Goal: Task Accomplishment & Management: Manage account settings

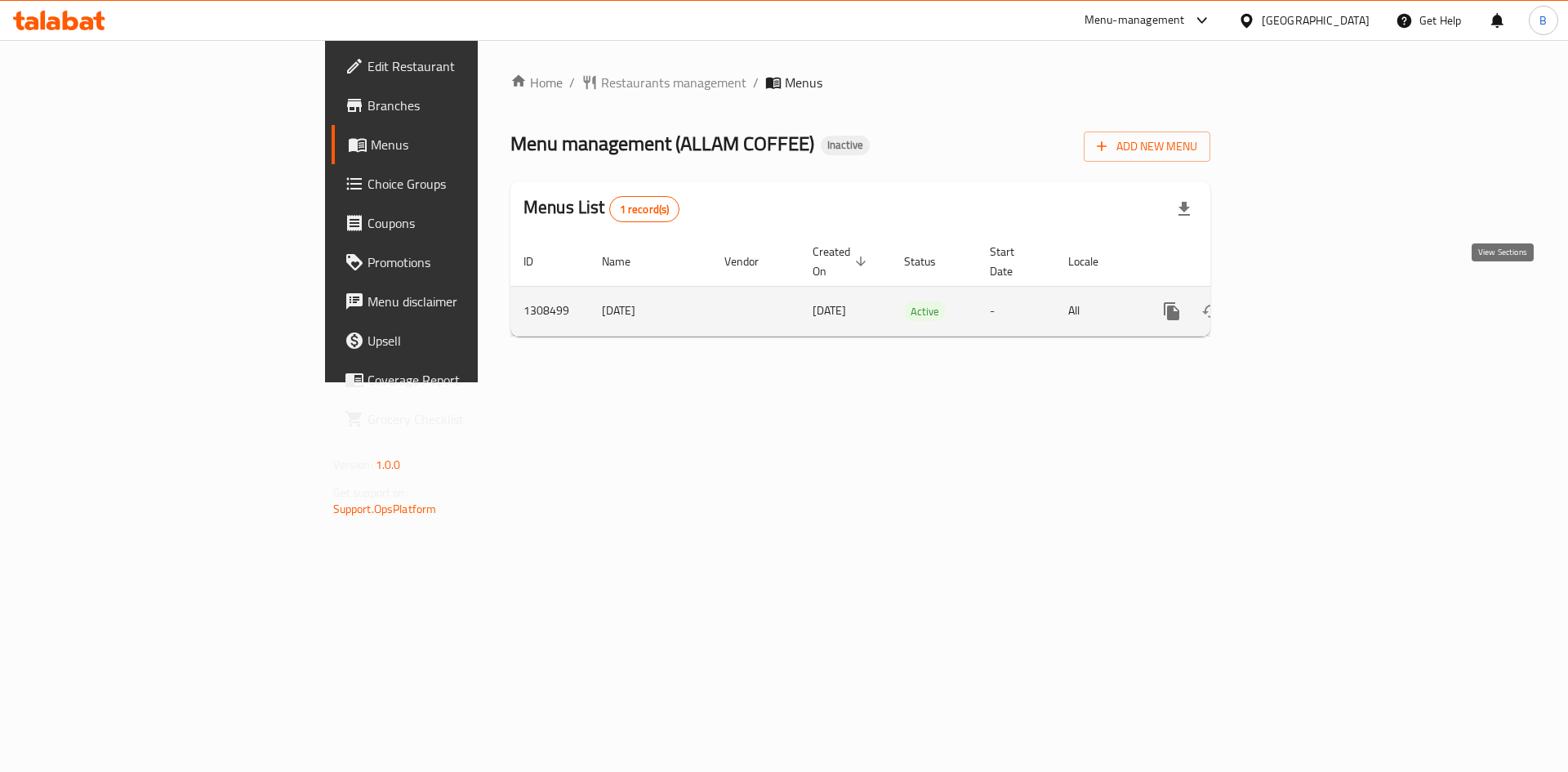
click at [1300, 301] on icon "enhanced table" at bounding box center [1289, 310] width 19 height 19
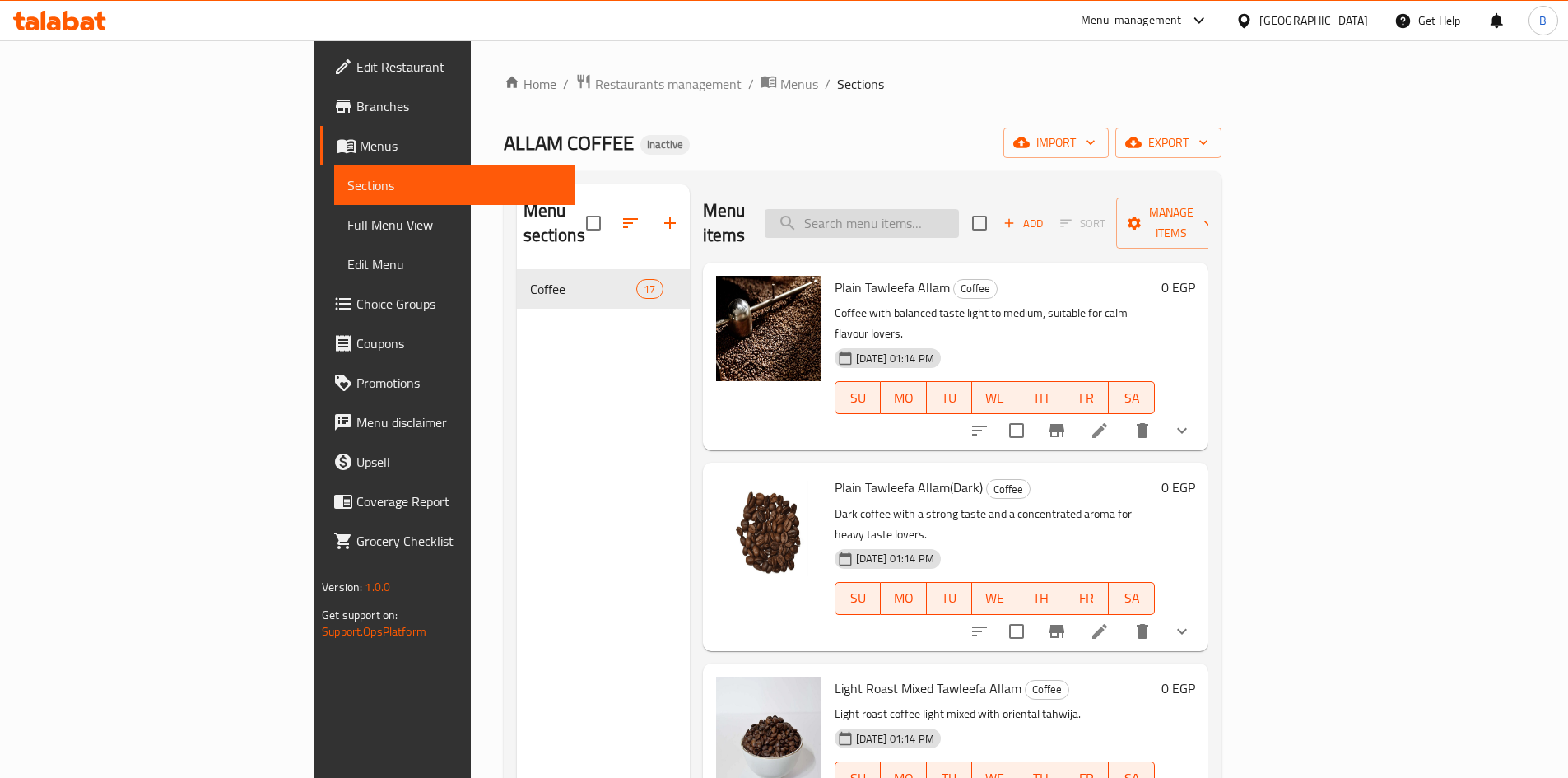
click at [955, 209] on input "search" at bounding box center [861, 224] width 194 height 29
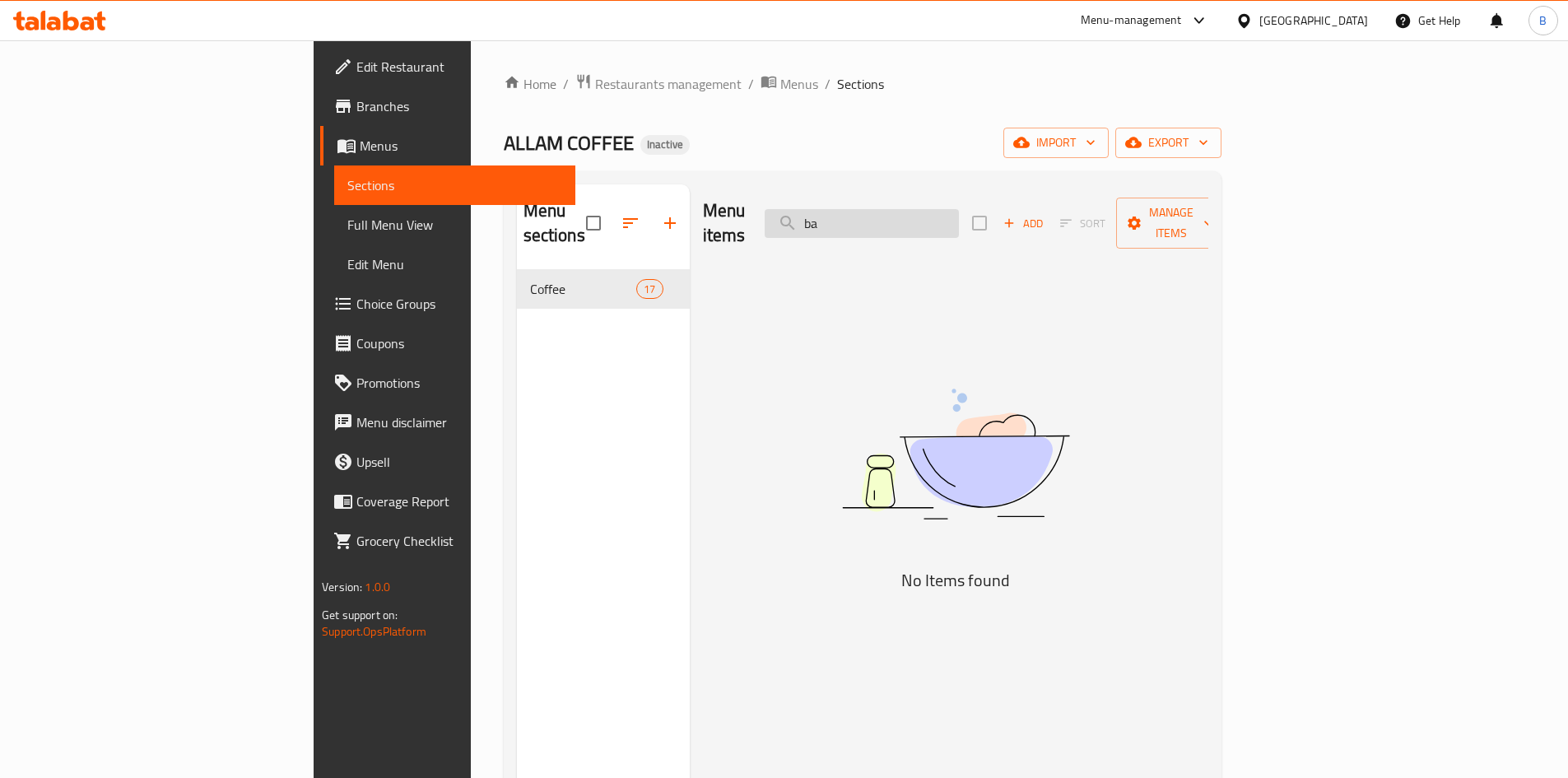
type input "b"
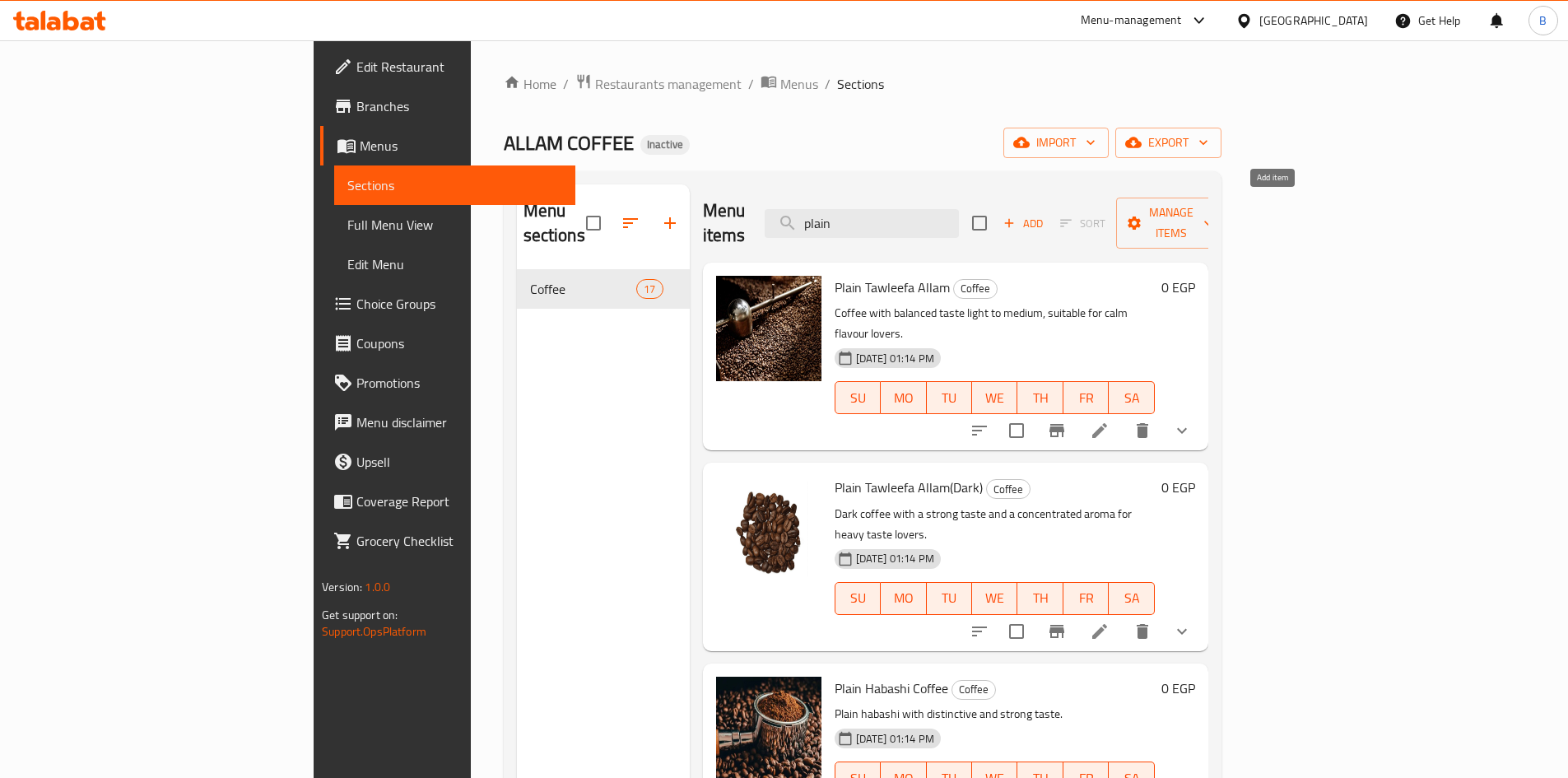
type input "plain"
click at [1016, 216] on icon "button" at bounding box center [1008, 223] width 14 height 14
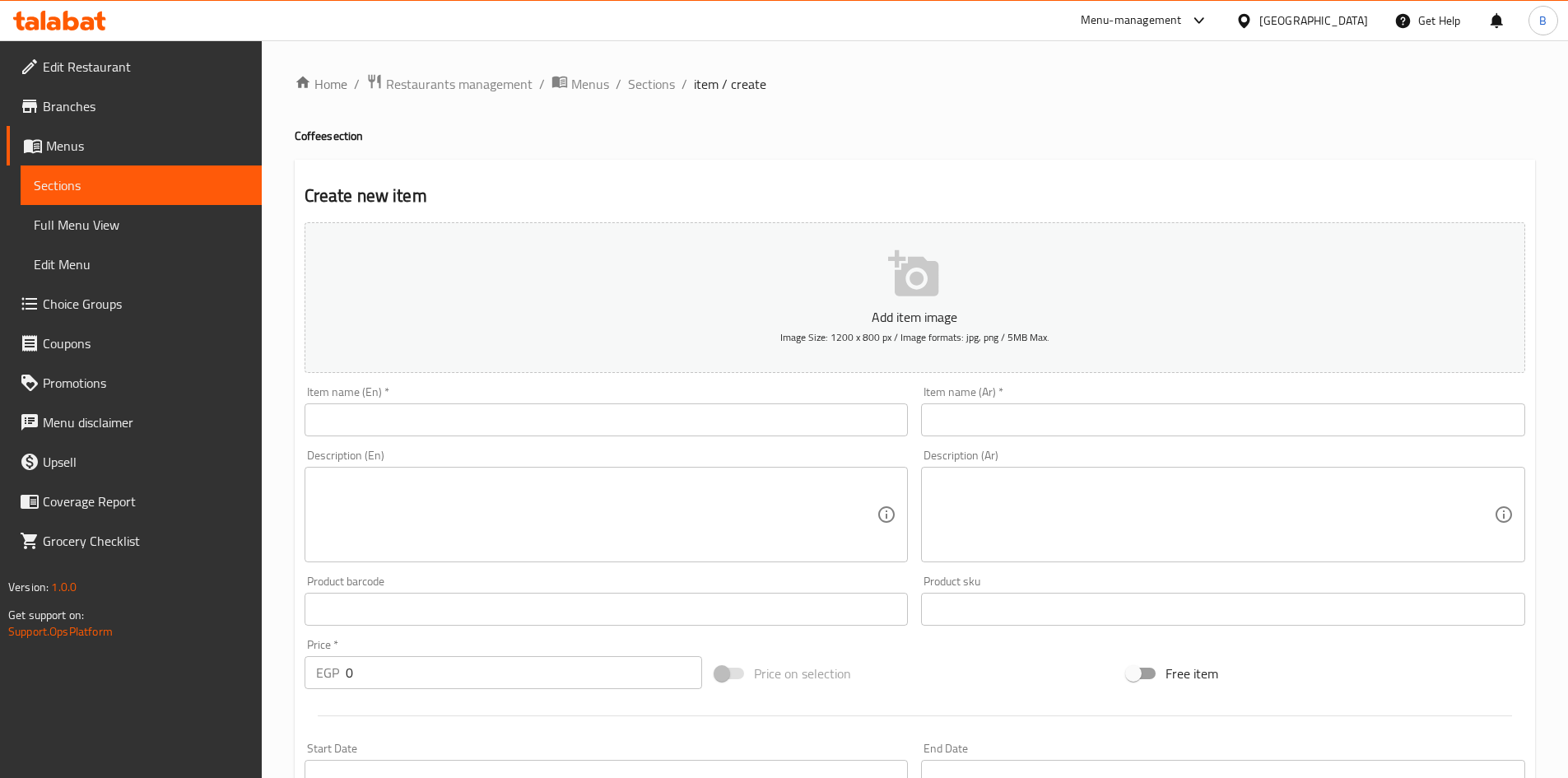
click at [1011, 411] on input "text" at bounding box center [1223, 419] width 604 height 33
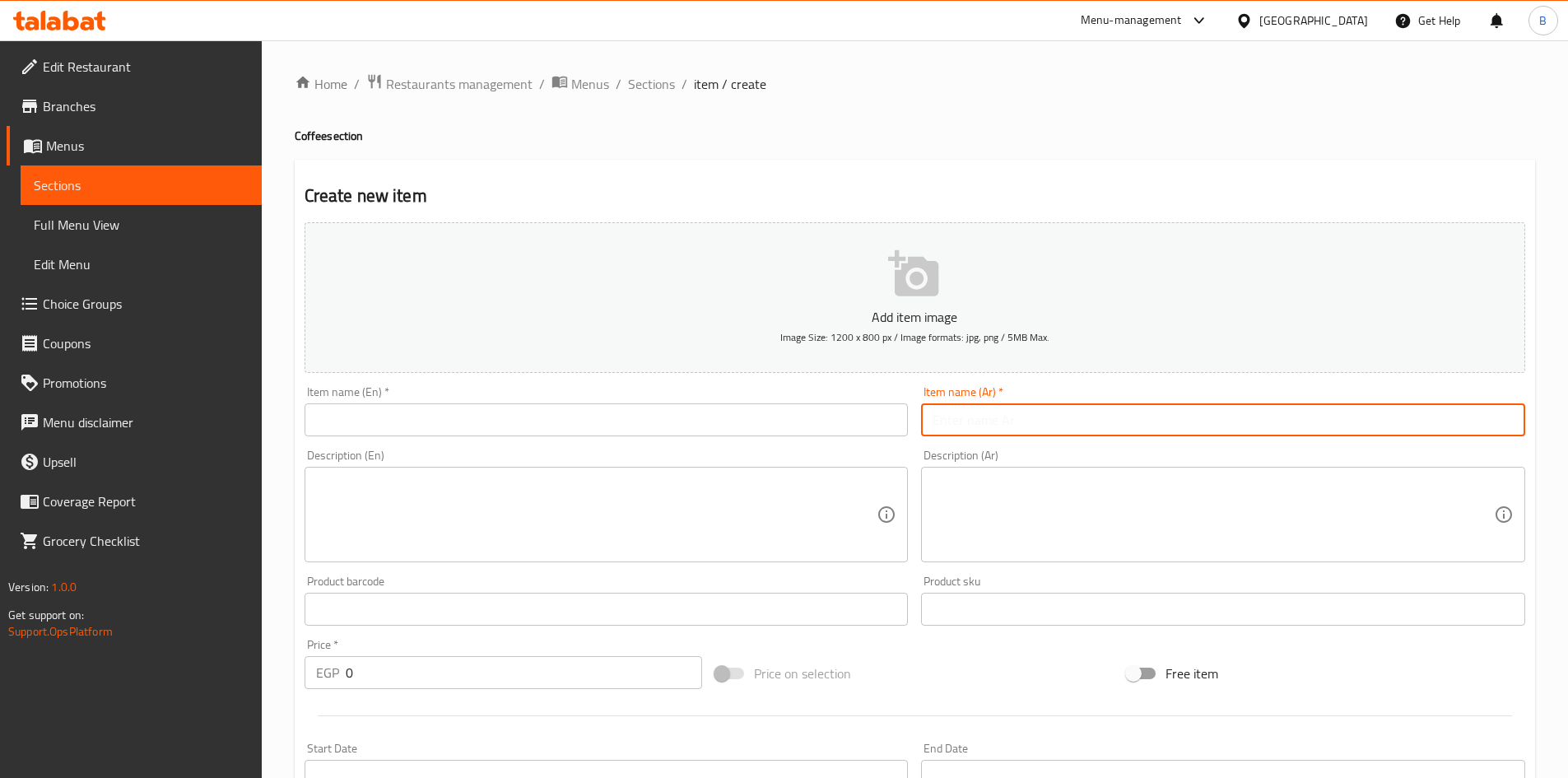
paste input "[PERSON_NAME] ساده"
type input "[PERSON_NAME] سادة"
click at [1019, 497] on textarea at bounding box center [1213, 514] width 561 height 78
paste textarea "[PERSON_NAME] بطعم ناعم ومتوازن."
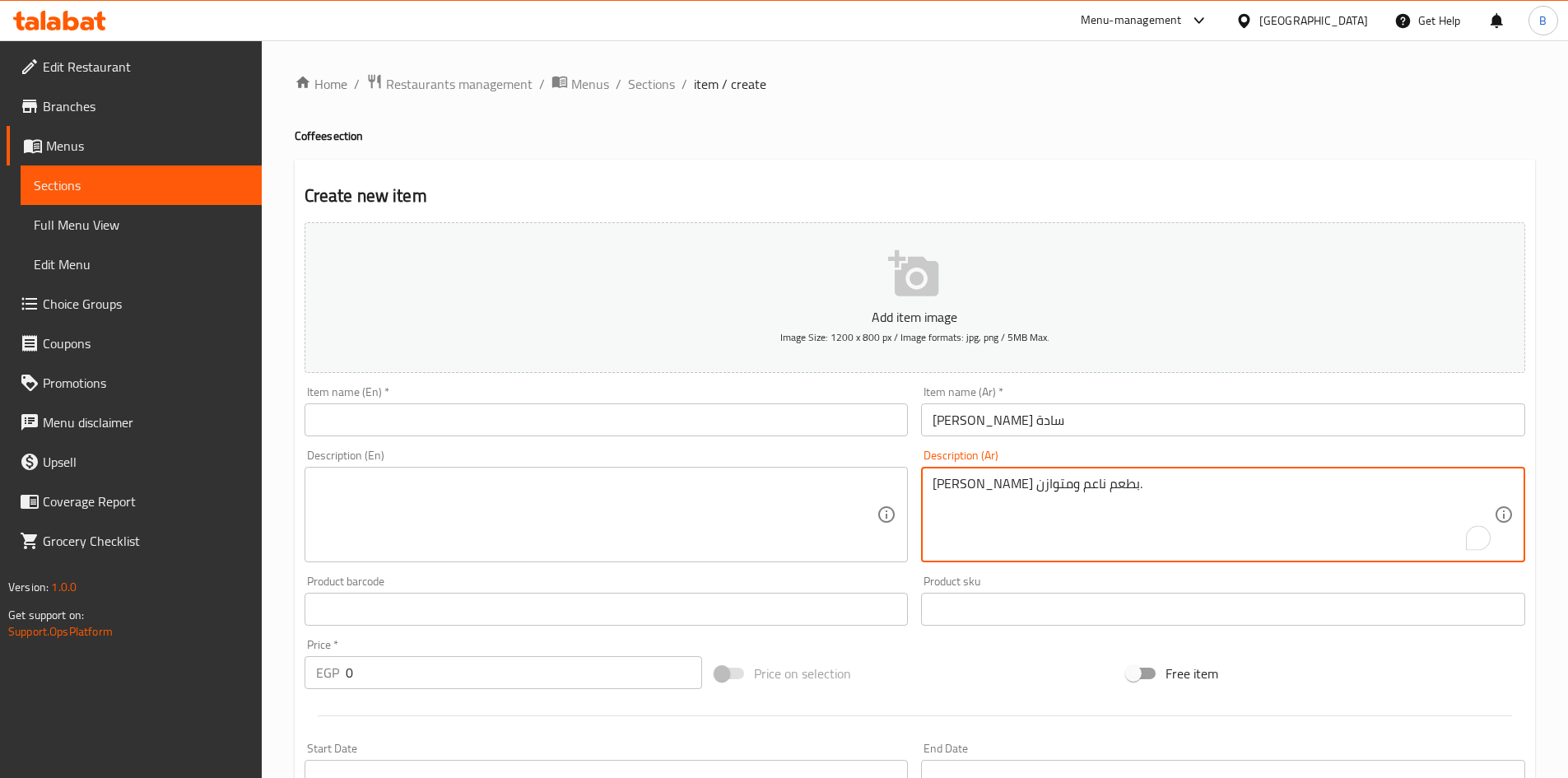
type textarea "[PERSON_NAME] بطعم ناعم ومتوازن."
click at [687, 416] on input "text" at bounding box center [606, 419] width 604 height 33
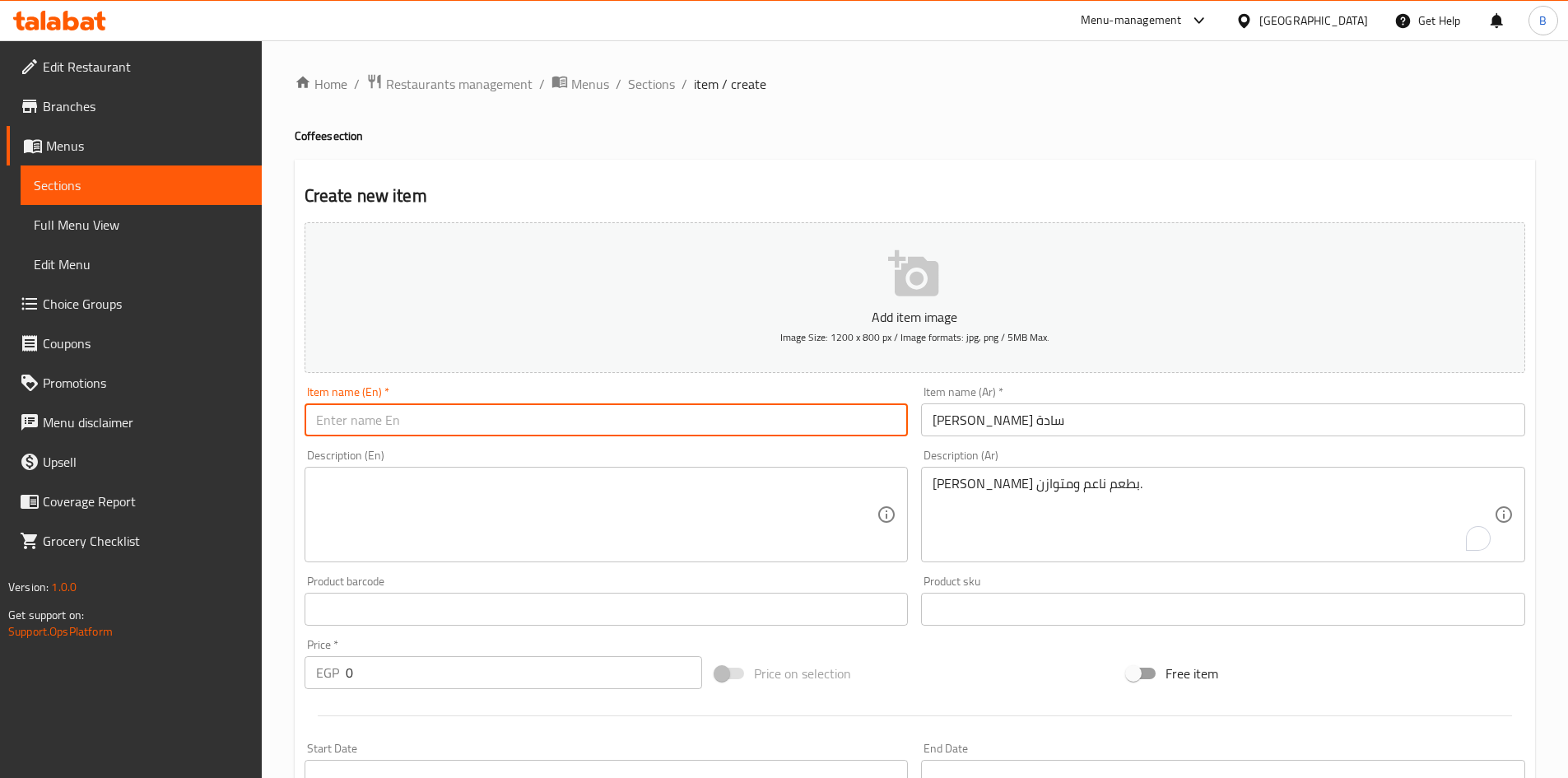
click at [967, 418] on input "[PERSON_NAME] سادة" at bounding box center [1223, 419] width 604 height 33
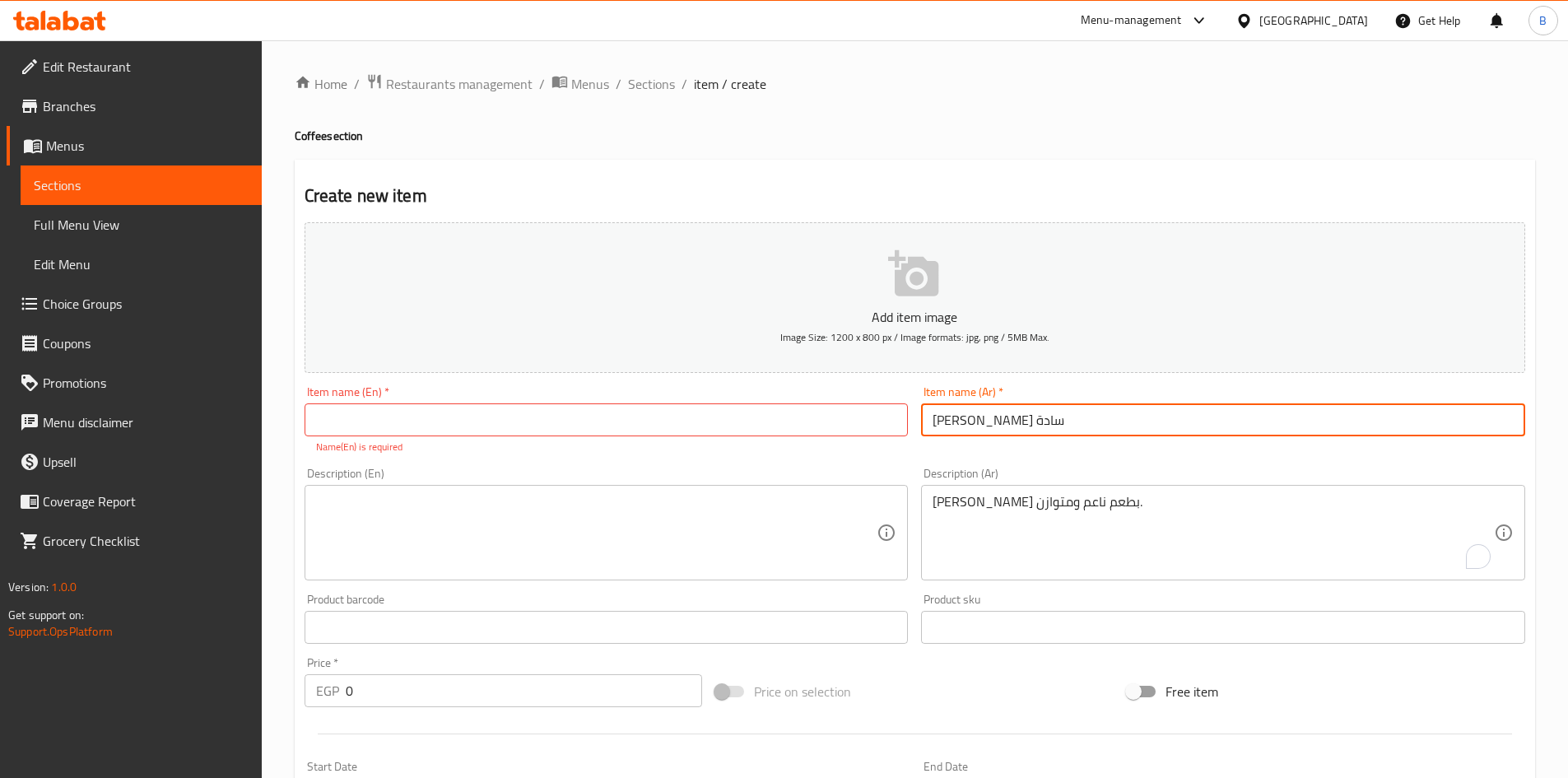
click at [967, 418] on input "[PERSON_NAME] سادة" at bounding box center [1223, 419] width 604 height 33
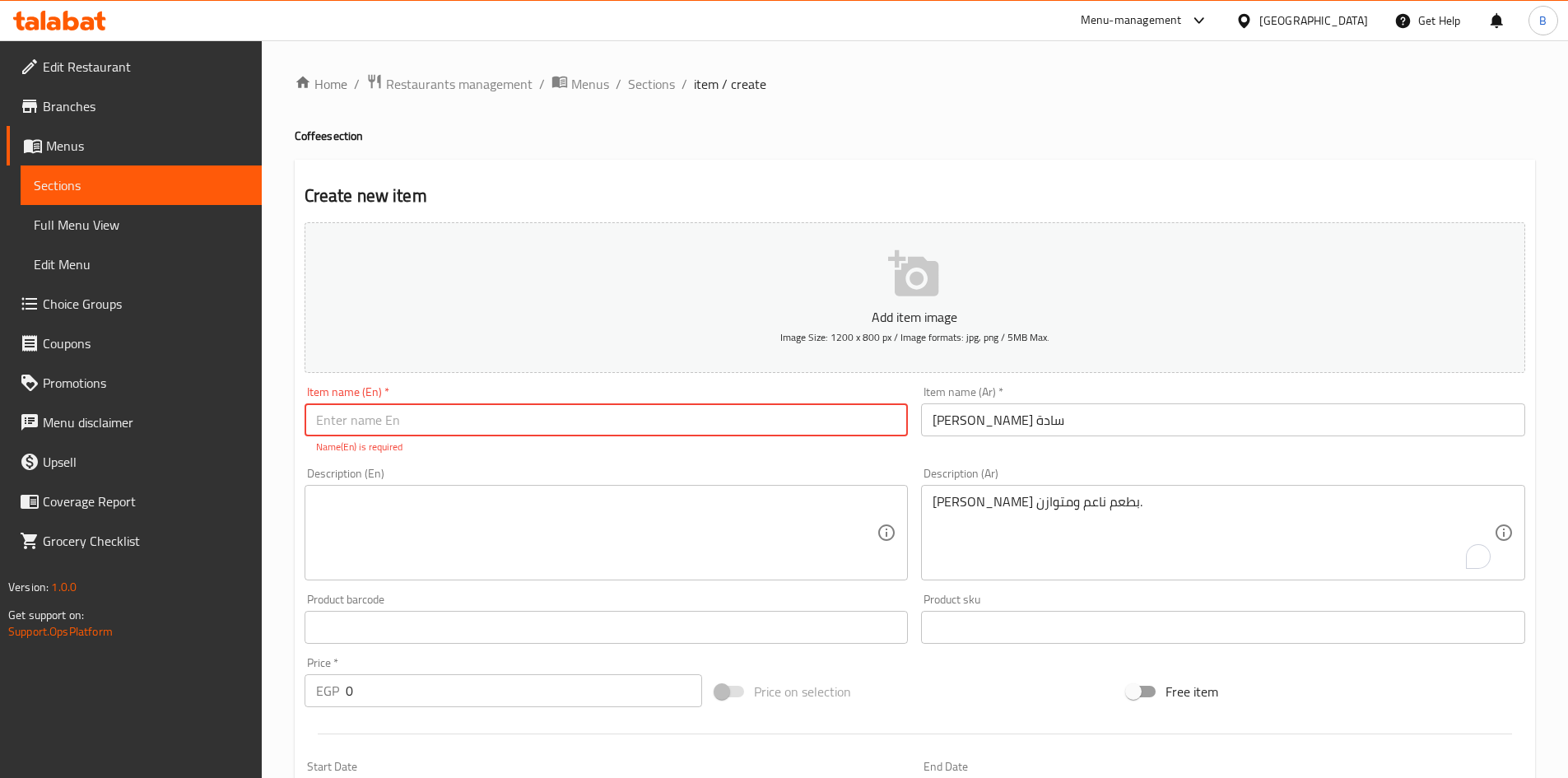
click at [474, 421] on input "text" at bounding box center [606, 419] width 604 height 33
paste input "Disposable 18 - 30 Mg"
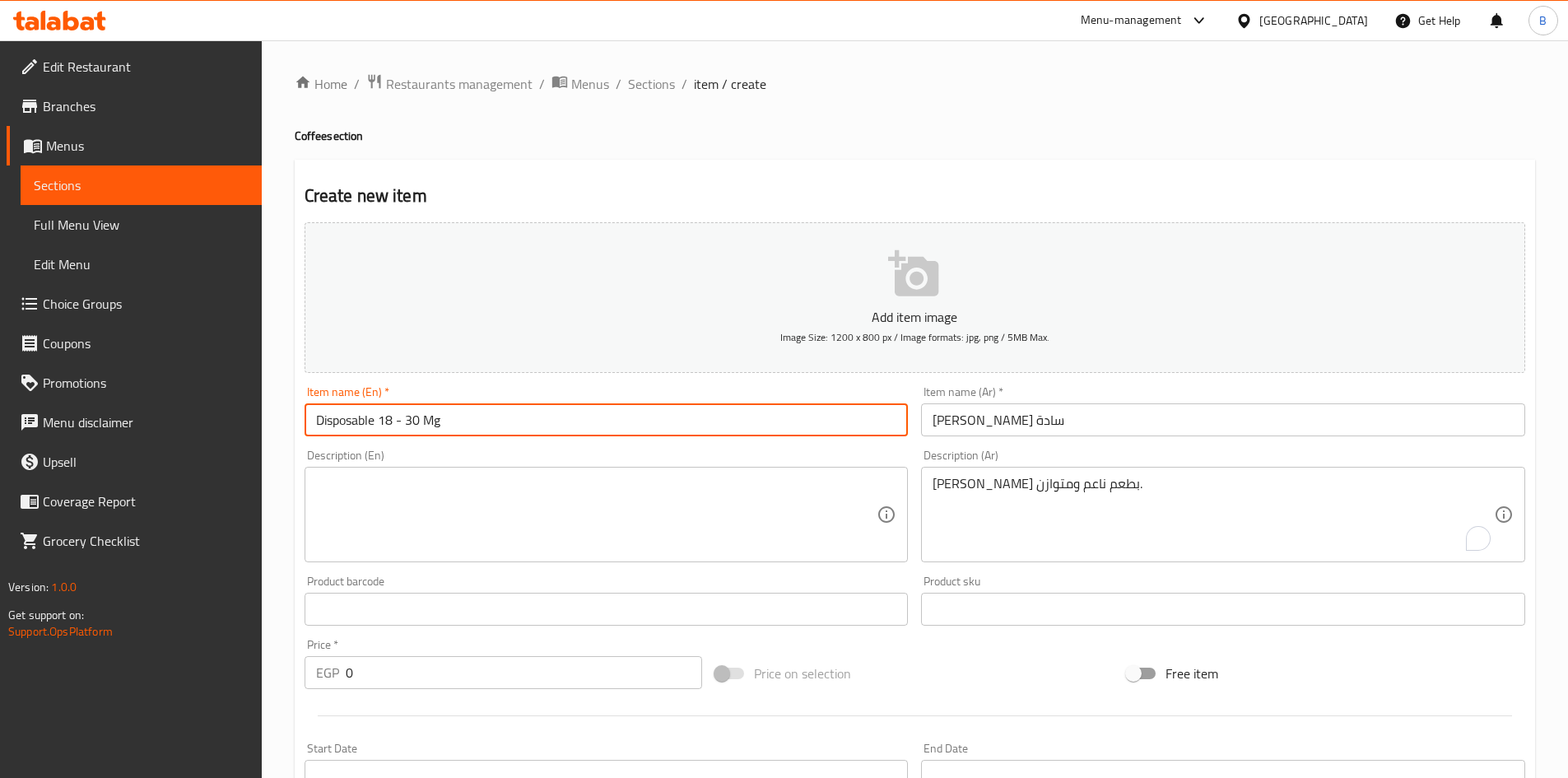
click at [427, 409] on input "Disposable 18 - 30 Mg" at bounding box center [606, 419] width 604 height 33
paste input "Plain Brazilian coffee"
type input "Plain Brazilian coffee"
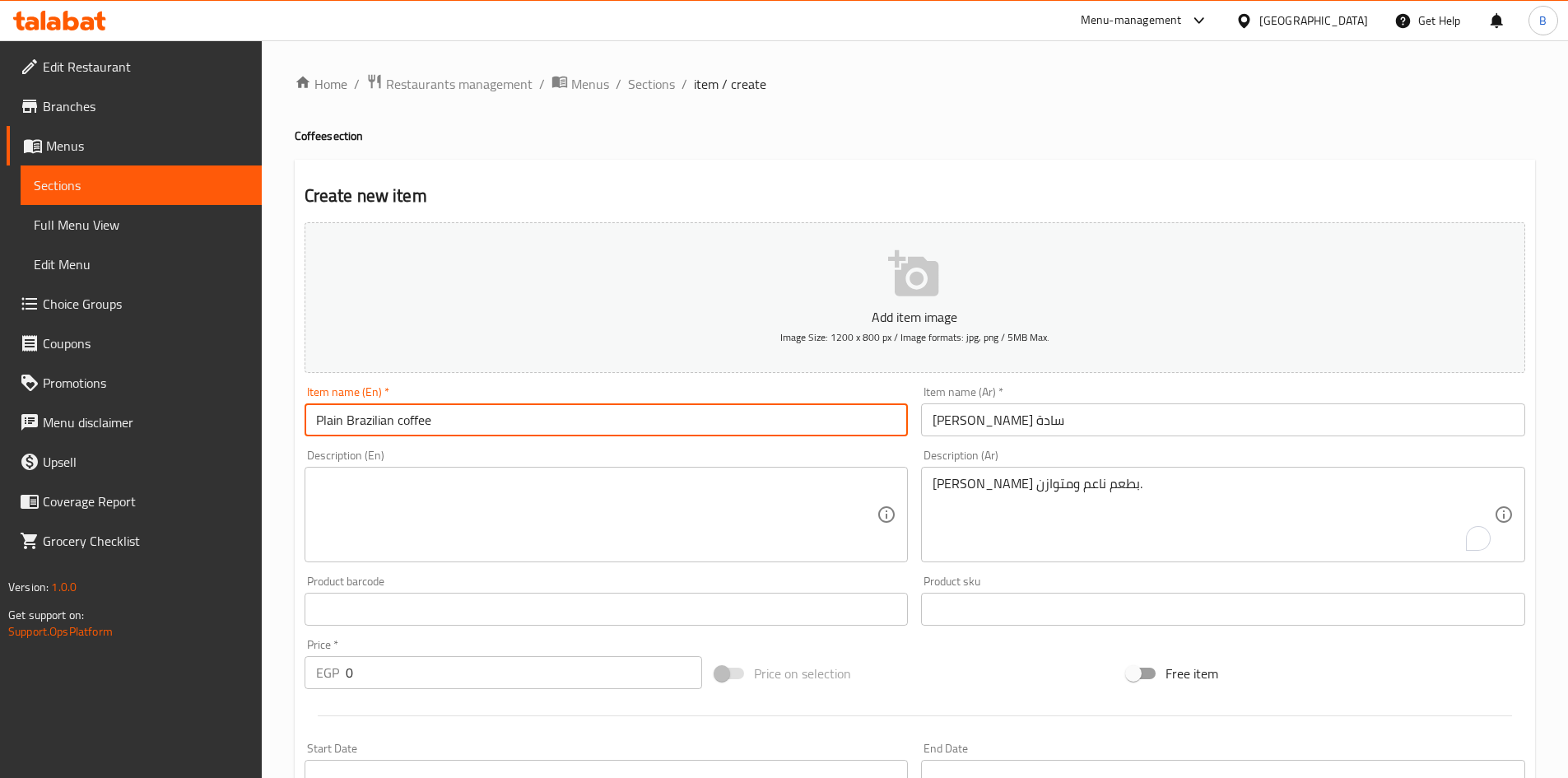
click at [1008, 473] on div "[PERSON_NAME] بطعم ناعم ومتوازن. Description (Ar)" at bounding box center [1223, 514] width 604 height 95
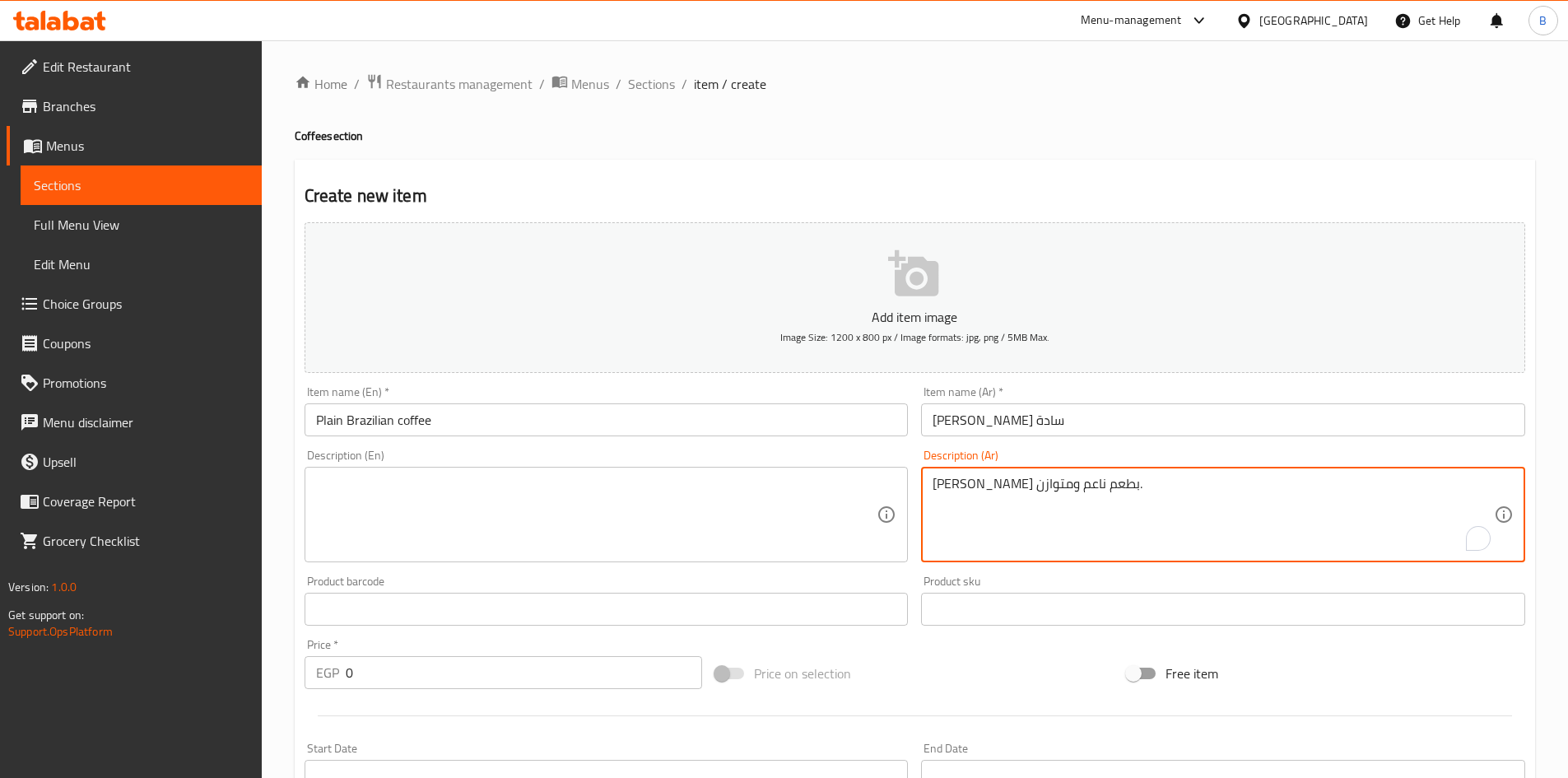
click at [1008, 473] on div "[PERSON_NAME] بطعم ناعم ومتوازن. Description (Ar)" at bounding box center [1223, 514] width 604 height 95
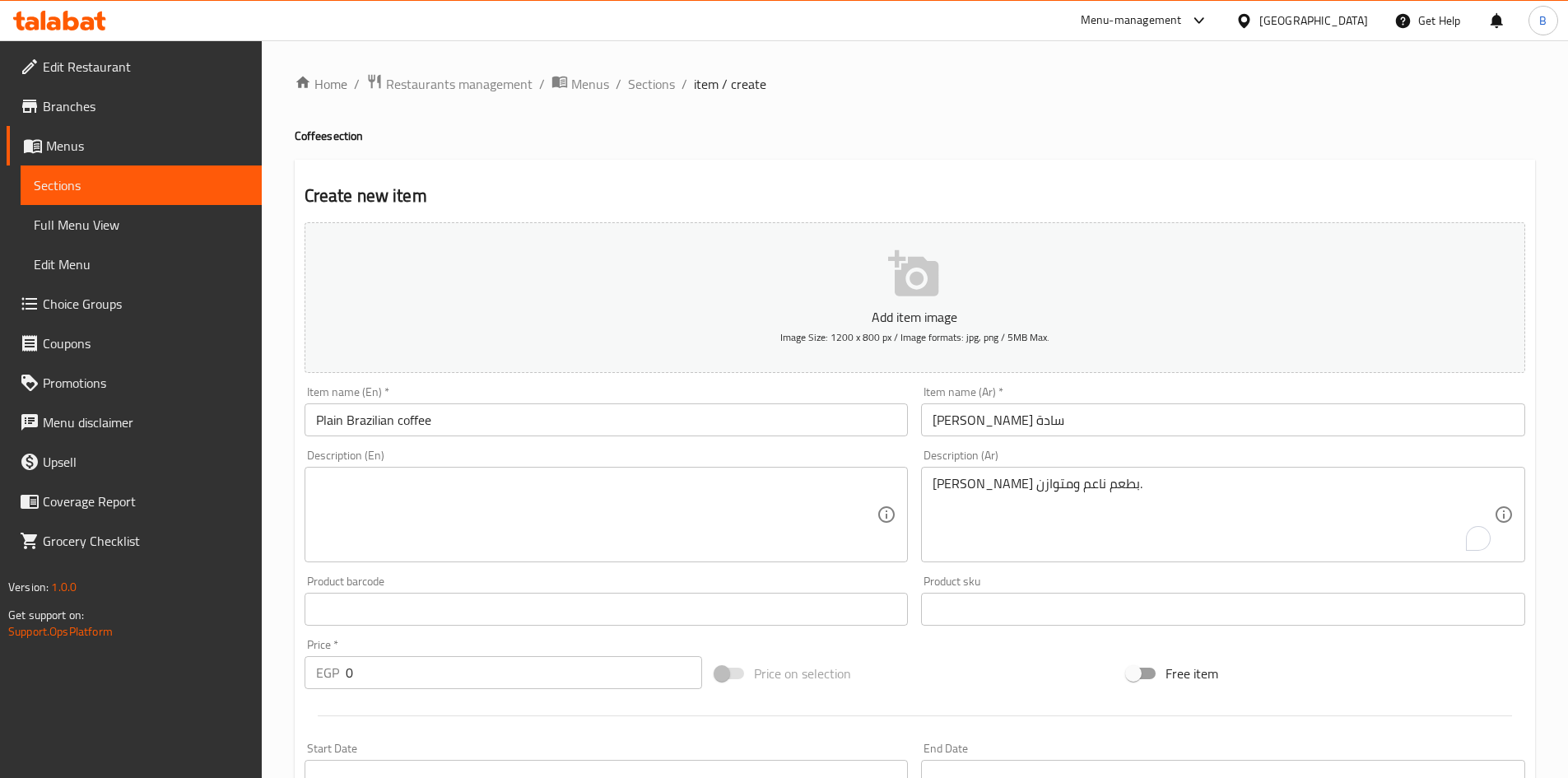
click at [1008, 473] on div "[PERSON_NAME] بطعم ناعم ومتوازن. Description (Ar)" at bounding box center [1223, 514] width 604 height 95
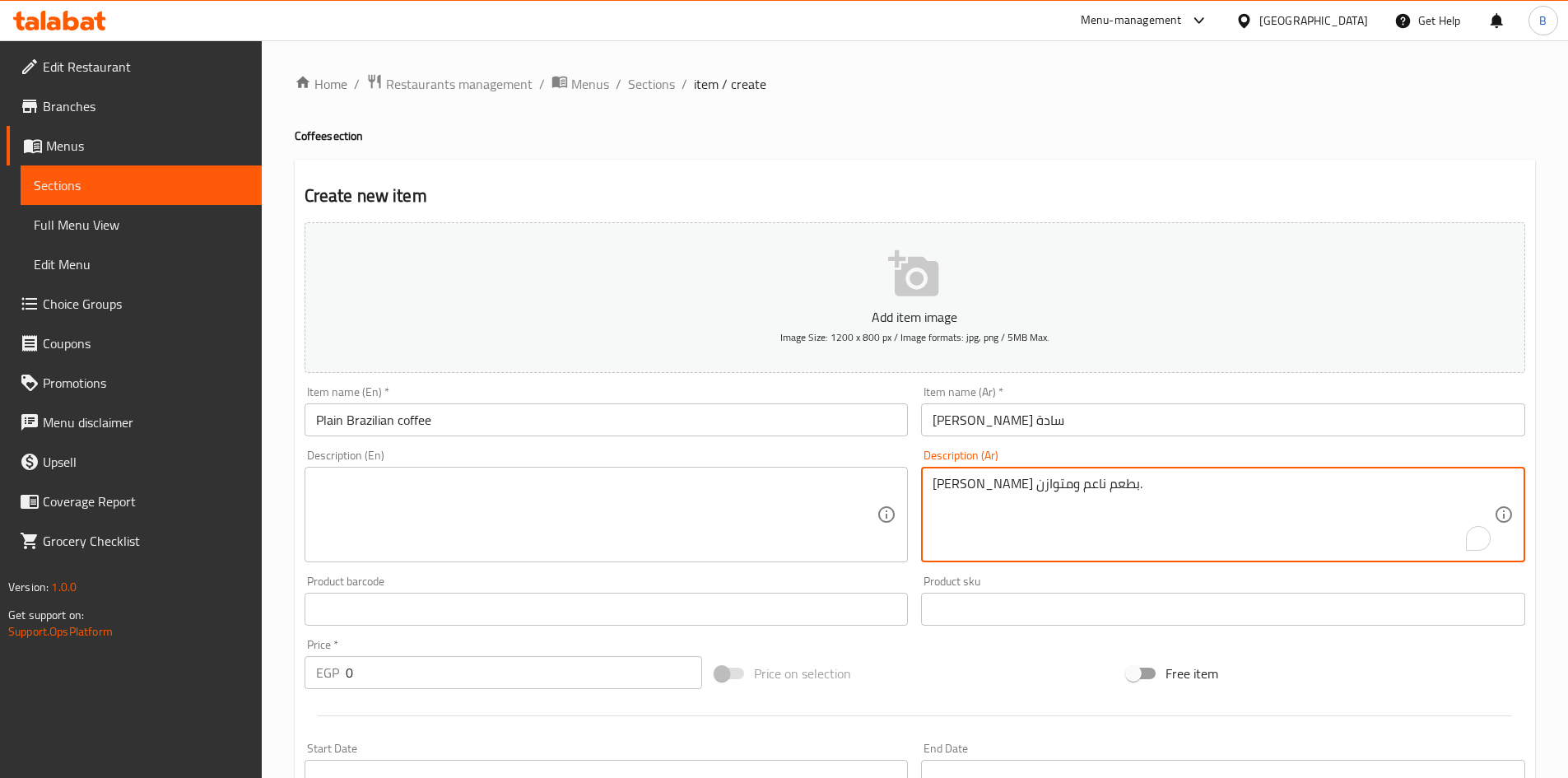
click at [1029, 502] on textarea "[PERSON_NAME] بطعم ناعم ومتوازن." at bounding box center [1213, 514] width 561 height 78
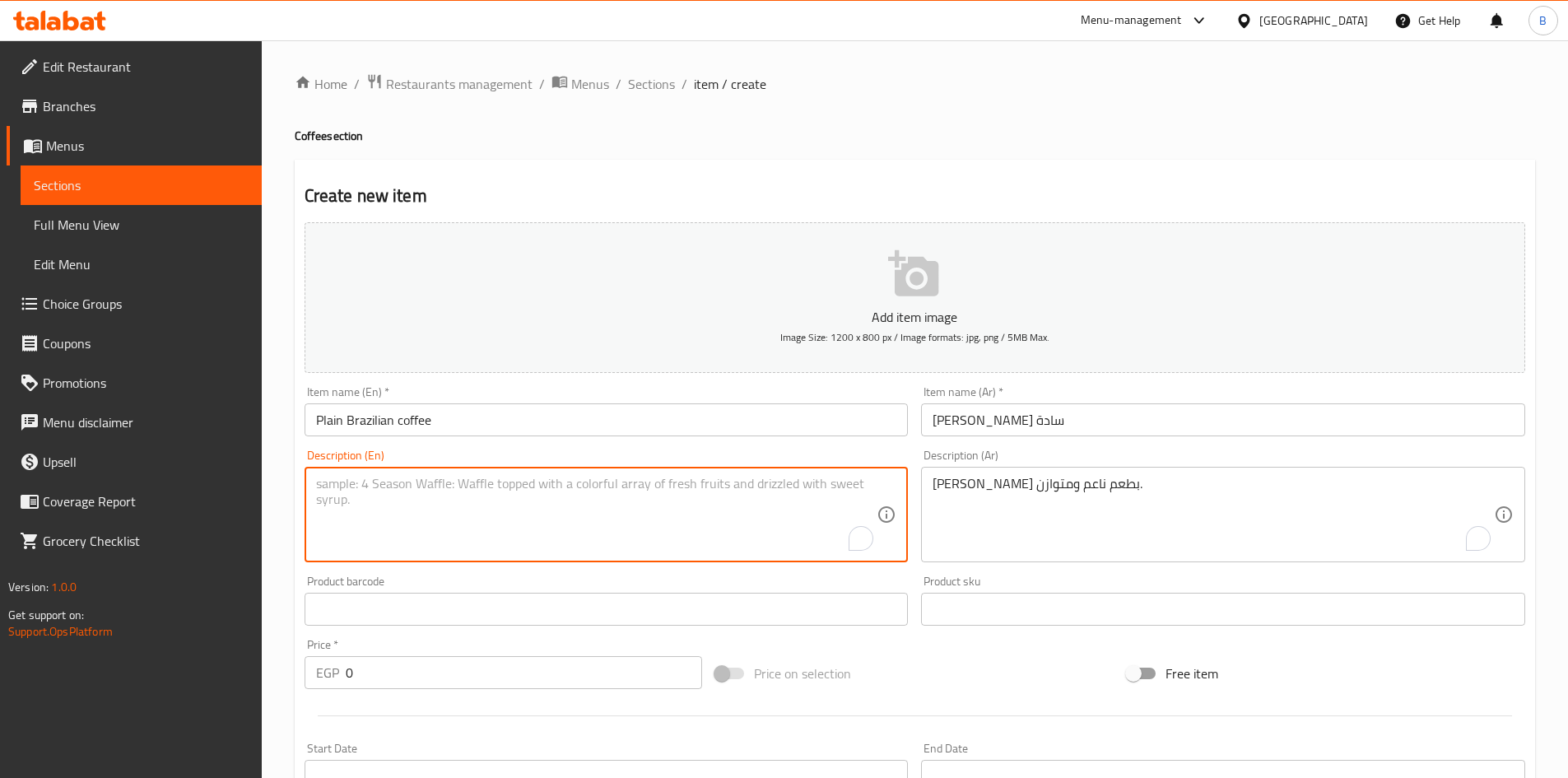
click at [676, 501] on textarea "To enrich screen reader interactions, please activate Accessibility in Grammarl…" at bounding box center [597, 514] width 561 height 78
paste textarea "Brazilian coffee with a smooth and balanced taste."
click at [438, 480] on textarea "Brazilian coffee with a smooth and balanced taste." at bounding box center [597, 514] width 561 height 78
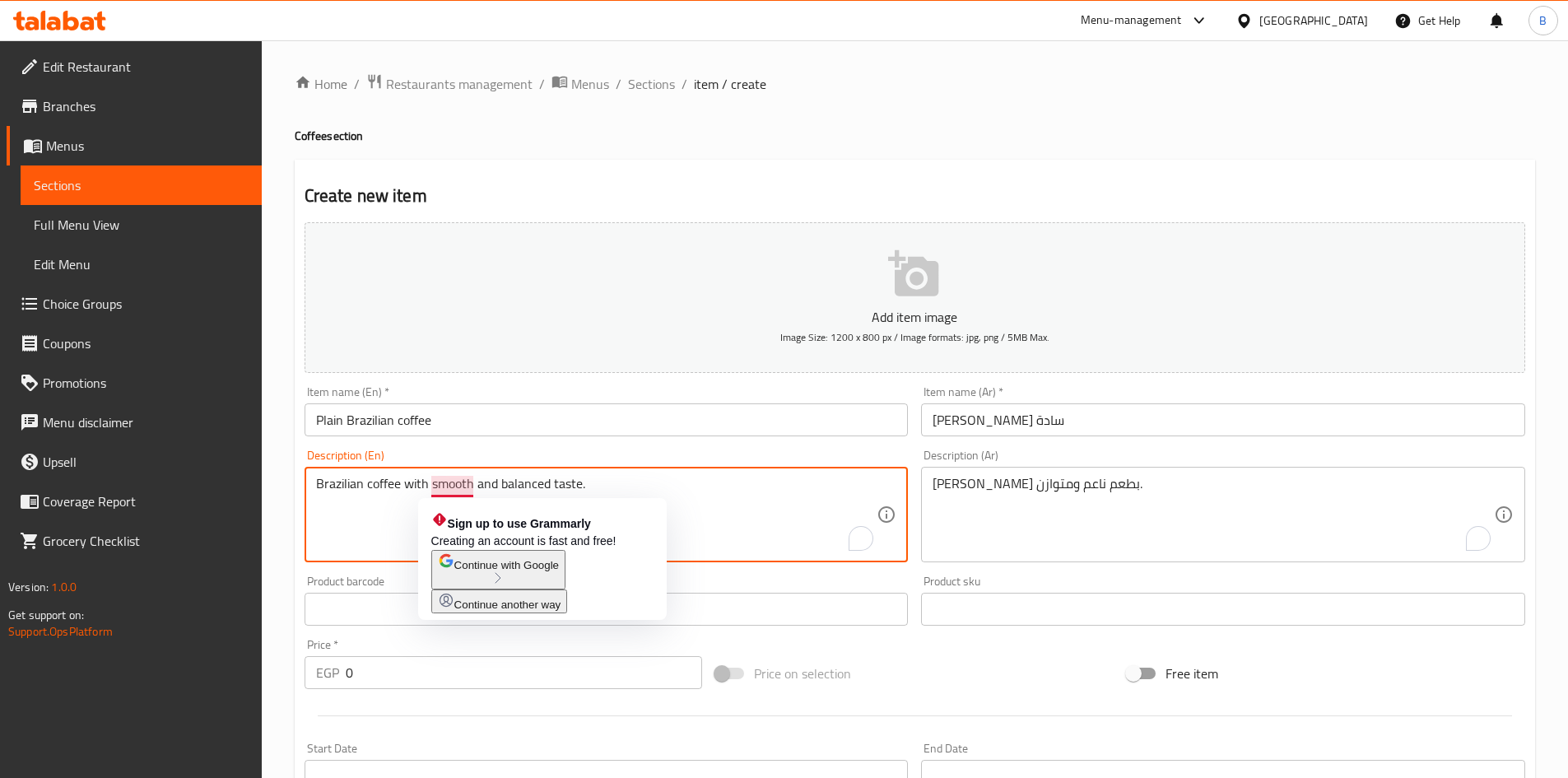
click at [678, 478] on textarea "Brazilian coffee with smooth and balanced taste." at bounding box center [597, 514] width 561 height 78
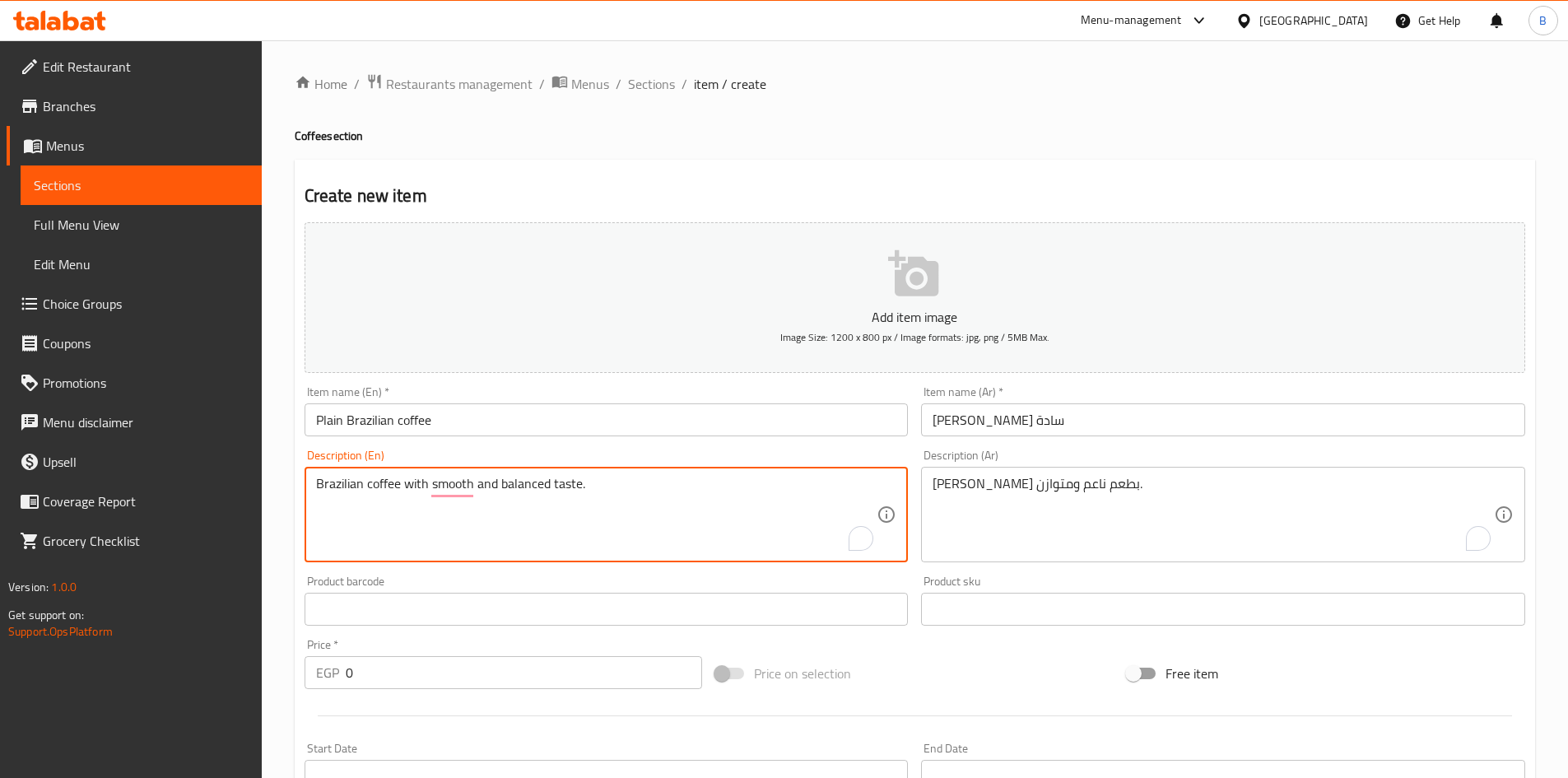
type textarea "Brazilian coffee with smooth and balanced taste."
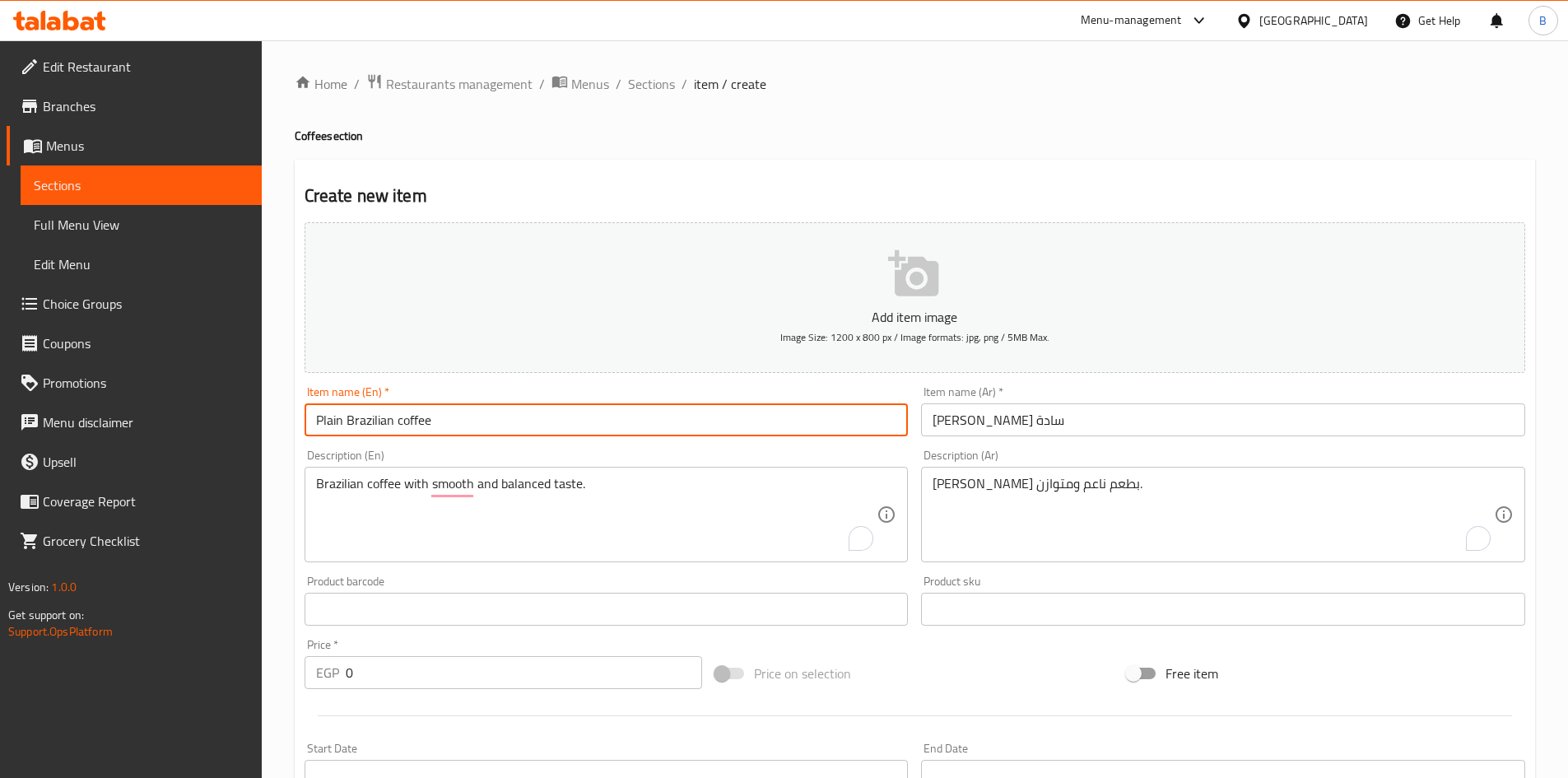
drag, startPoint x: 397, startPoint y: 423, endPoint x: 450, endPoint y: 444, distance: 57.0
click at [450, 444] on div "Add item image Image Size: 1200 x 800 px / Image formats: jpg, png / 5MB Max. I…" at bounding box center [914, 571] width 1234 height 709
type input "Plain Brazilian Coffee"
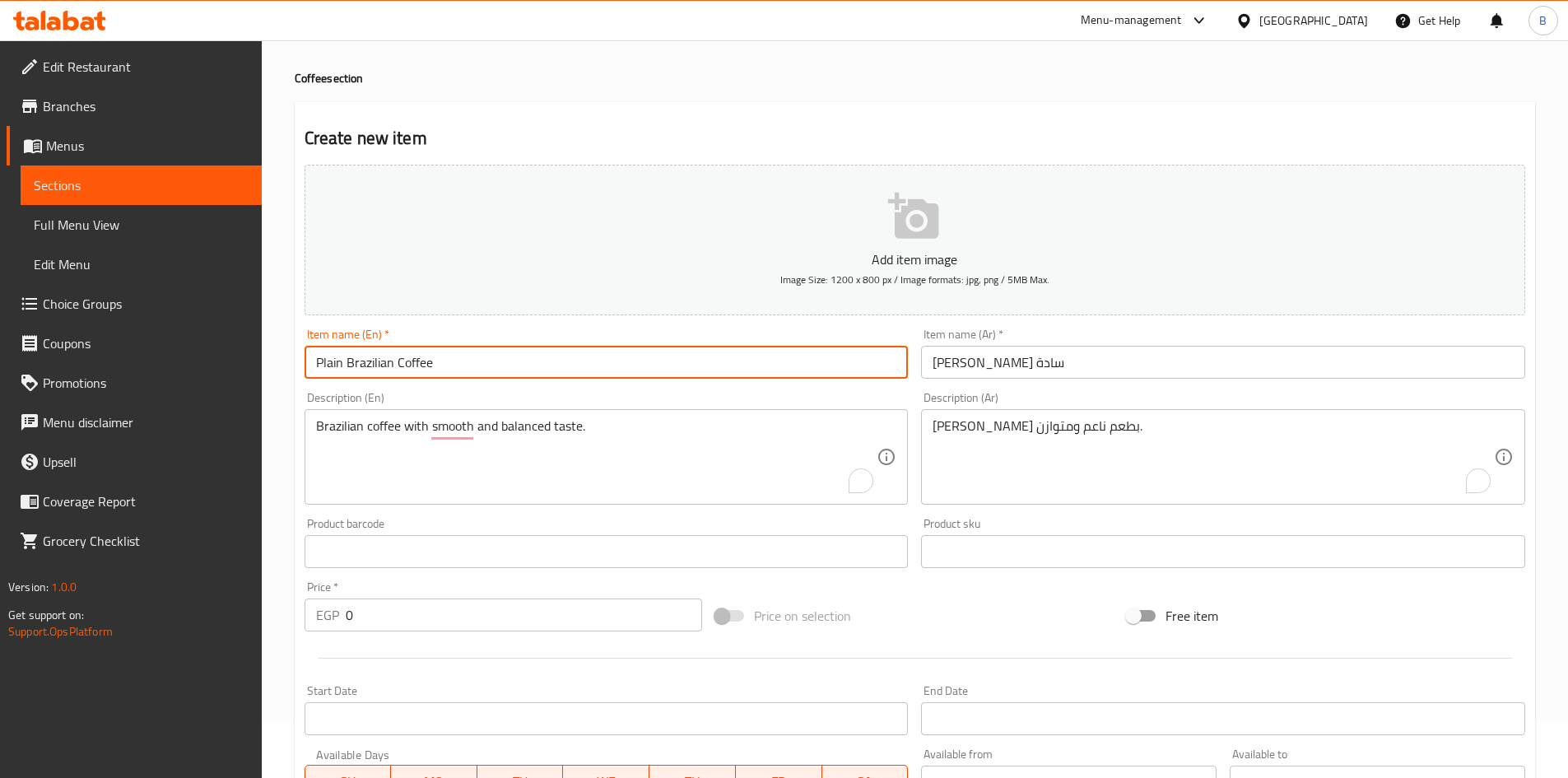
scroll to position [82, 0]
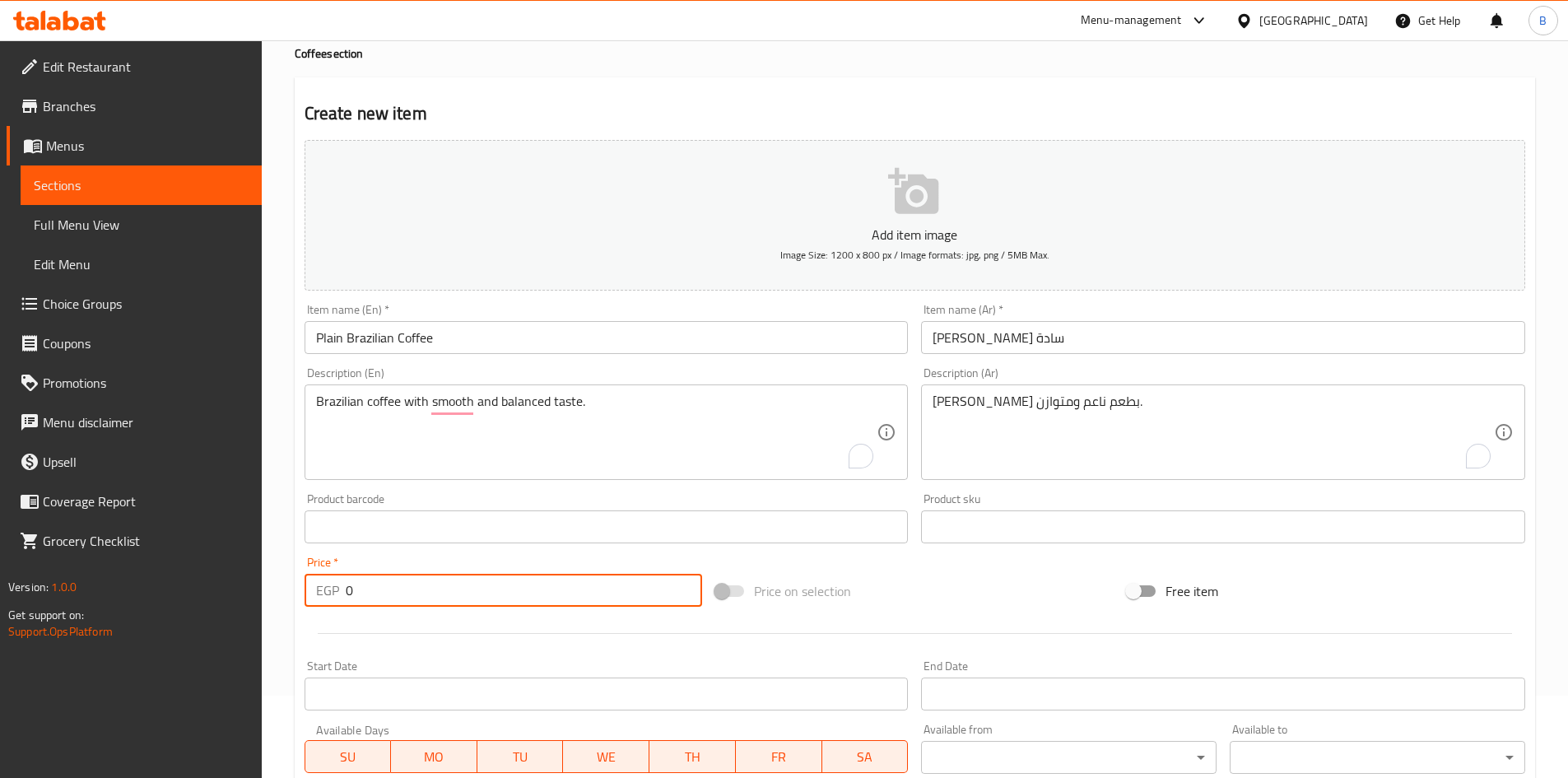
drag, startPoint x: 375, startPoint y: 588, endPoint x: 252, endPoint y: 587, distance: 123.0
click at [252, 587] on div "Edit Restaurant Branches Menus Sections Full Menu View Edit Menu Choice Groups …" at bounding box center [784, 520] width 1568 height 1122
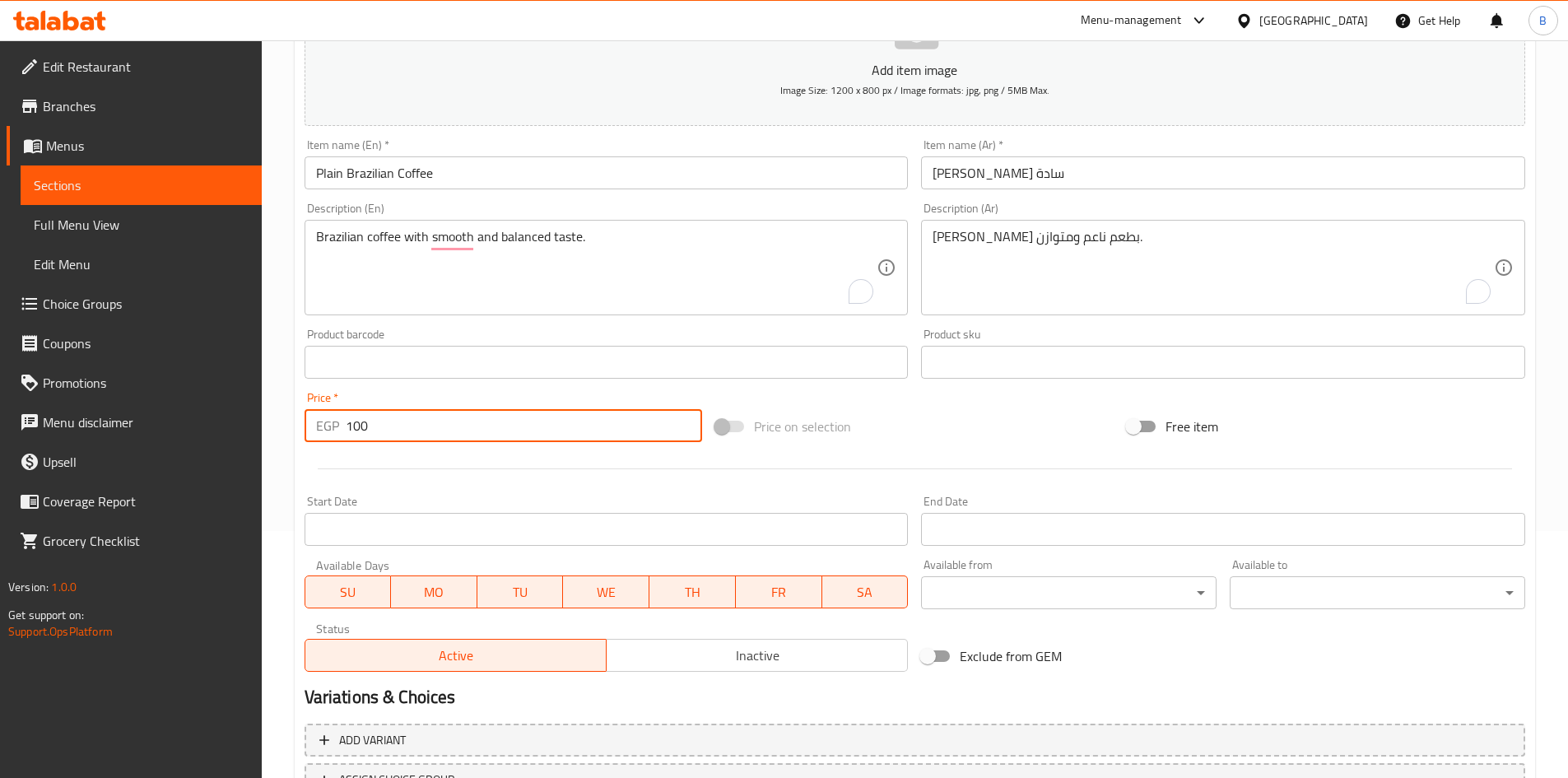
scroll to position [385, 0]
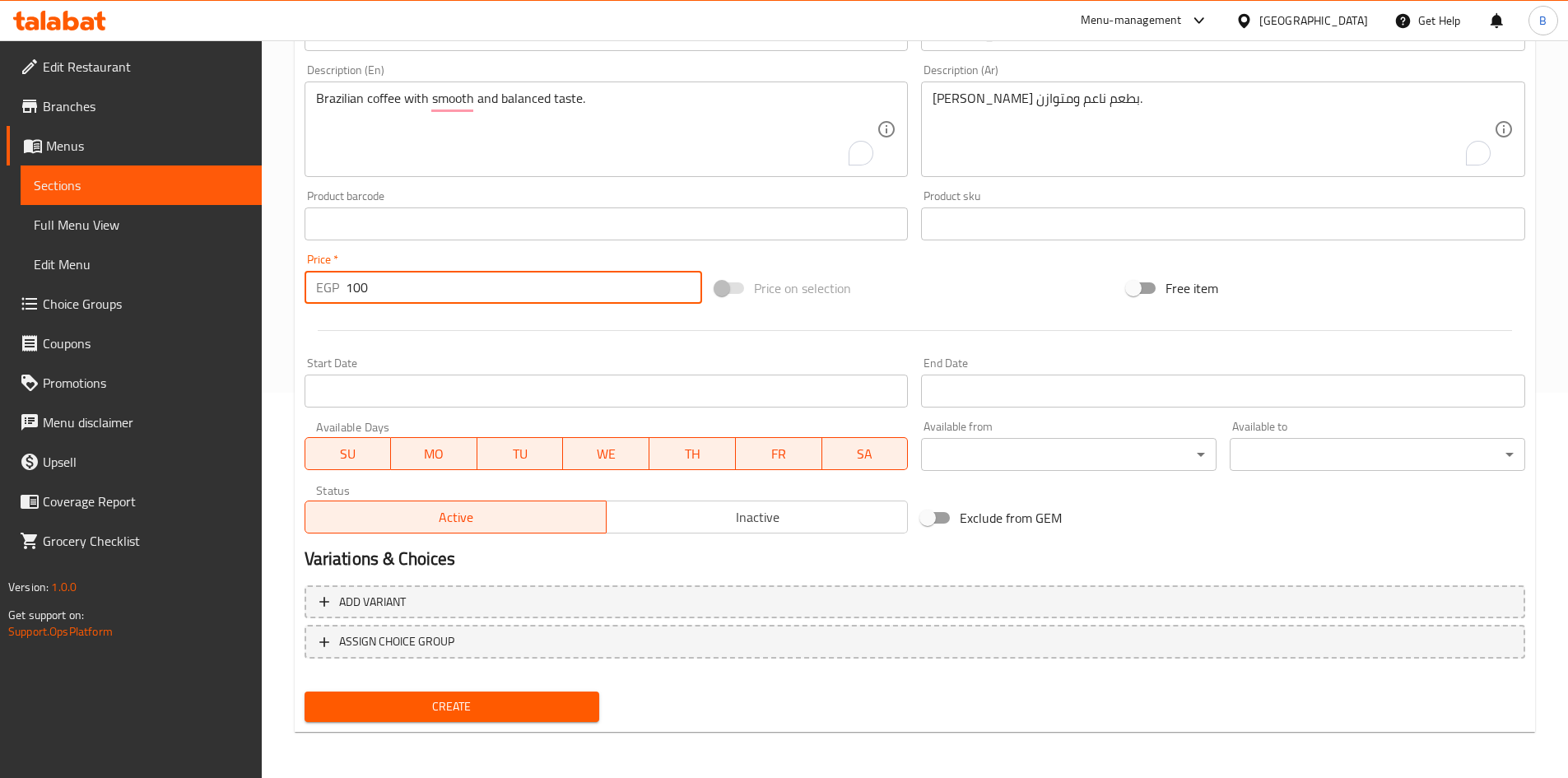
type input "100"
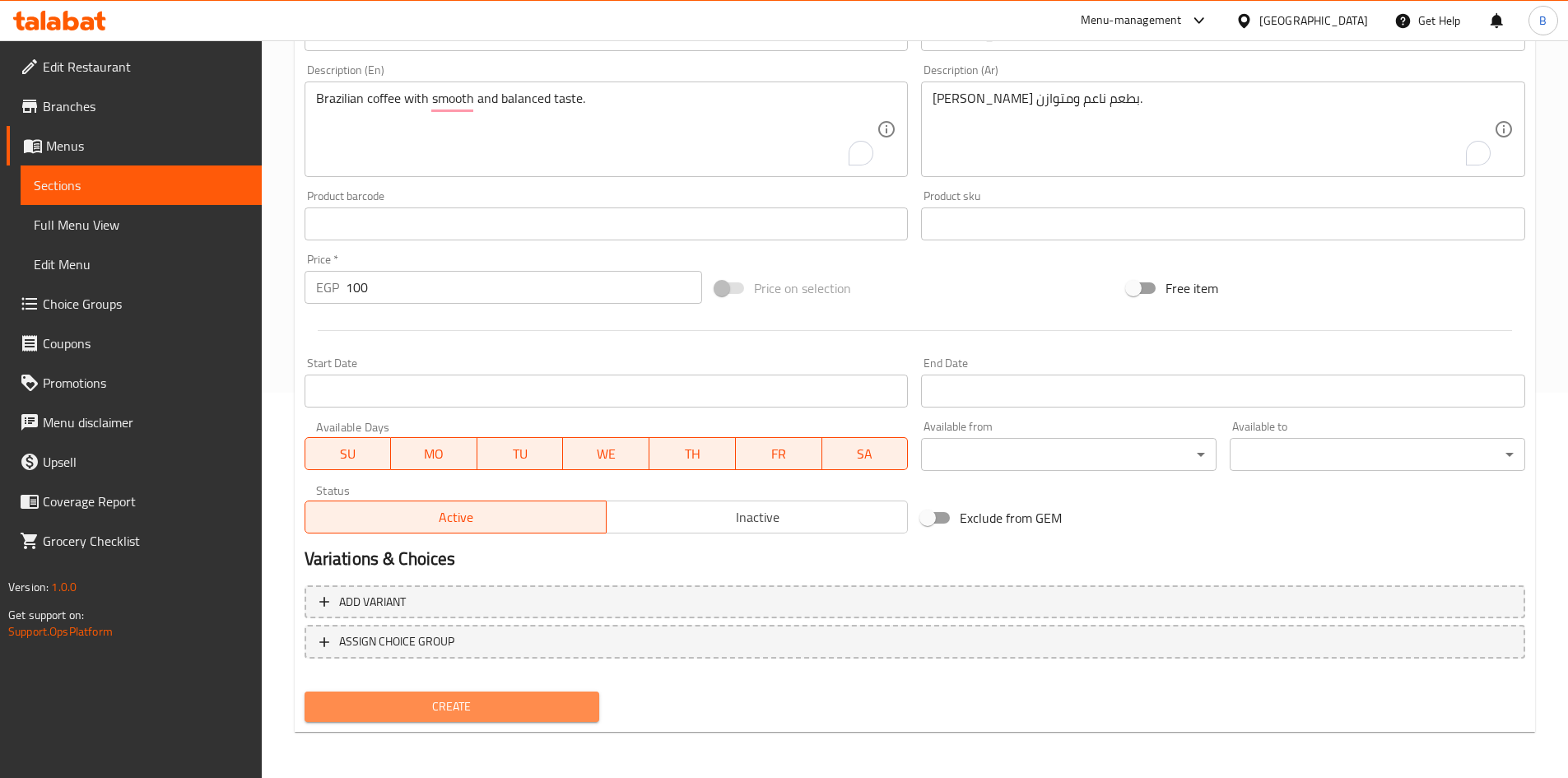
click at [549, 707] on span "Create" at bounding box center [452, 707] width 269 height 20
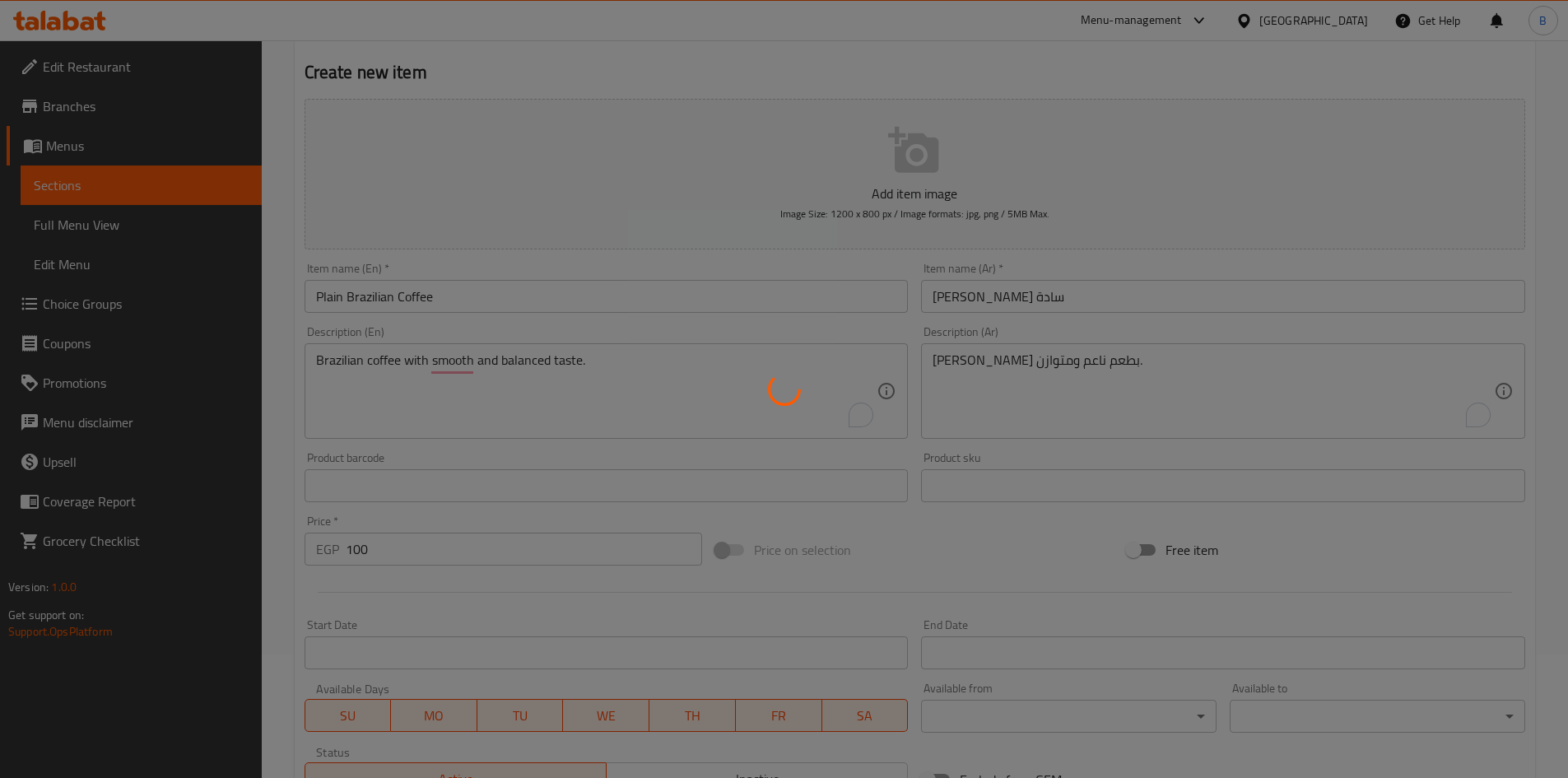
scroll to position [0, 0]
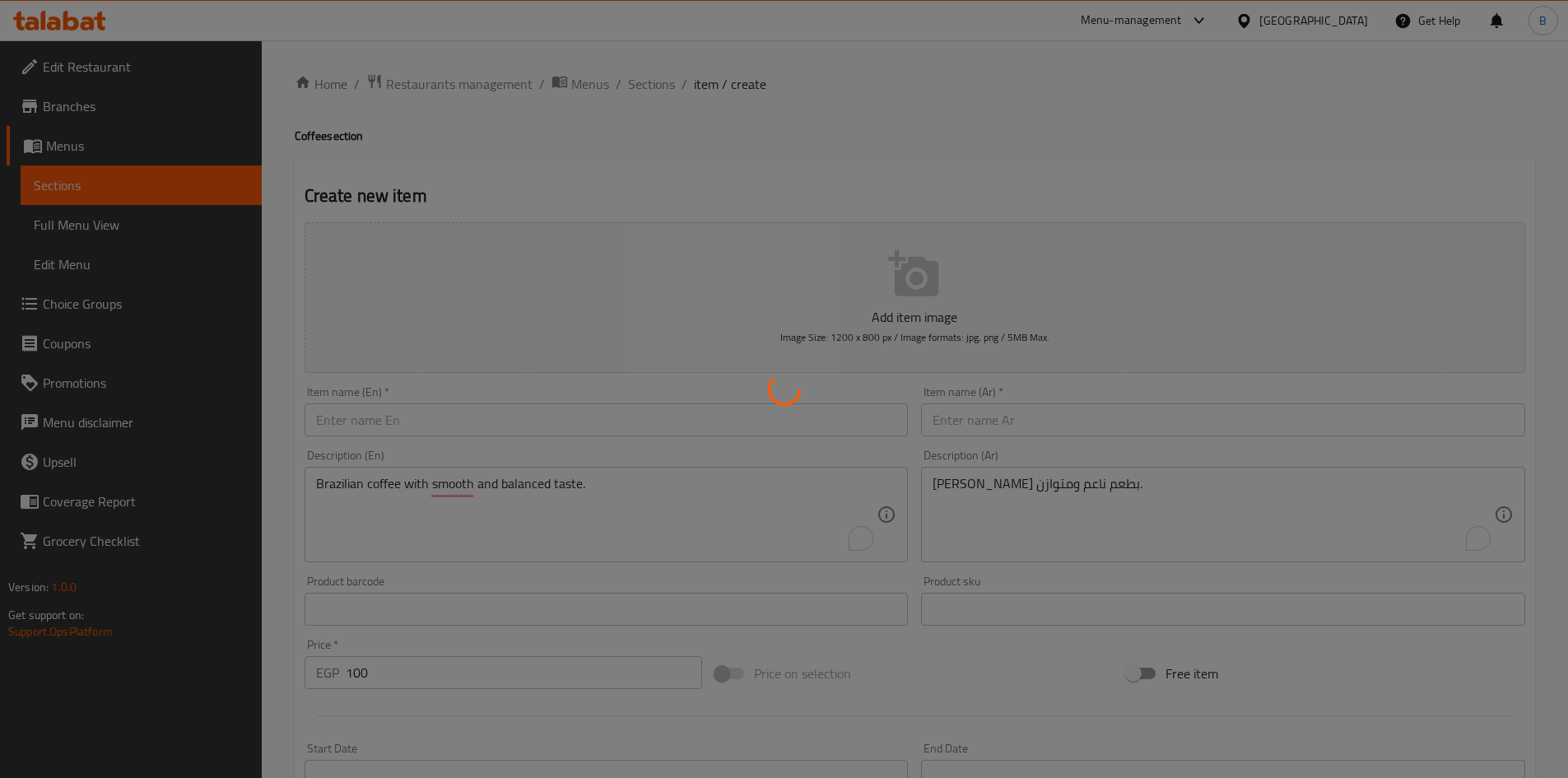
type input "0"
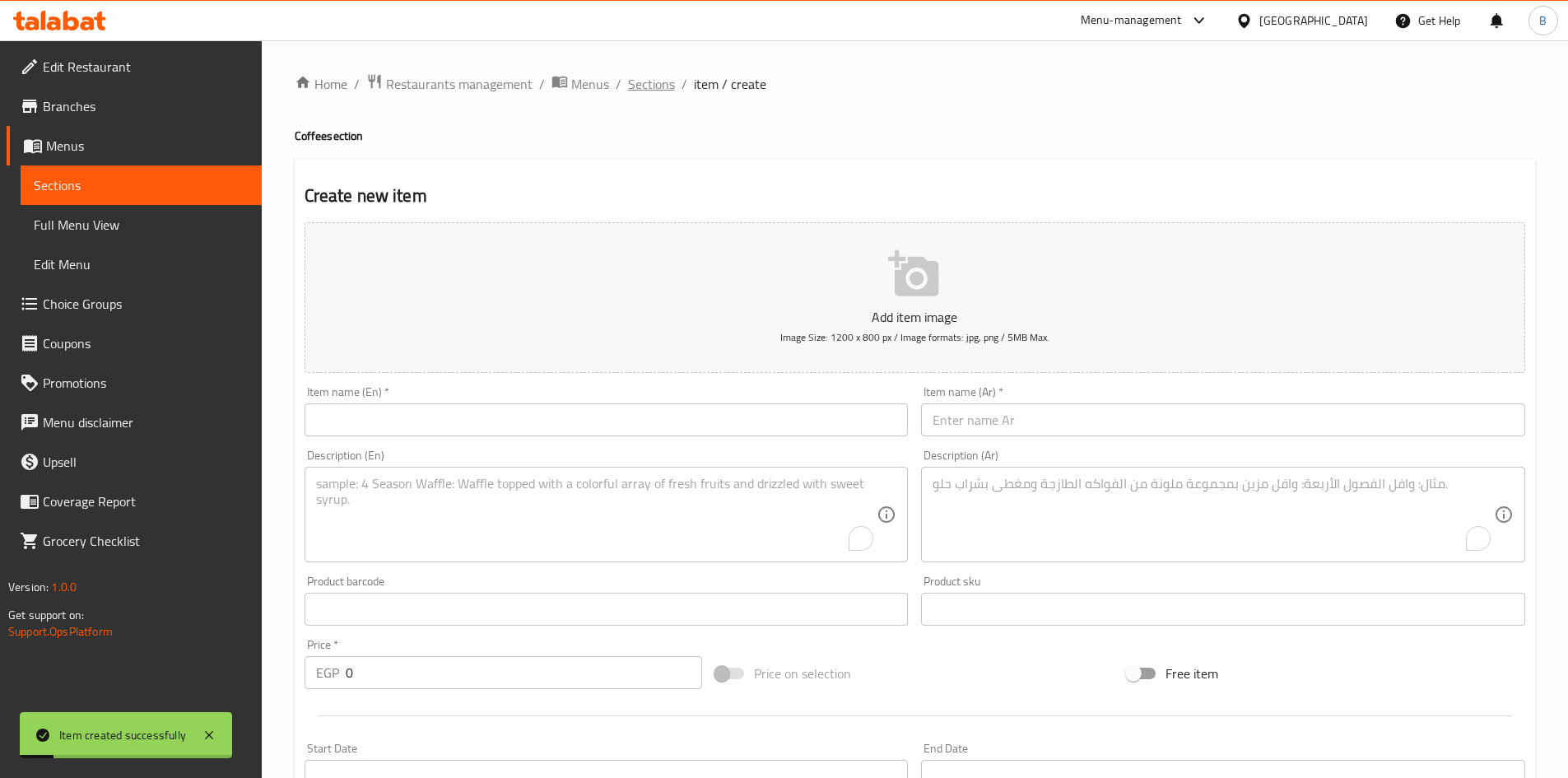
drag, startPoint x: 657, startPoint y: 82, endPoint x: 670, endPoint y: 97, distance: 19.8
click at [656, 82] on span "Sections" at bounding box center [650, 83] width 47 height 20
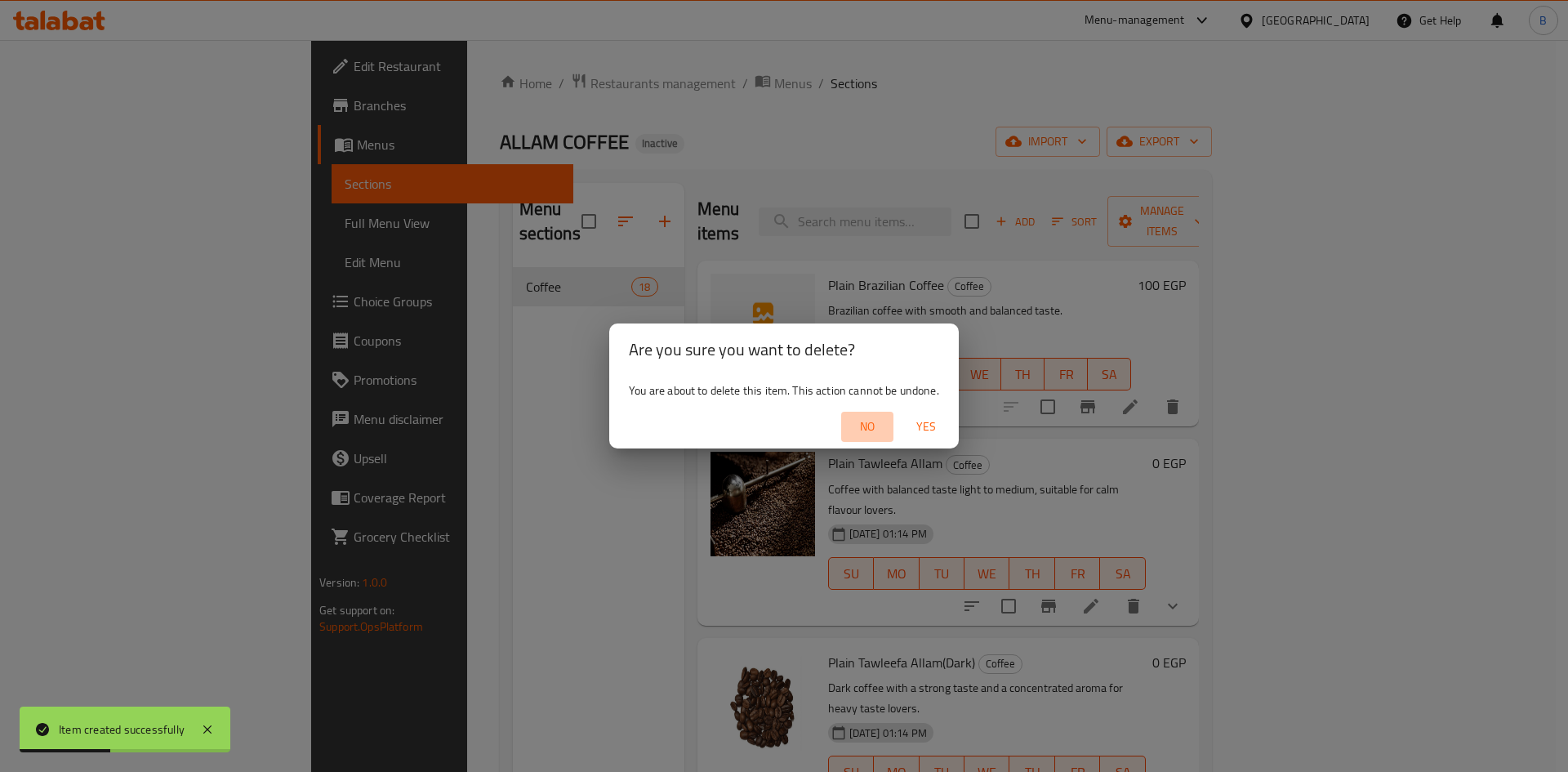
click at [857, 424] on span "No" at bounding box center [868, 427] width 39 height 20
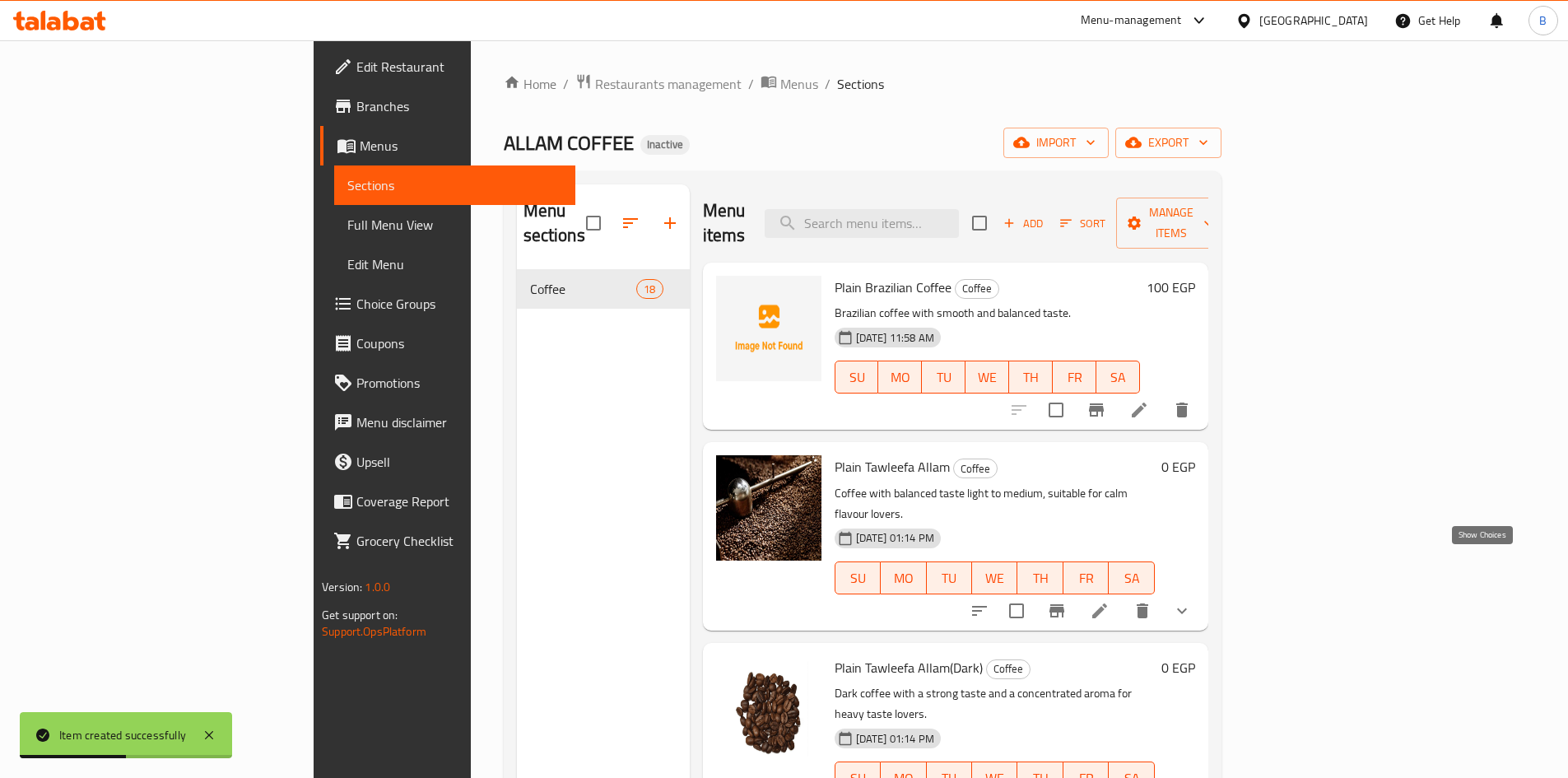
click at [1191, 600] on icon "show more" at bounding box center [1181, 610] width 20 height 20
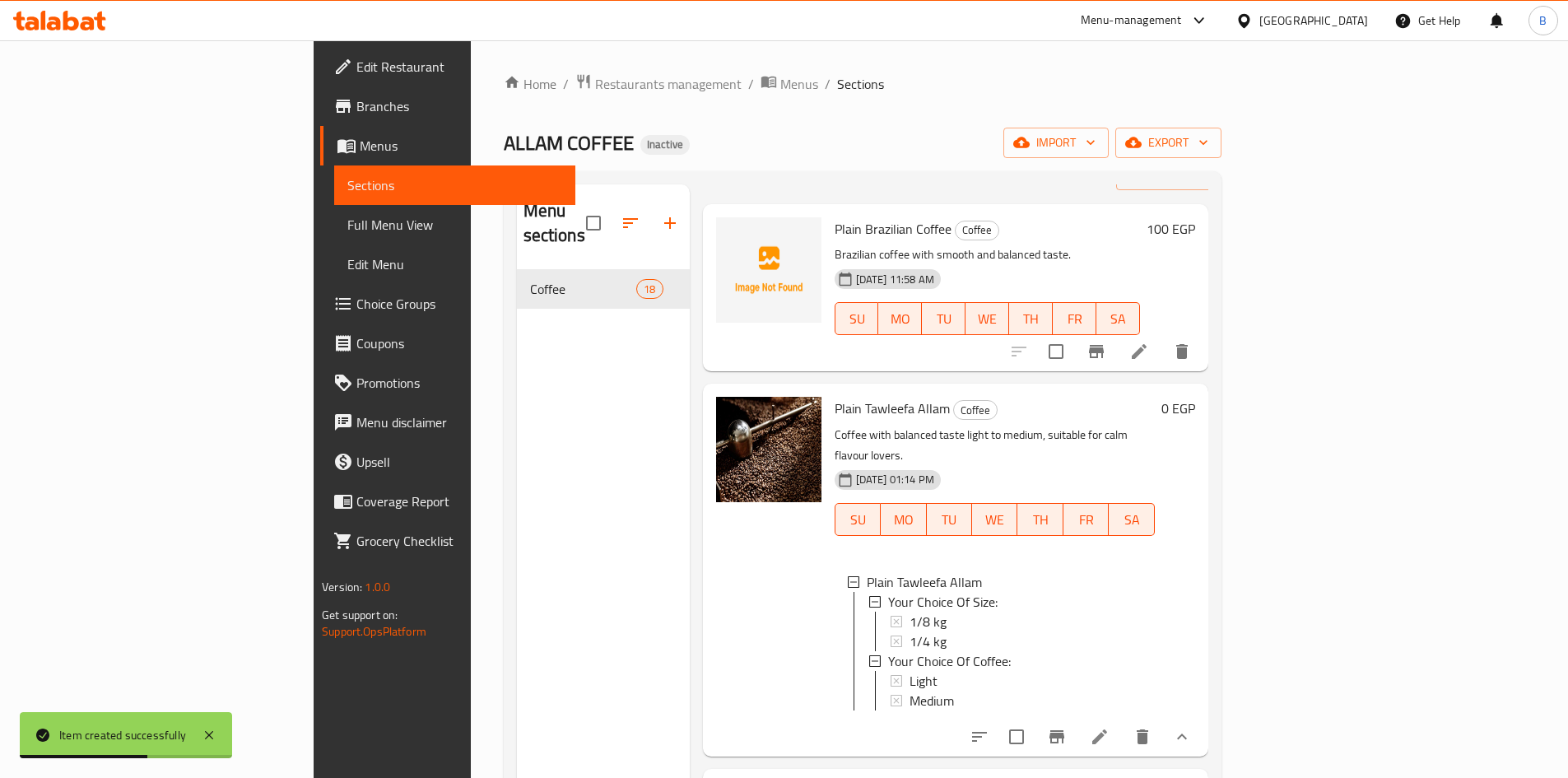
scroll to position [82, 0]
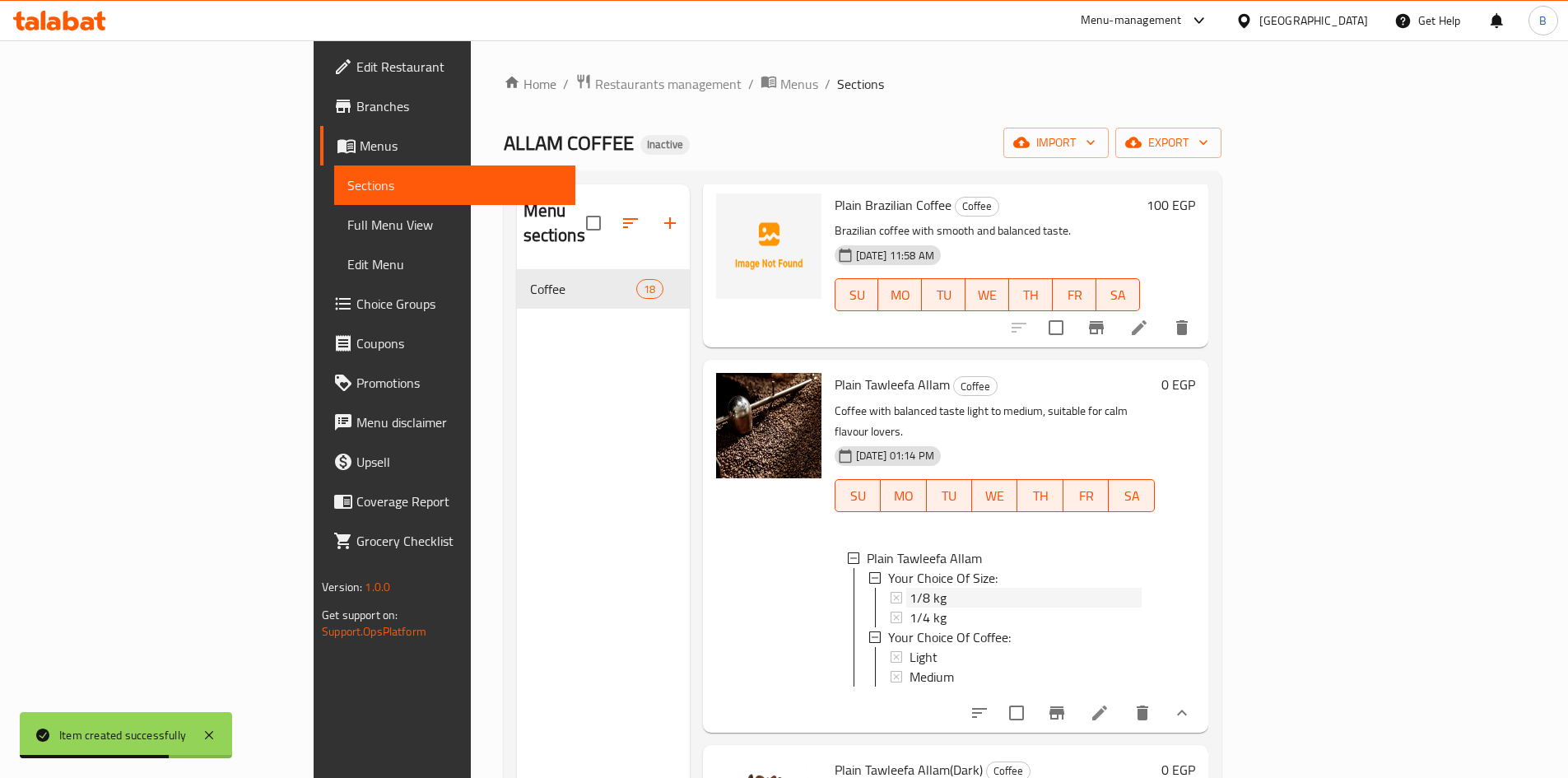
click at [909, 588] on div "1/8 kg" at bounding box center [1025, 597] width 232 height 20
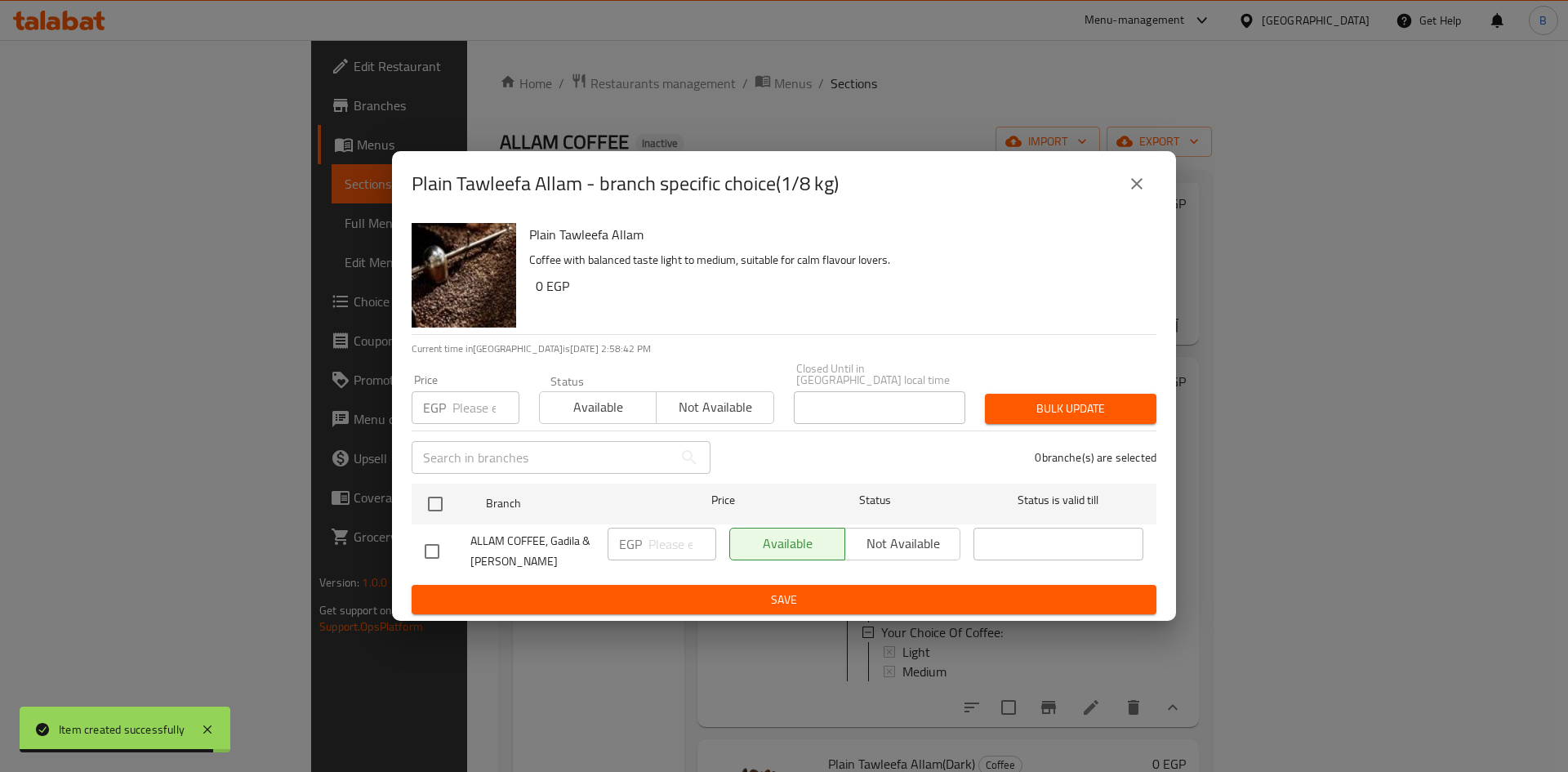
drag, startPoint x: 1129, startPoint y: 192, endPoint x: 1388, endPoint y: 567, distance: 455.7
click at [1130, 192] on icon "close" at bounding box center [1137, 183] width 19 height 19
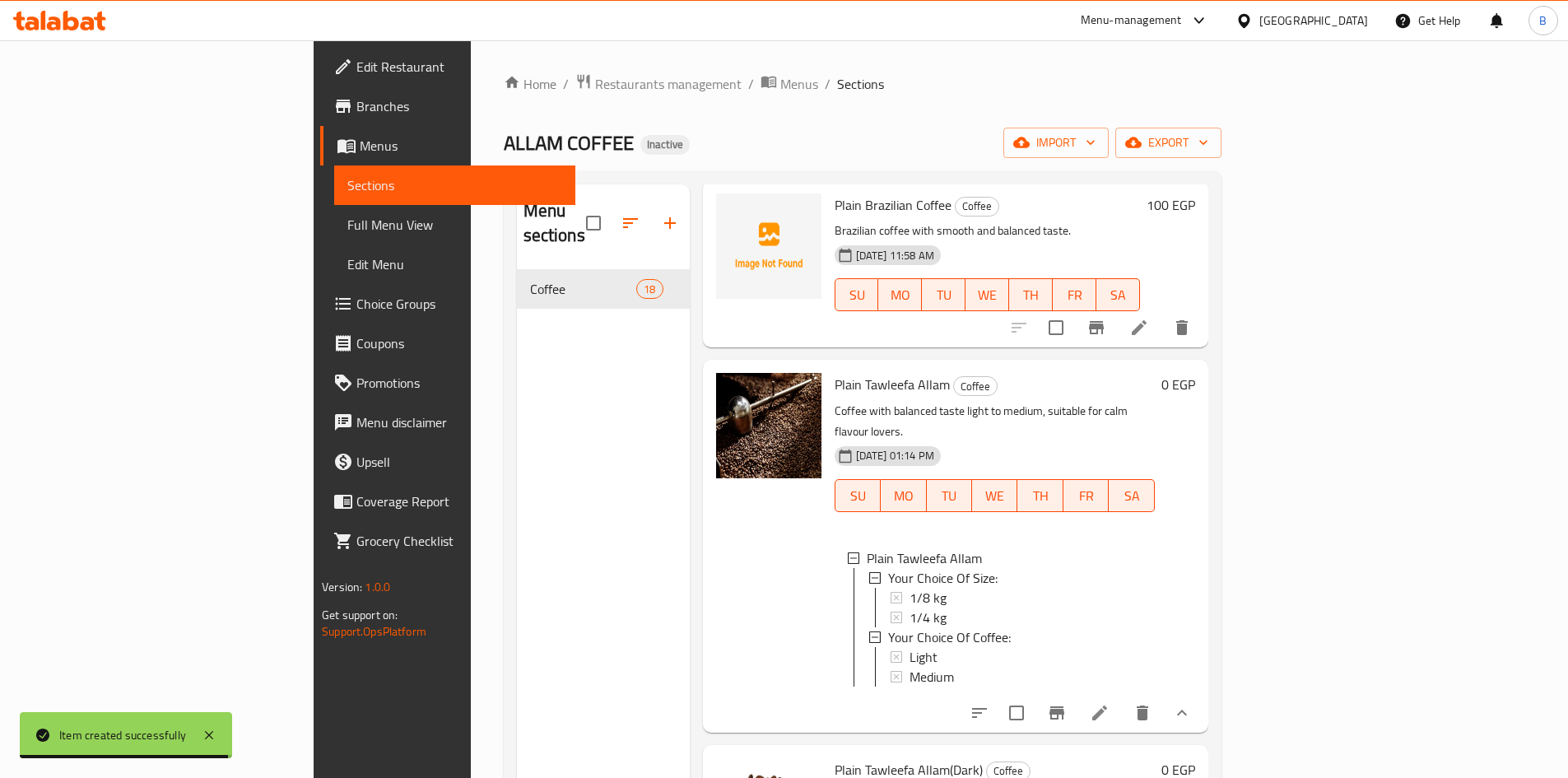
click at [1107, 705] on icon at bounding box center [1099, 712] width 14 height 14
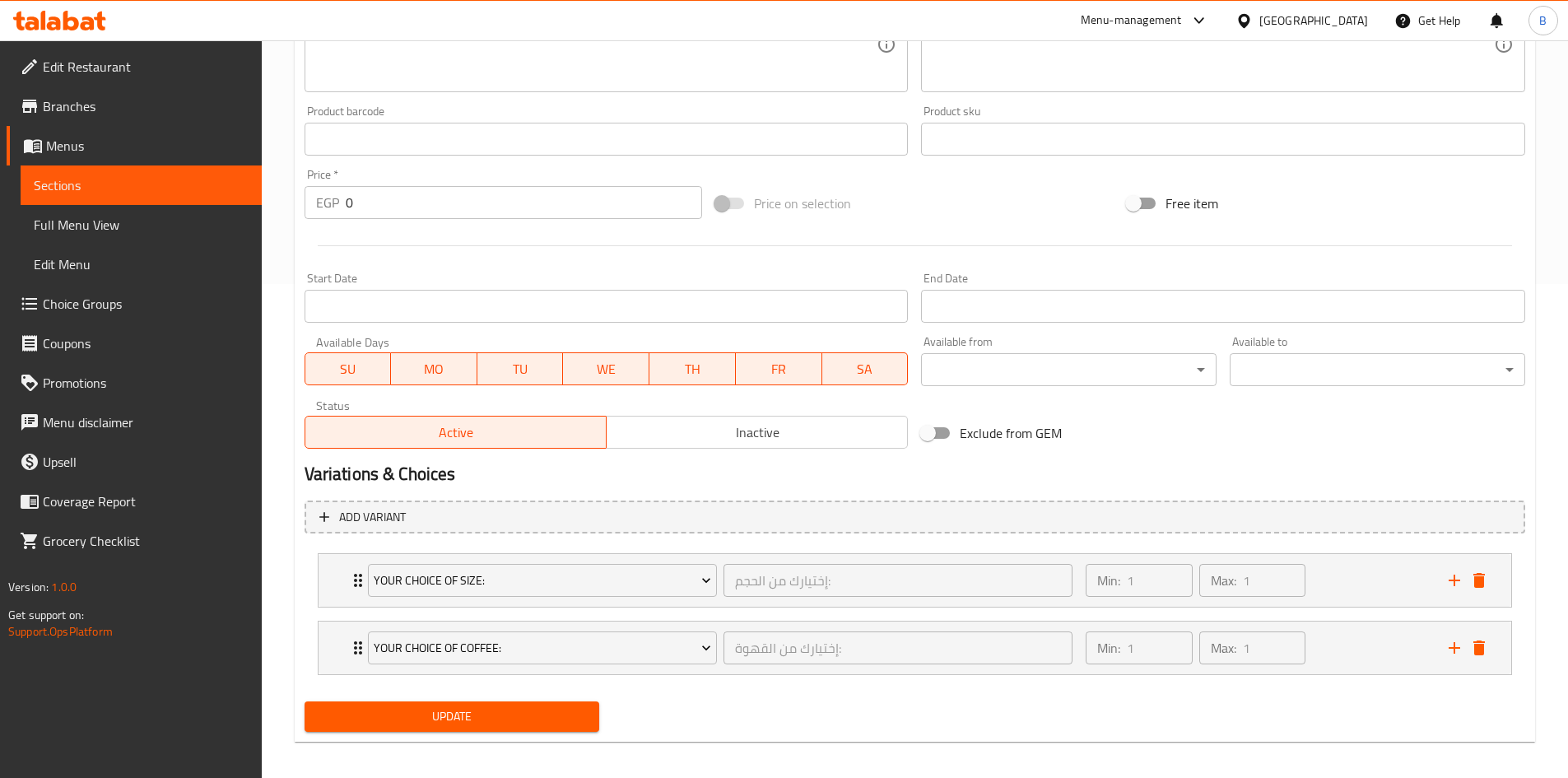
scroll to position [503, 0]
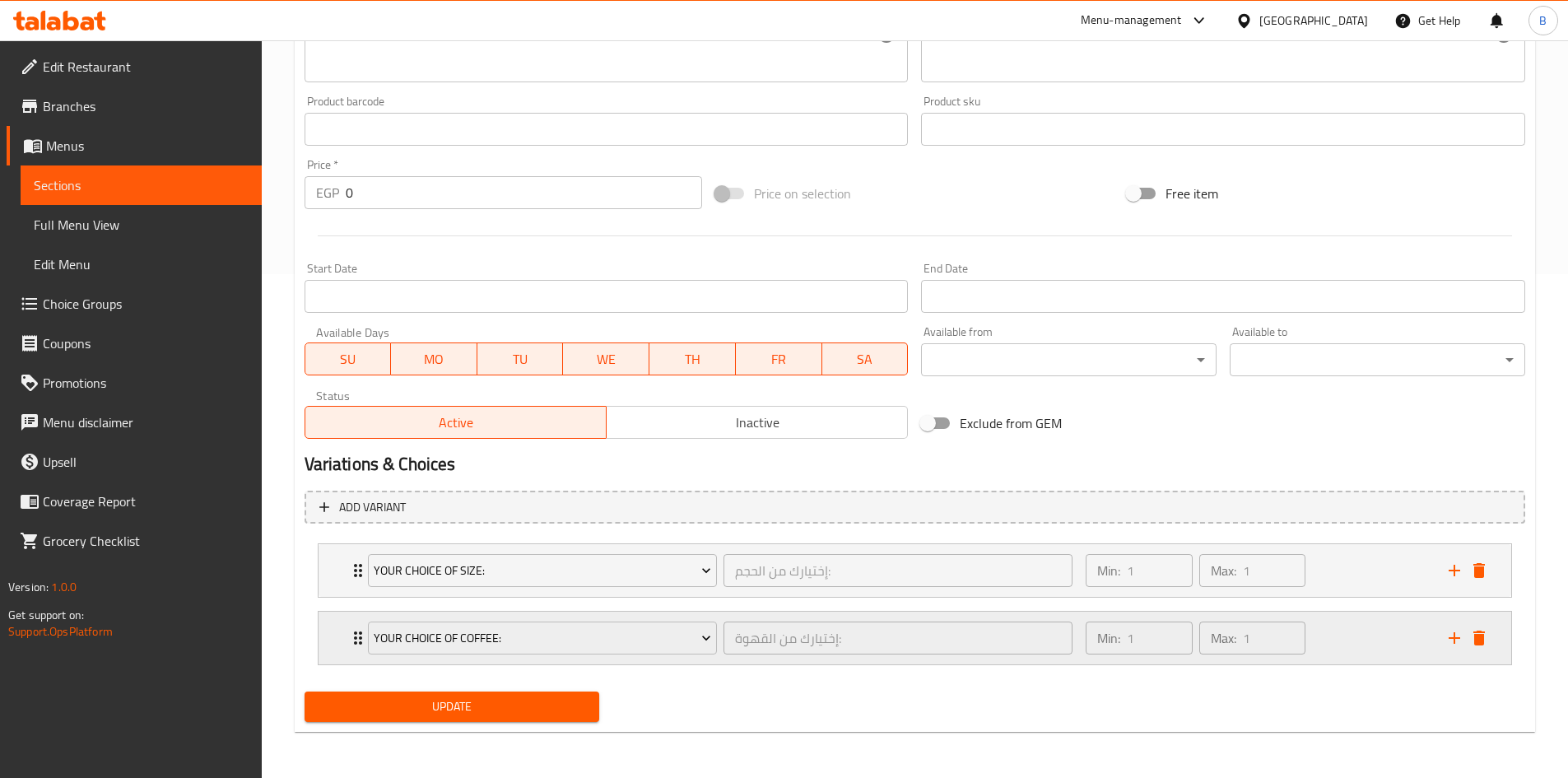
click at [1347, 633] on div "Min: 1 ​ Max: 1 ​" at bounding box center [1257, 638] width 362 height 53
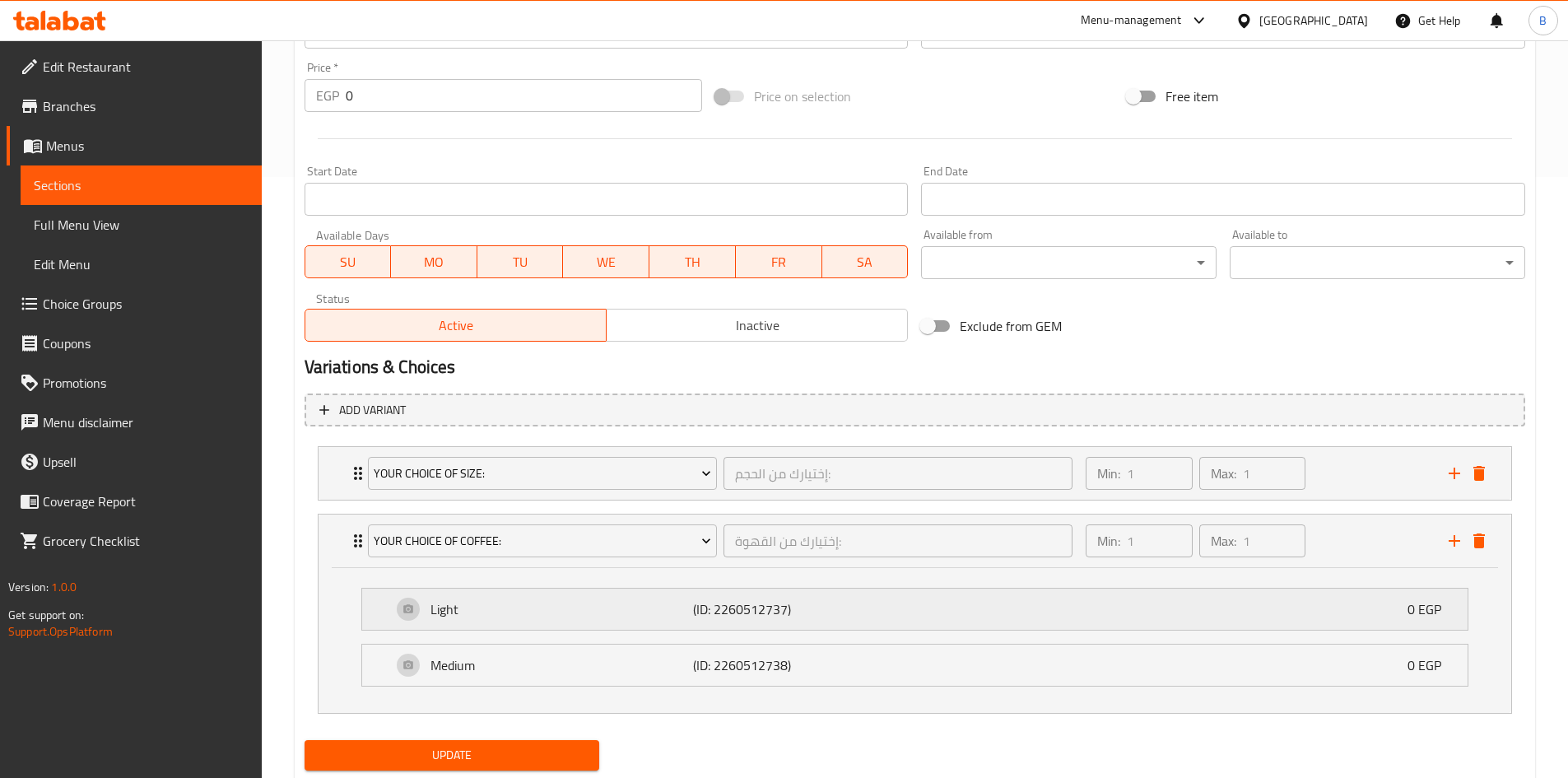
scroll to position [650, 0]
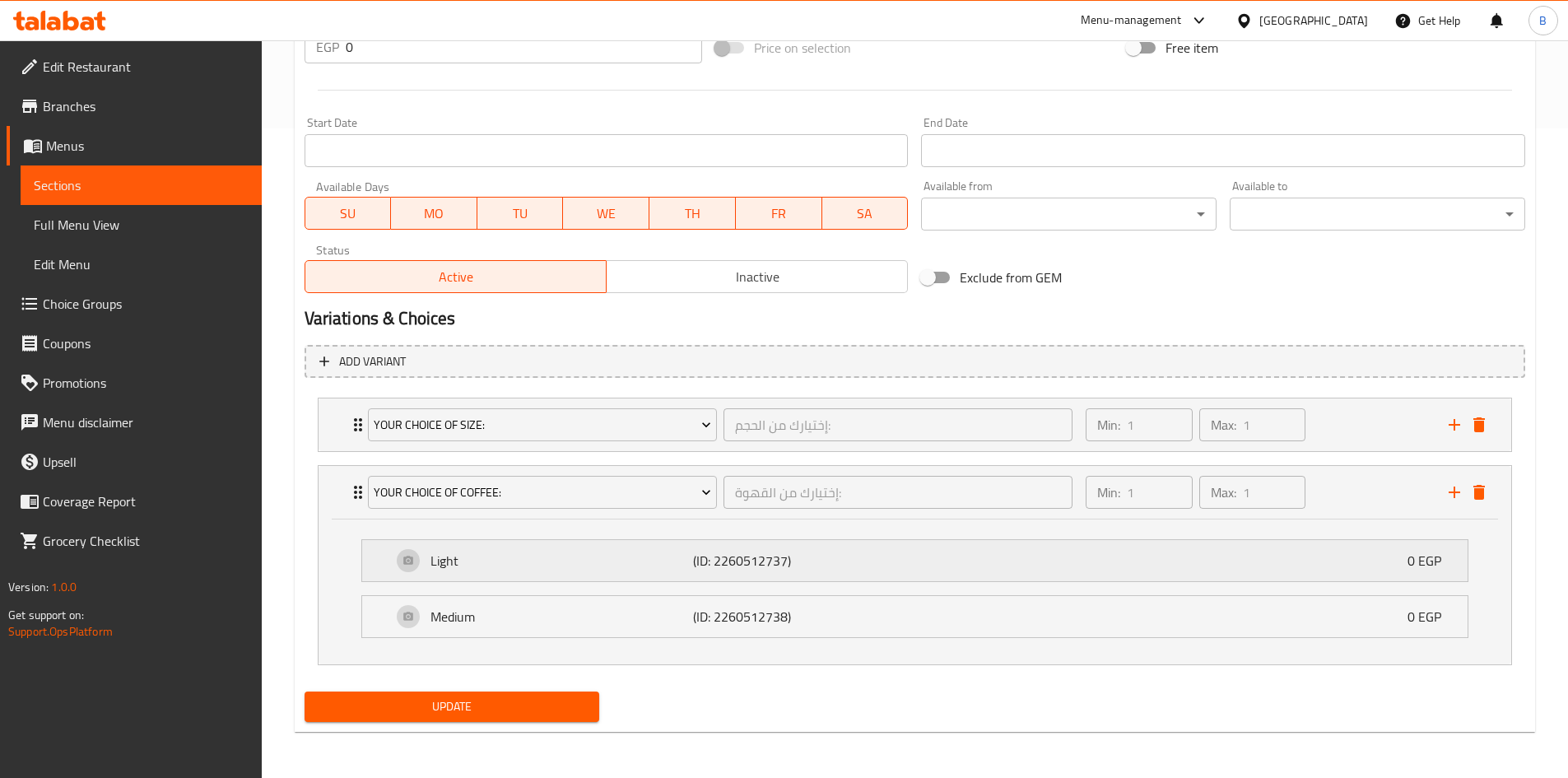
click at [590, 559] on p "Light" at bounding box center [562, 559] width 264 height 20
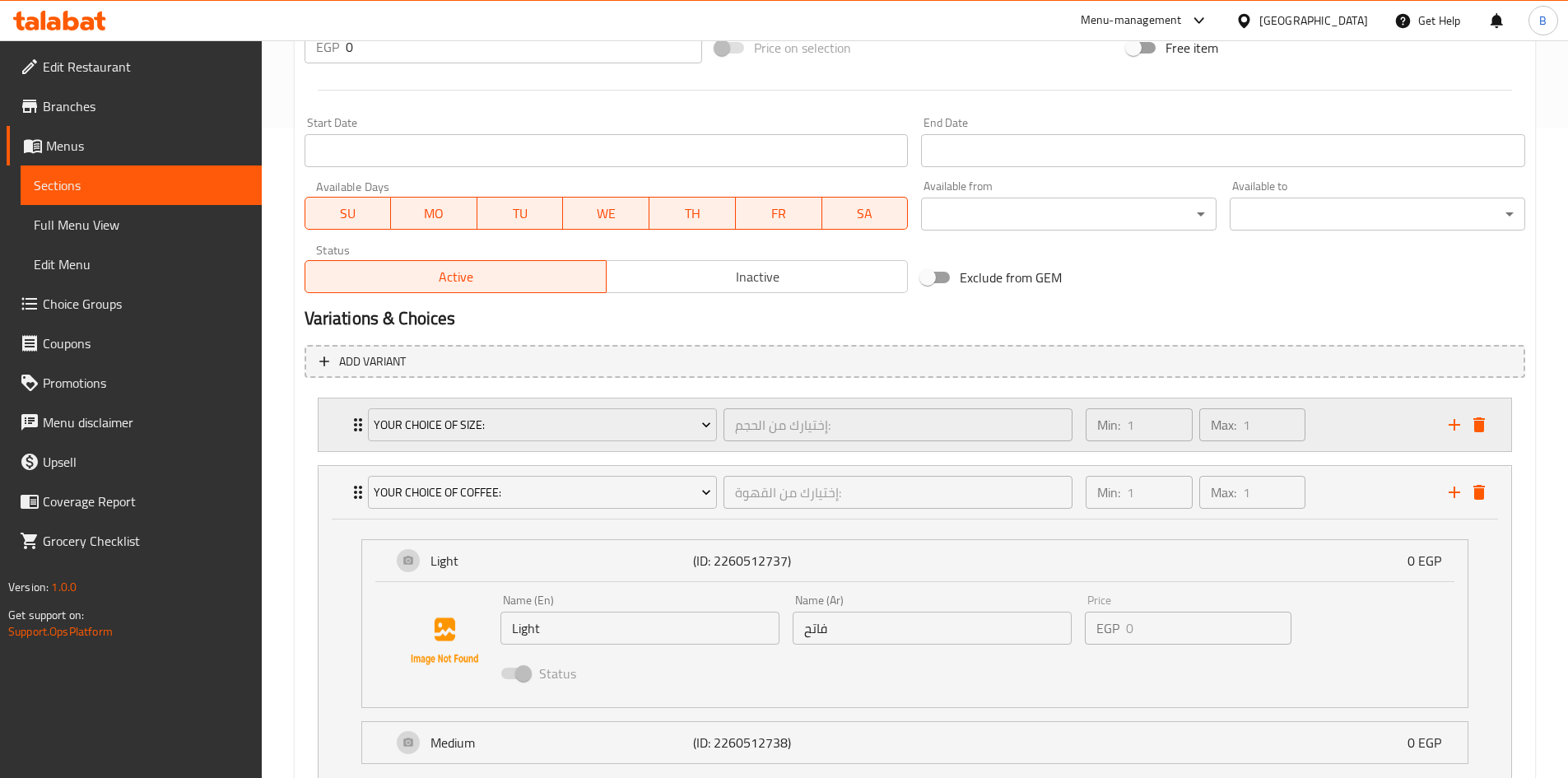
click at [1362, 422] on div "Min: 1 ​ Max: 1 ​" at bounding box center [1257, 424] width 362 height 53
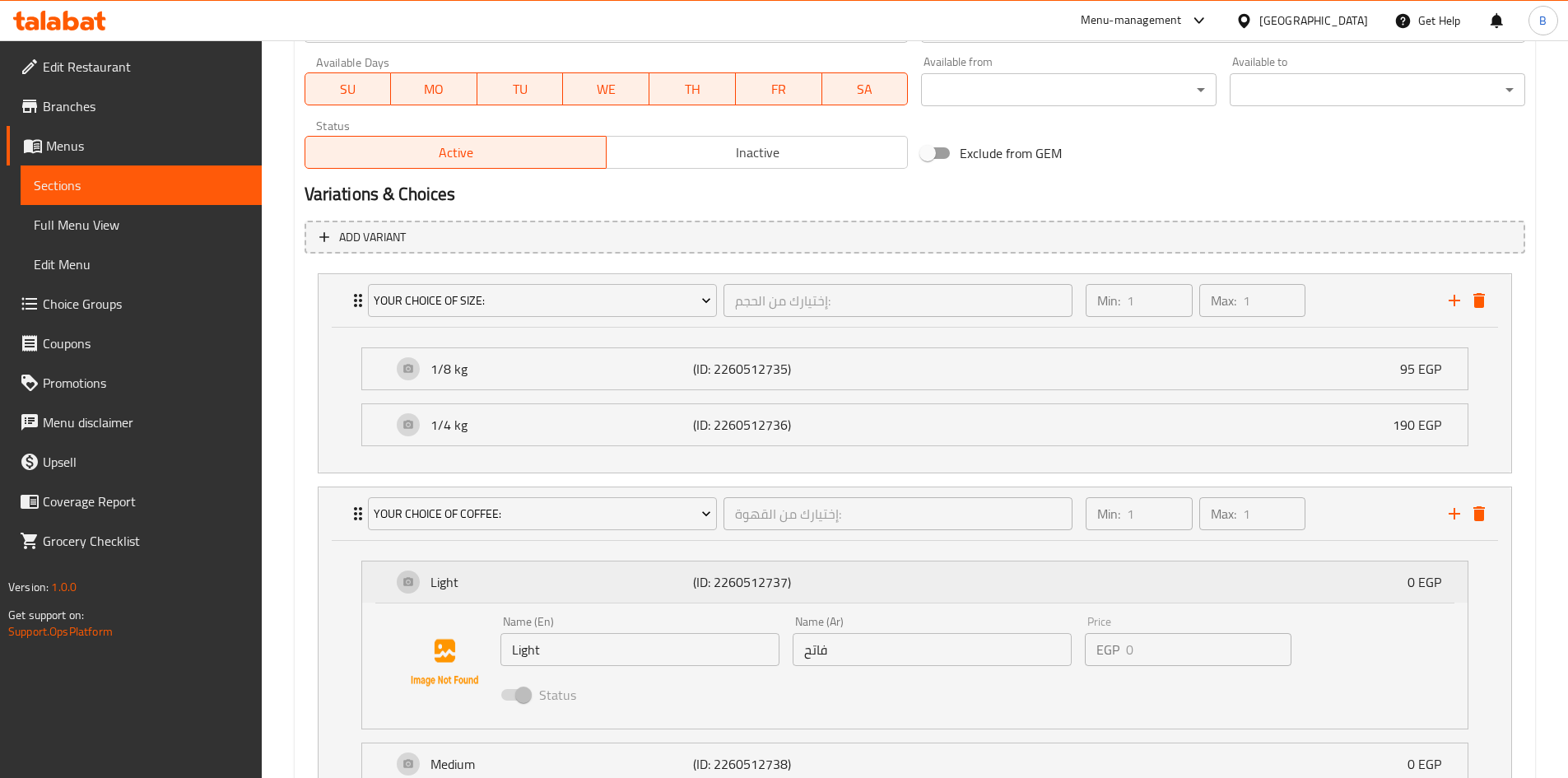
scroll to position [814, 0]
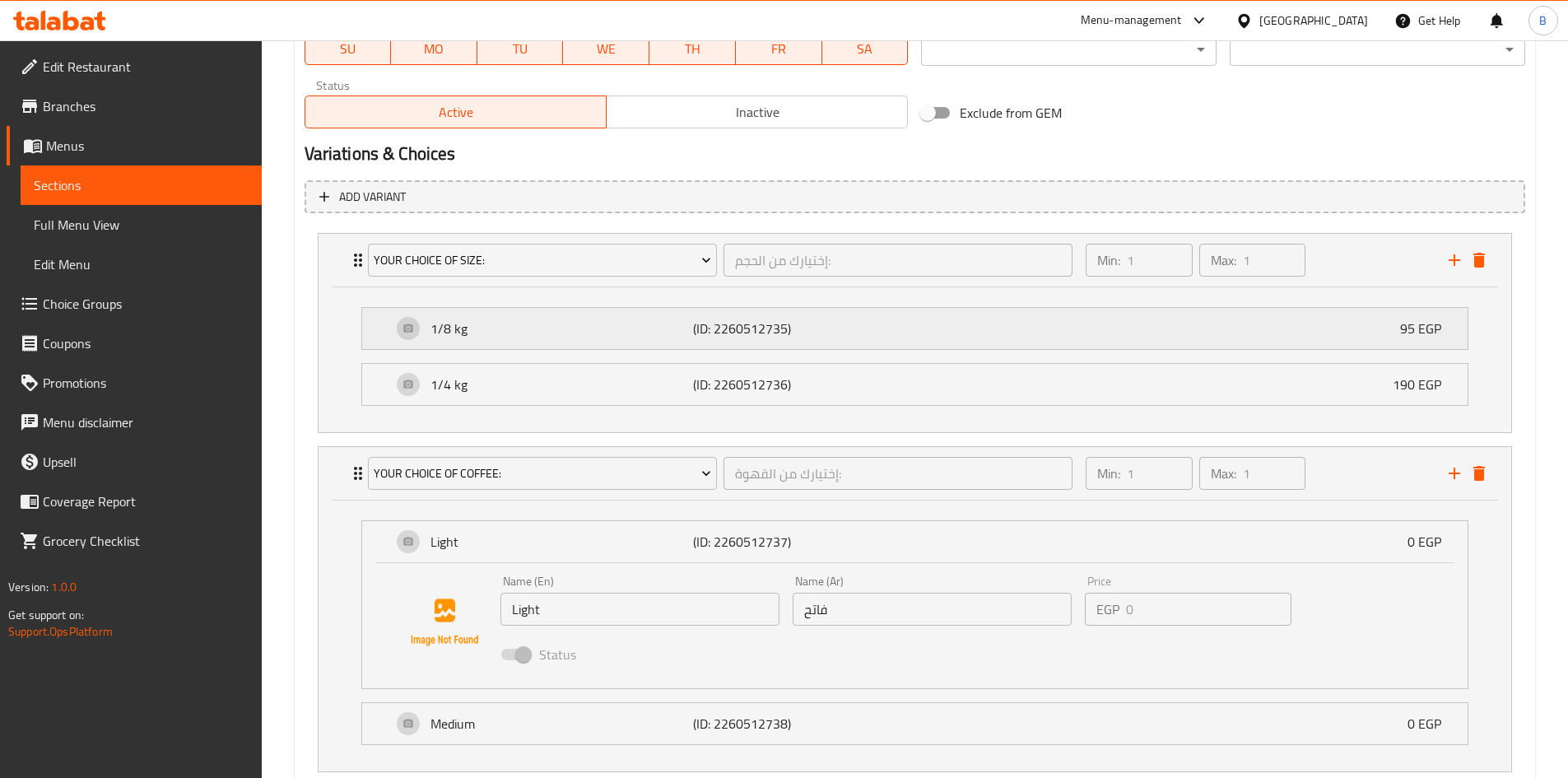
click at [559, 337] on p "1/8 kg" at bounding box center [562, 328] width 264 height 20
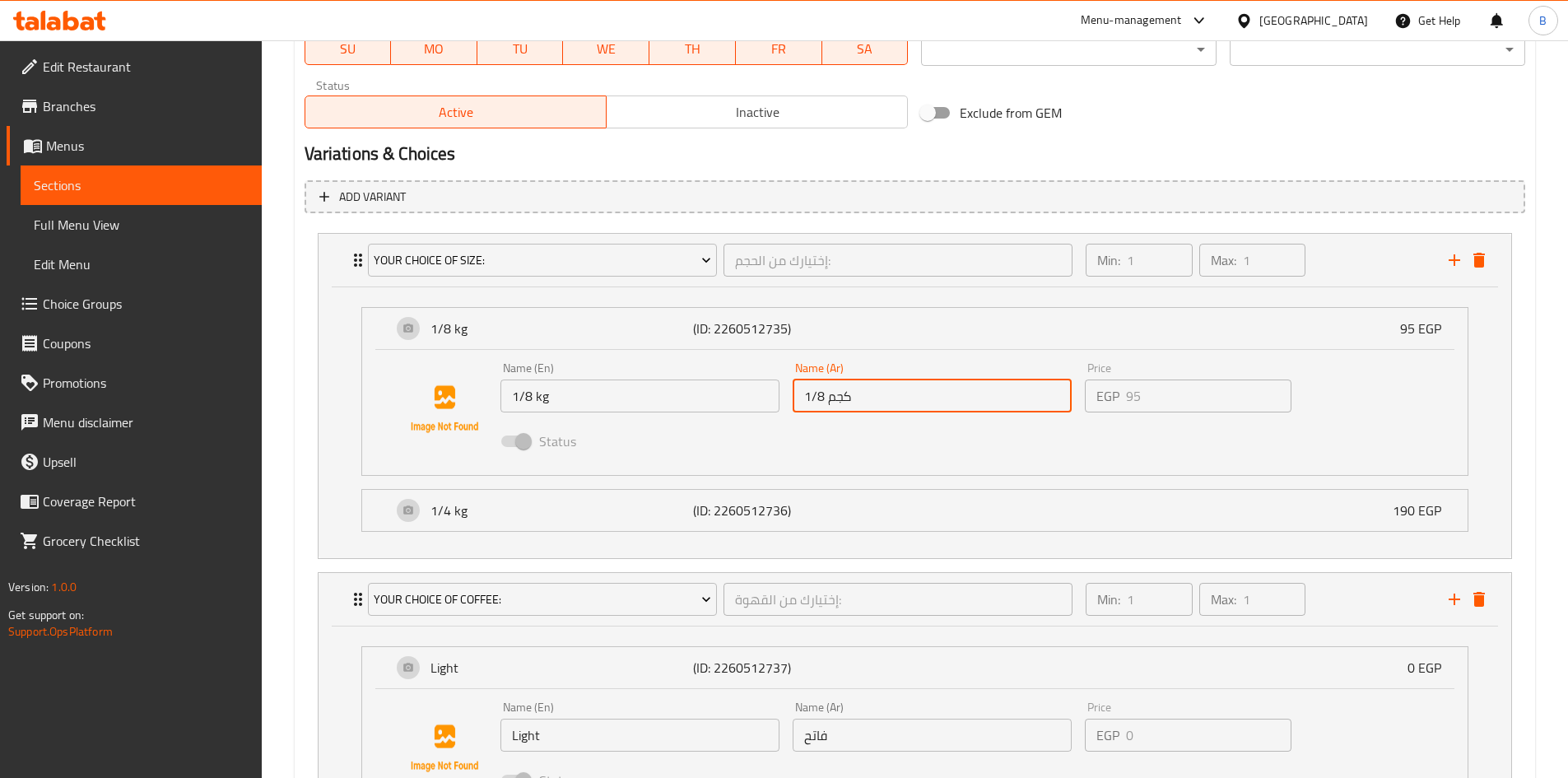
drag, startPoint x: 878, startPoint y: 399, endPoint x: 770, endPoint y: 391, distance: 108.3
click at [770, 391] on div "Name (En) 1/8 kg Name (En) Name (Ar) 1/8 كجم Name (Ar) Price EGP 95 Price Status" at bounding box center [933, 409] width 878 height 108
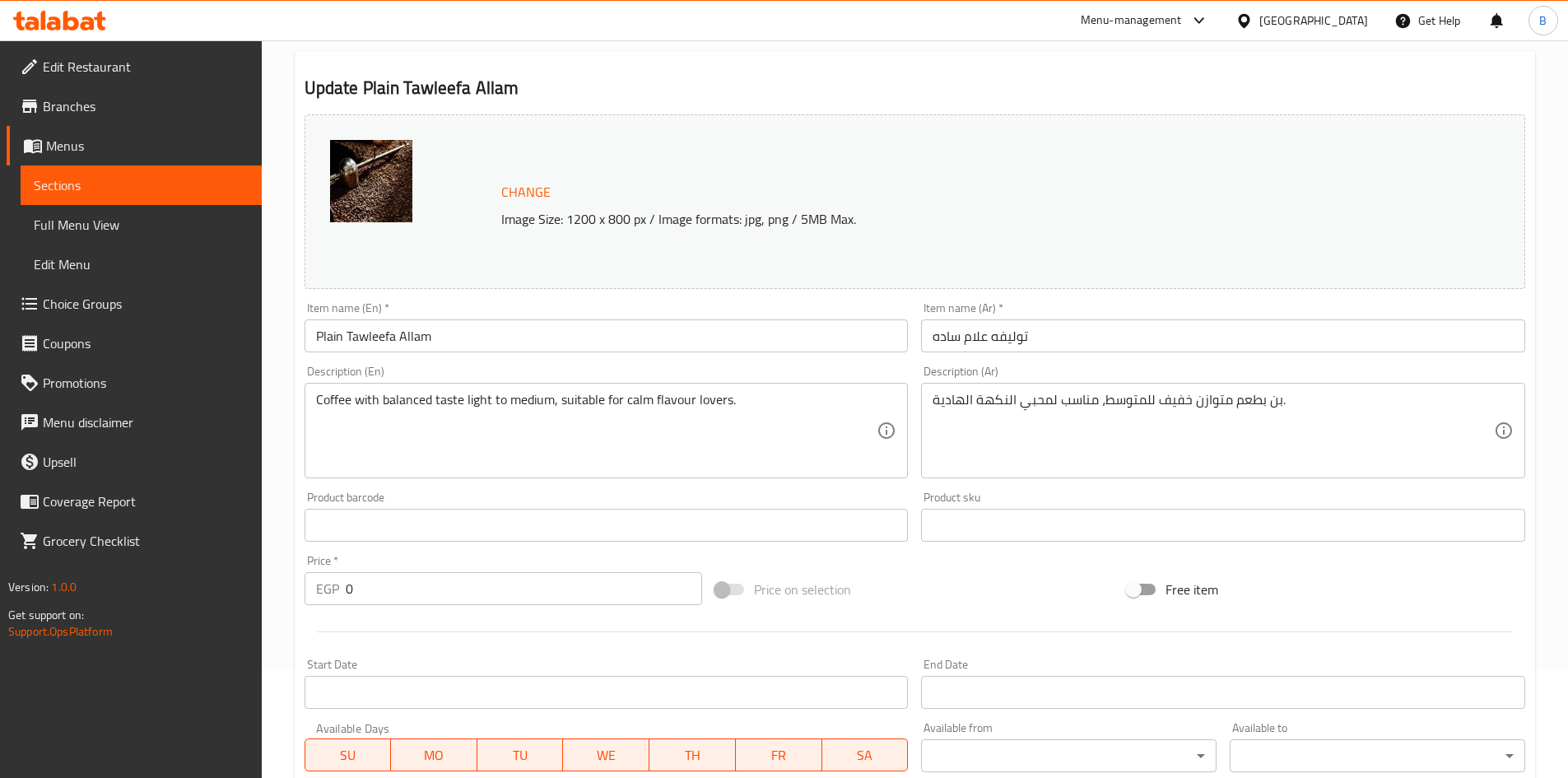
scroll to position [0, 0]
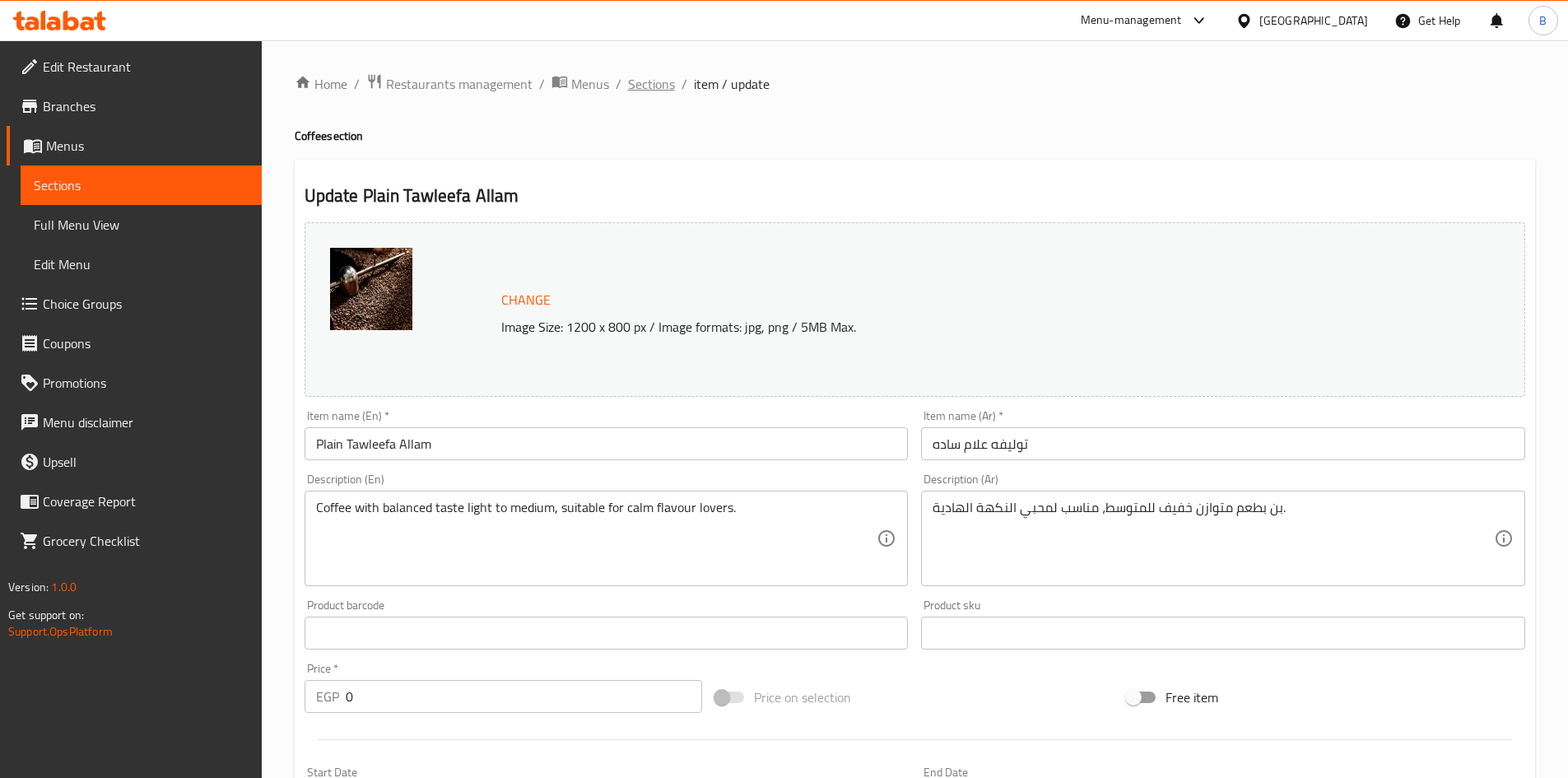
click at [639, 88] on span "Sections" at bounding box center [650, 83] width 47 height 20
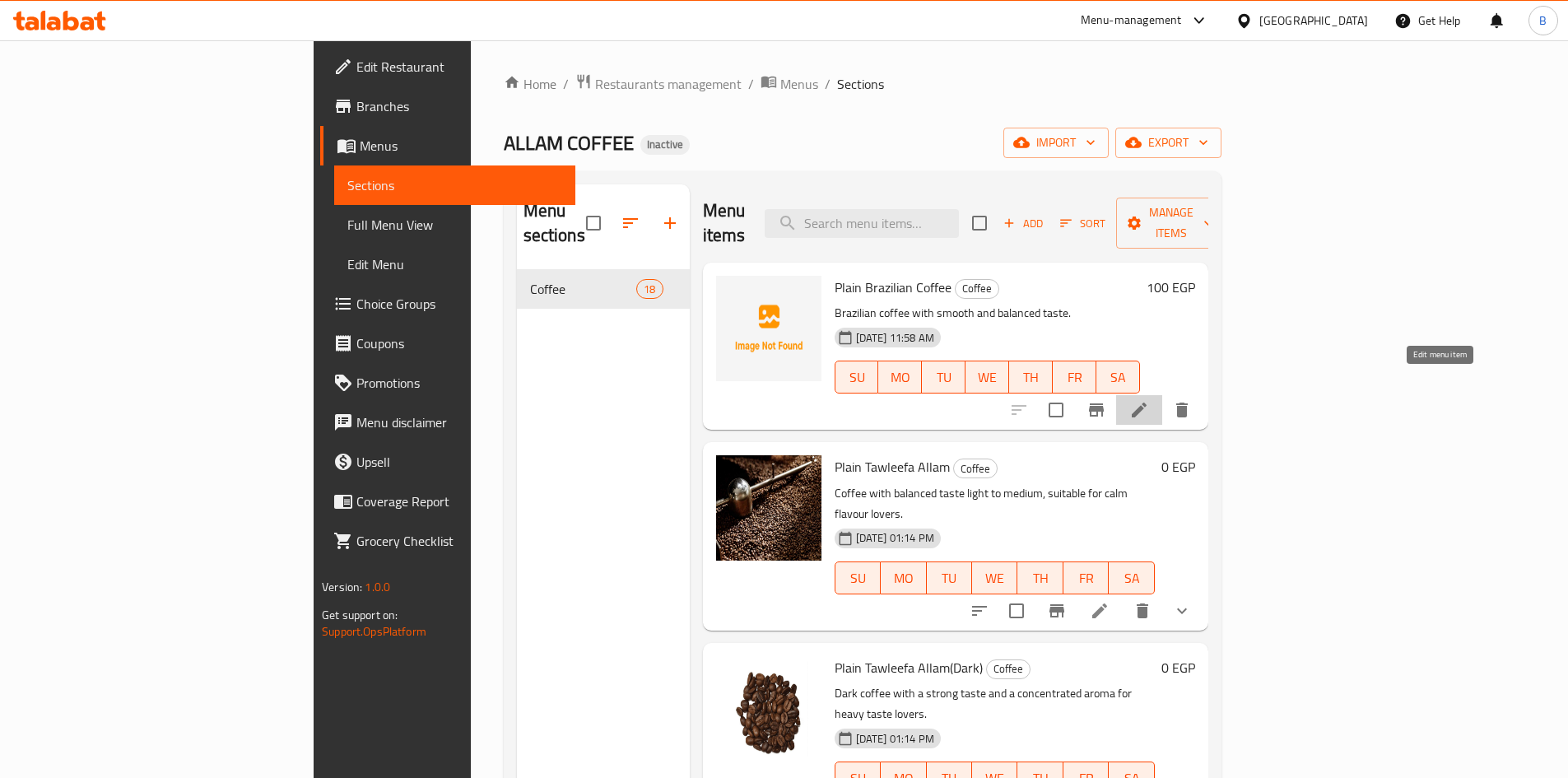
click at [1149, 400] on icon at bounding box center [1139, 409] width 20 height 20
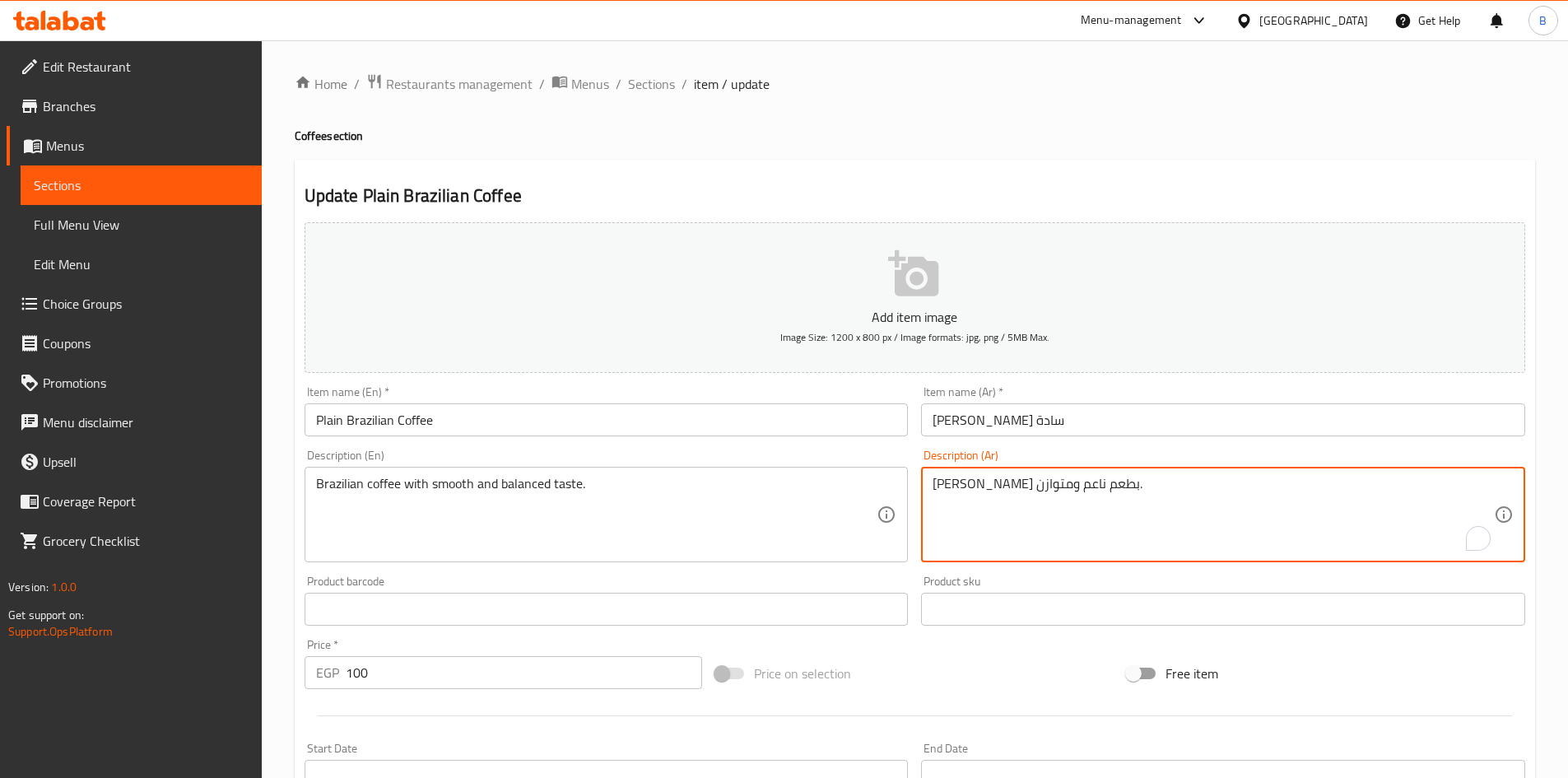
click at [1079, 429] on input "[PERSON_NAME] سادة" at bounding box center [1223, 419] width 604 height 33
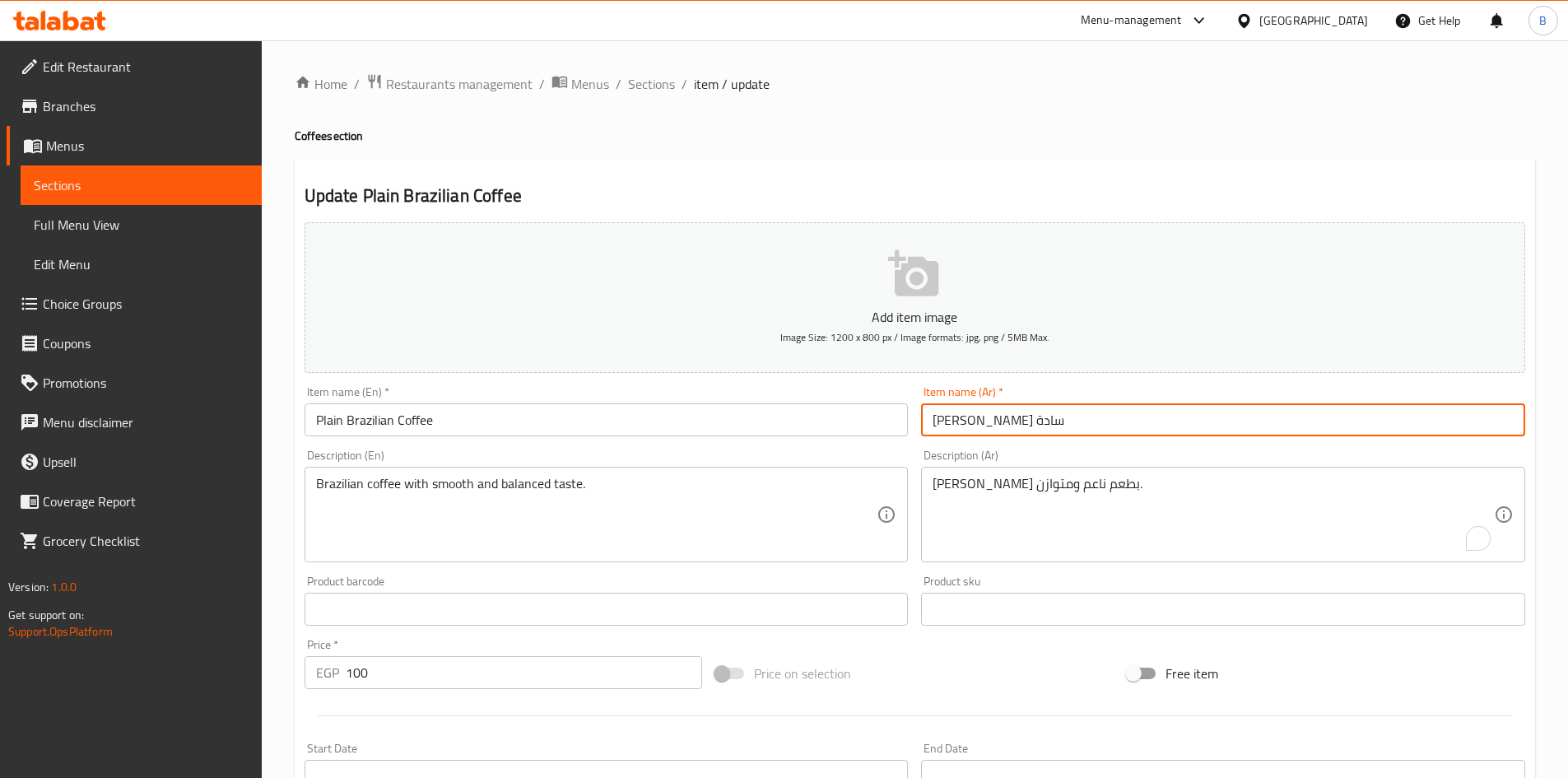
paste input "1/8 كجم"
type input "[PERSON_NAME] سادة 1/8 كجم"
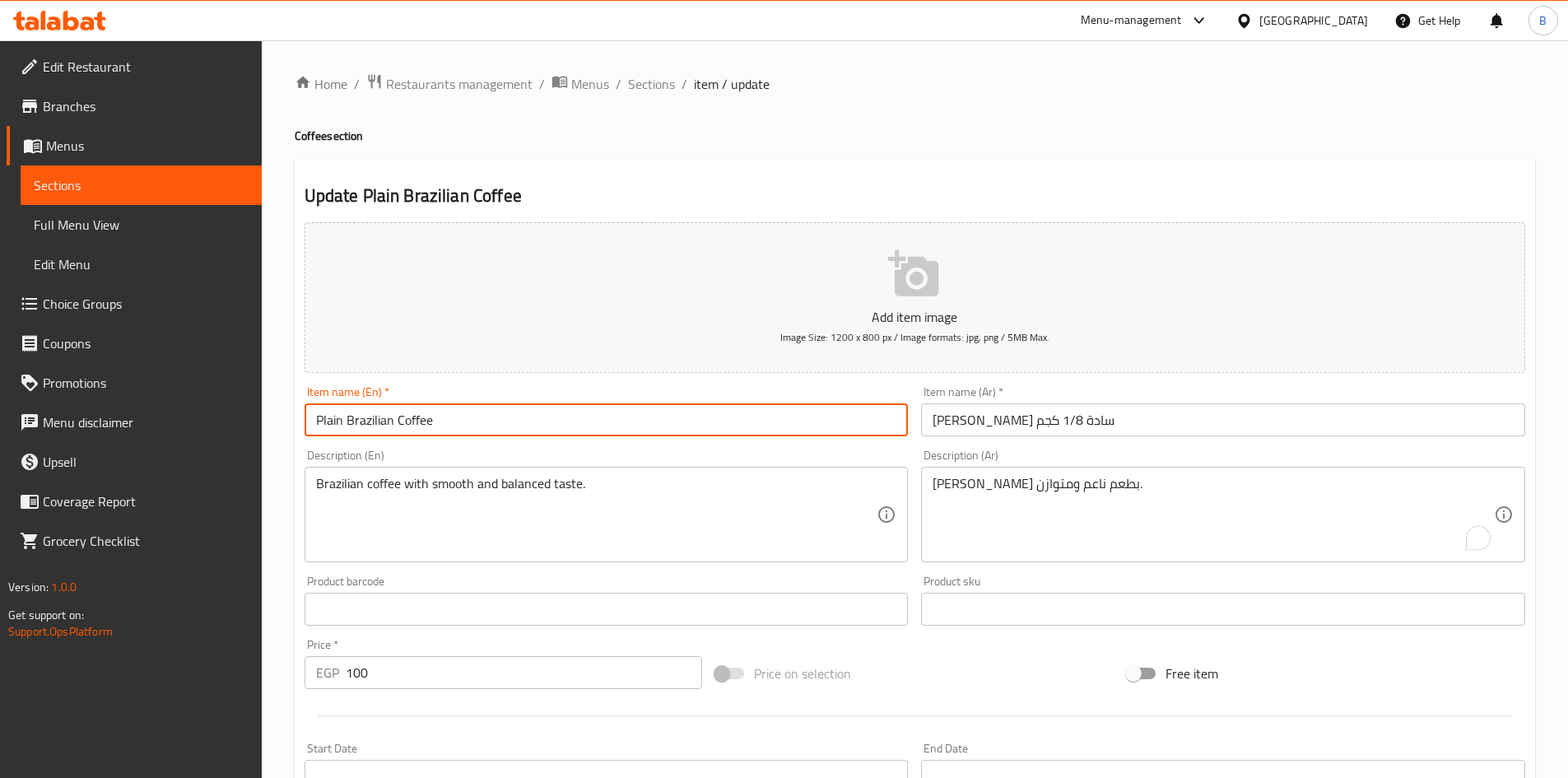
click at [488, 409] on input "Plain Brazilian Coffee" at bounding box center [606, 419] width 604 height 33
click at [605, 423] on input "Plain Brazilian Coffee" at bounding box center [606, 419] width 604 height 33
paste input "1/8 كجم"
click at [464, 427] on input "Plain Brazilian Coffee 1/8 كجم" at bounding box center [606, 419] width 604 height 33
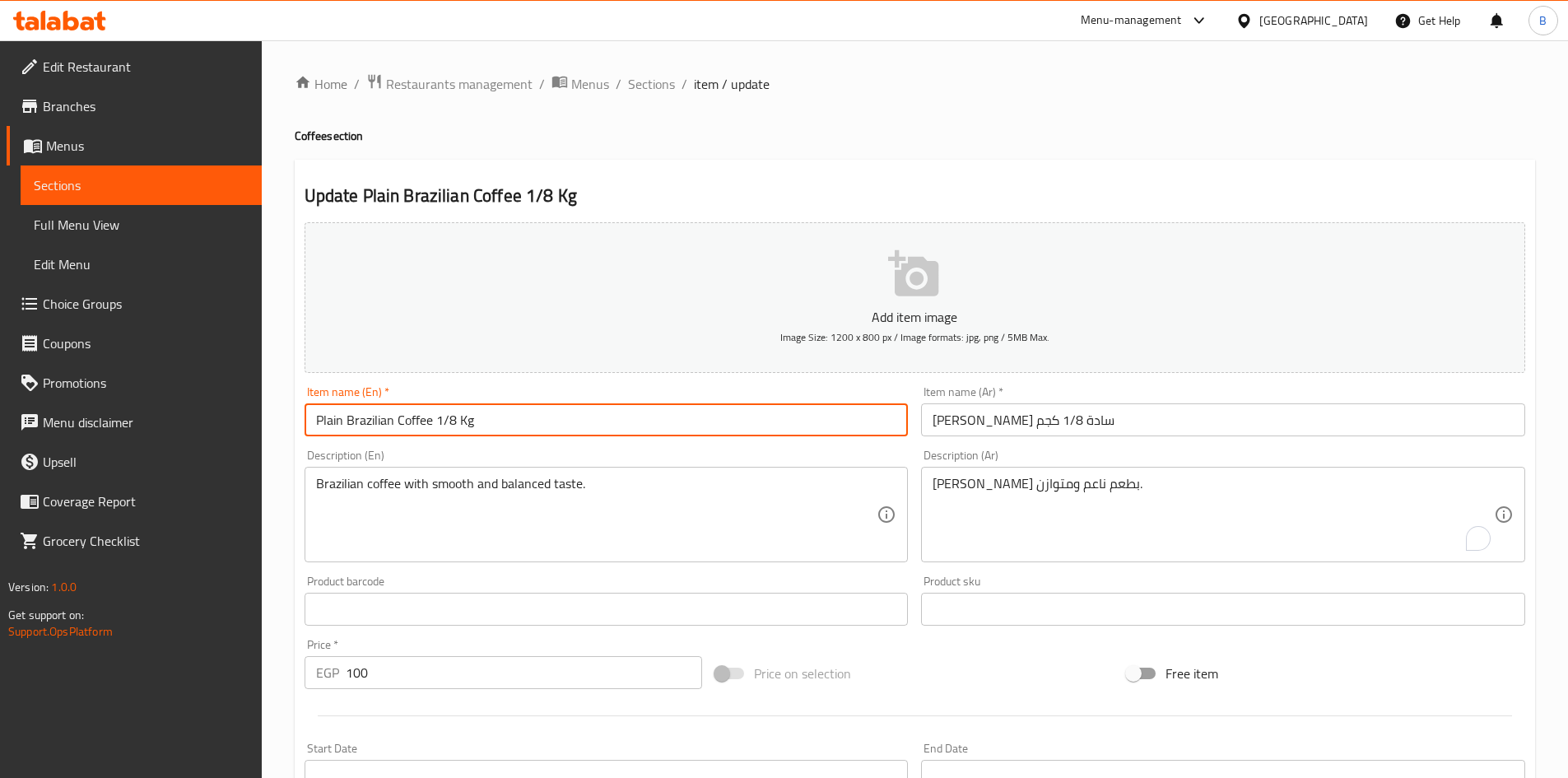
click at [437, 426] on input "Plain Brazilian Coffee 1/8 Kg" at bounding box center [606, 419] width 604 height 33
type input "Plain Brazilian Coffee 1/8 Kg"
click at [978, 418] on input "[PERSON_NAME] سادة 1/8 كجم" at bounding box center [1223, 419] width 604 height 33
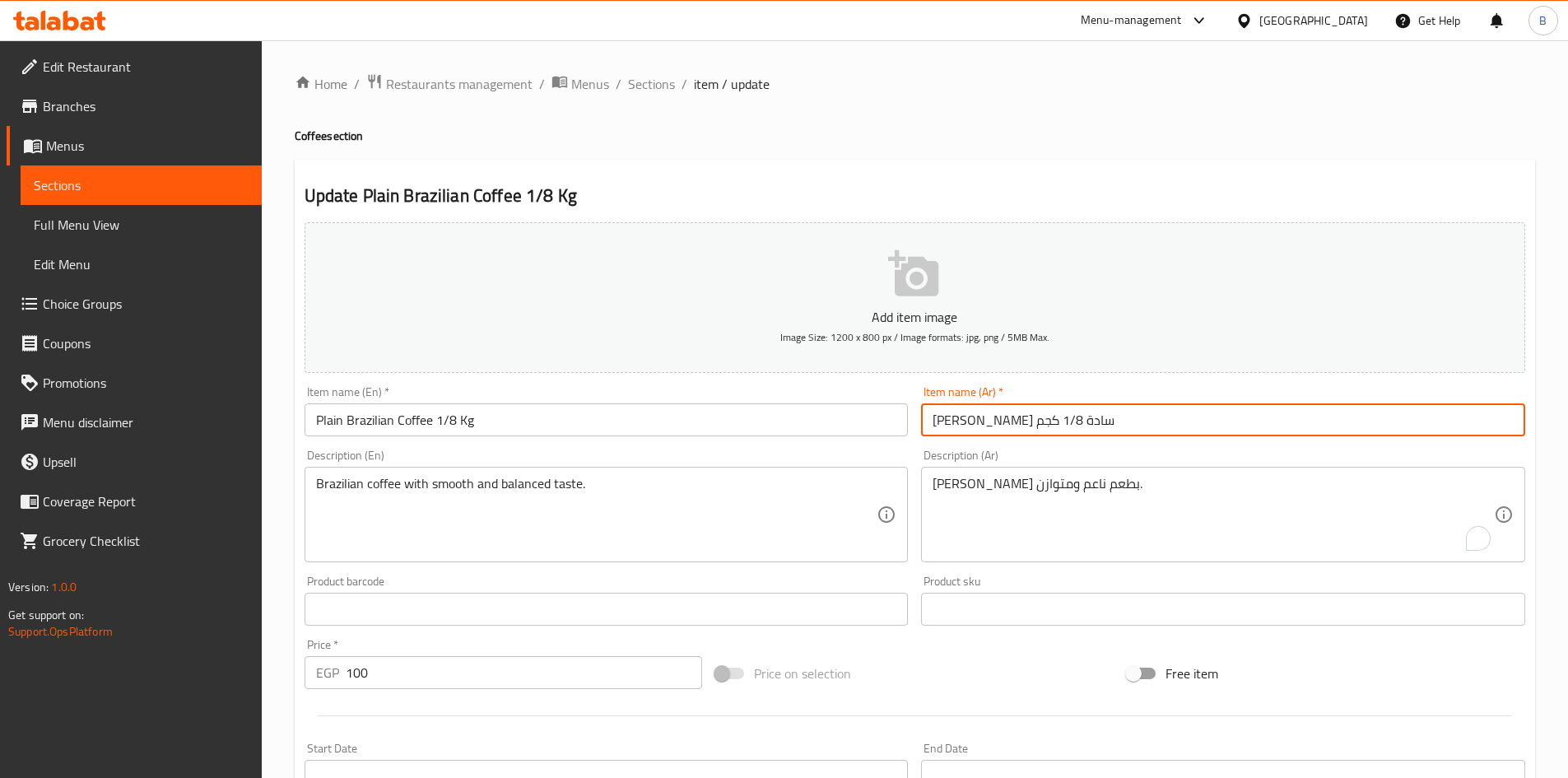
click at [982, 430] on input "[PERSON_NAME] سادة 1/8 كجم" at bounding box center [1223, 419] width 604 height 33
click at [990, 423] on input "[PERSON_NAME] سادة- 1/8 كجم" at bounding box center [1223, 419] width 604 height 33
type input "[PERSON_NAME] سادة - 1/8 كجم"
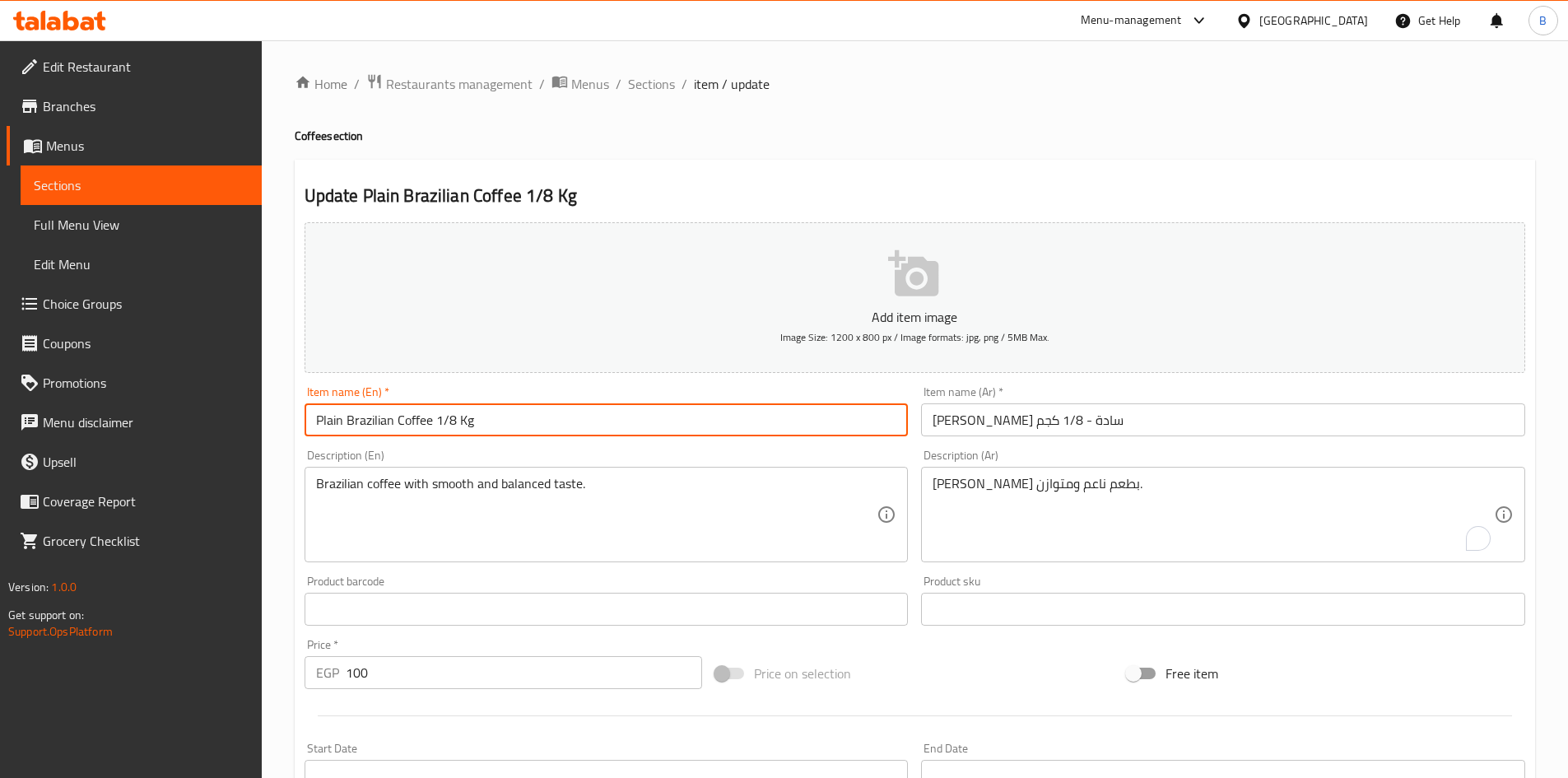
drag, startPoint x: 432, startPoint y: 423, endPoint x: 437, endPoint y: 444, distance: 21.6
click at [433, 423] on input "Plain Brazilian Coffee 1/8 Kg" at bounding box center [606, 419] width 604 height 33
click at [444, 424] on input "Plain Brazilian Coffee - 1/8 Kg" at bounding box center [606, 419] width 604 height 33
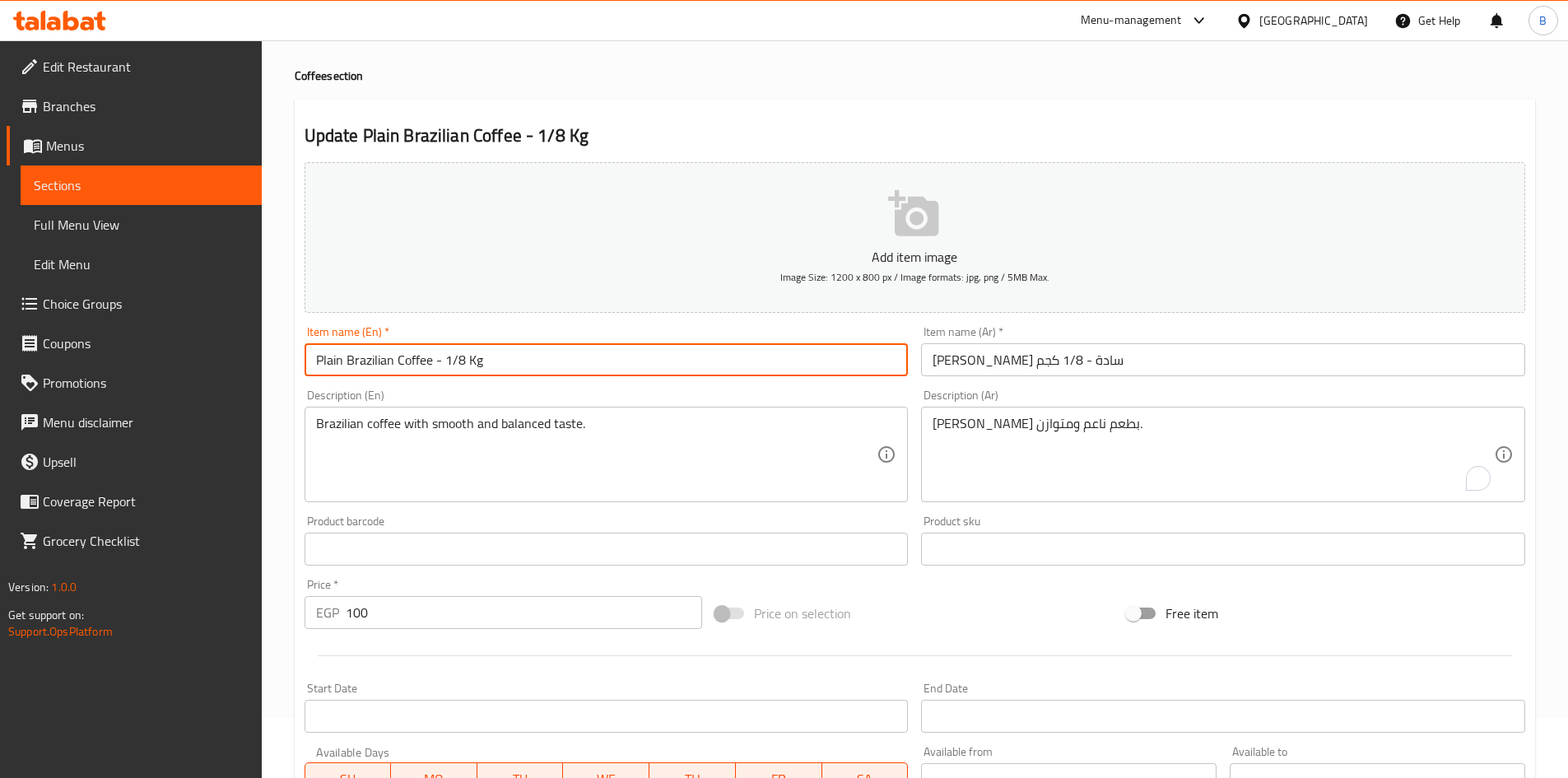
scroll to position [385, 0]
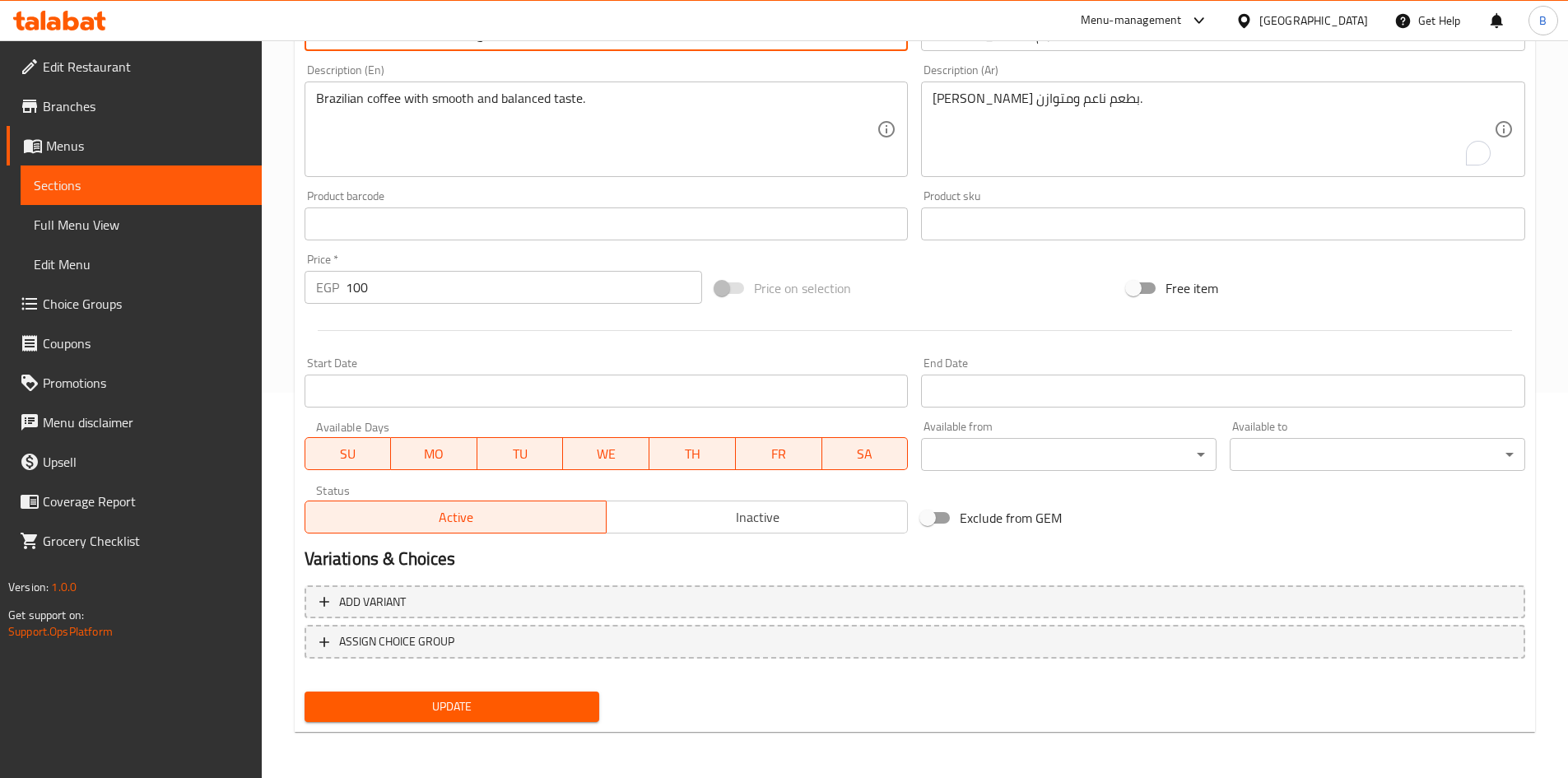
type input "Plain Brazilian Coffee - 1/8 Kg"
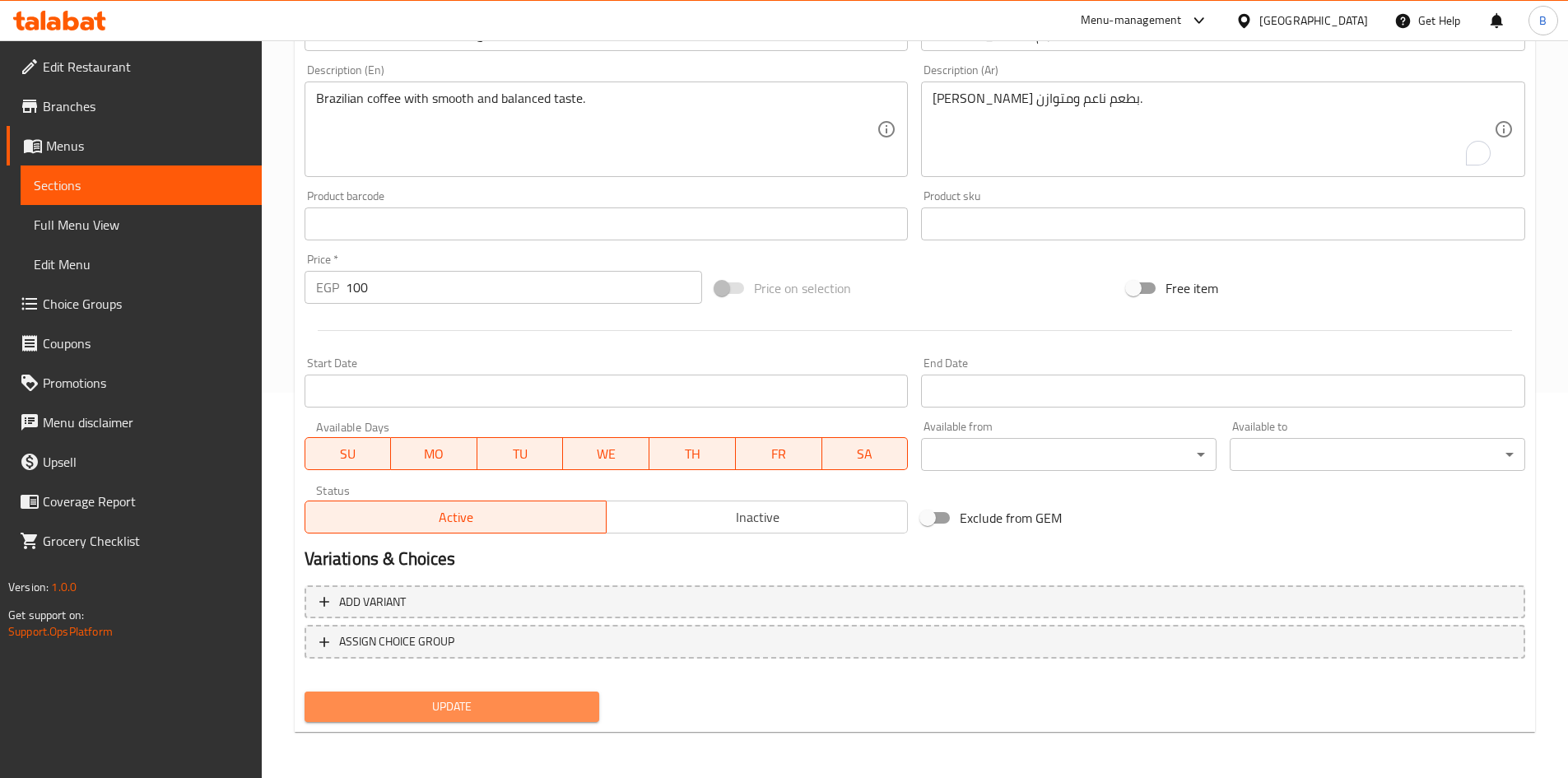
click at [543, 699] on span "Update" at bounding box center [452, 707] width 269 height 20
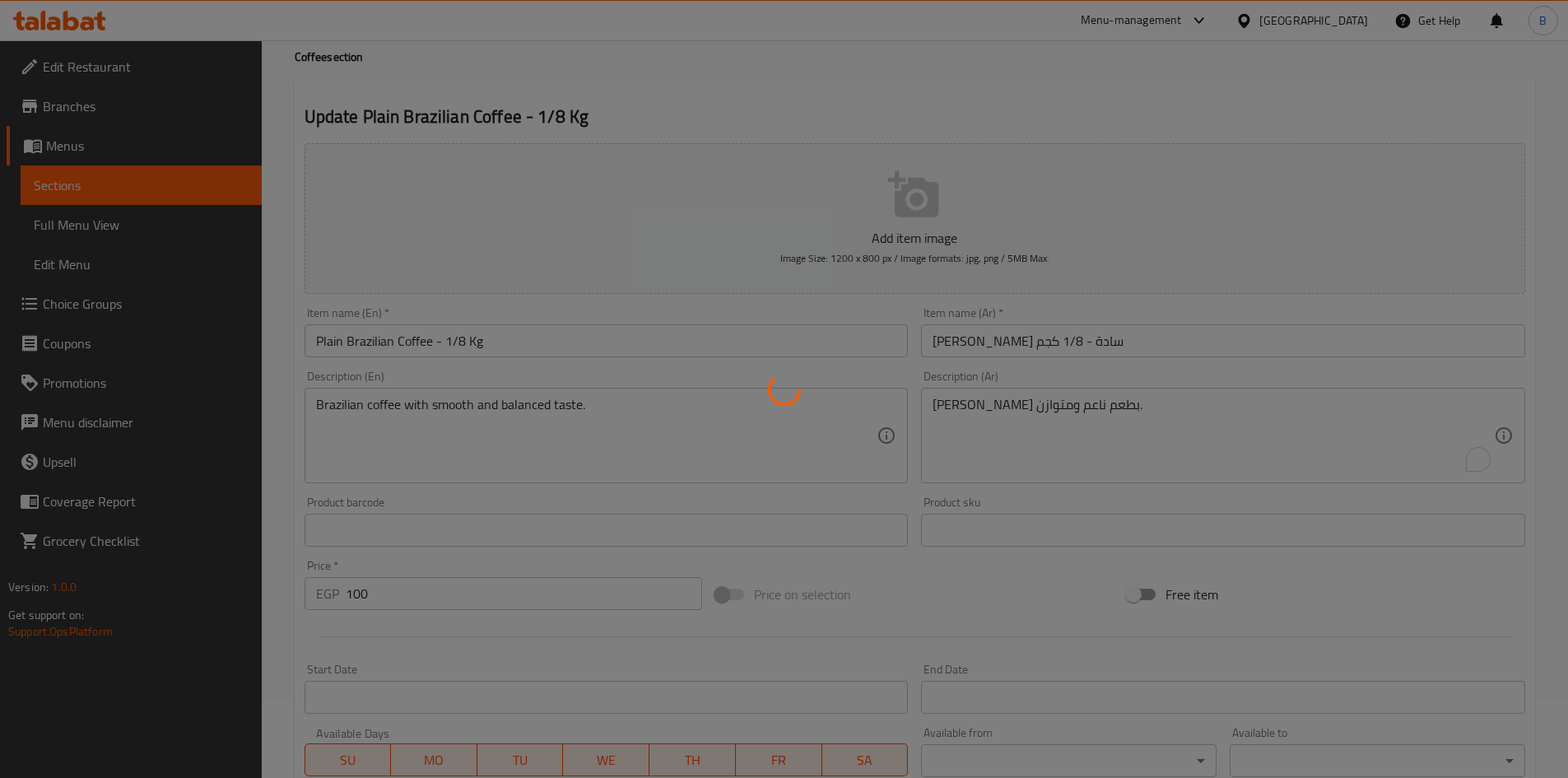
scroll to position [0, 0]
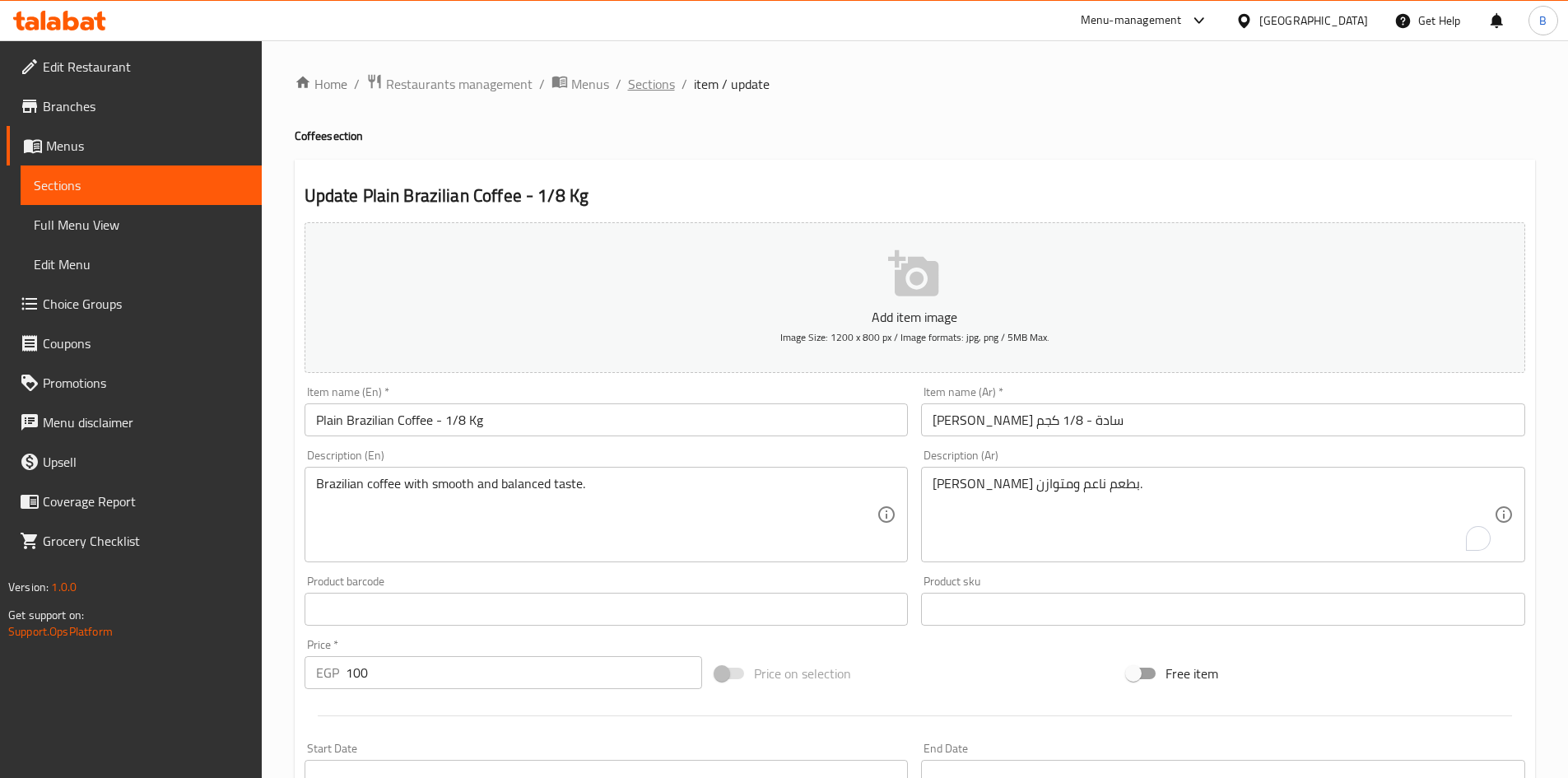
click at [634, 77] on span "Sections" at bounding box center [650, 83] width 47 height 20
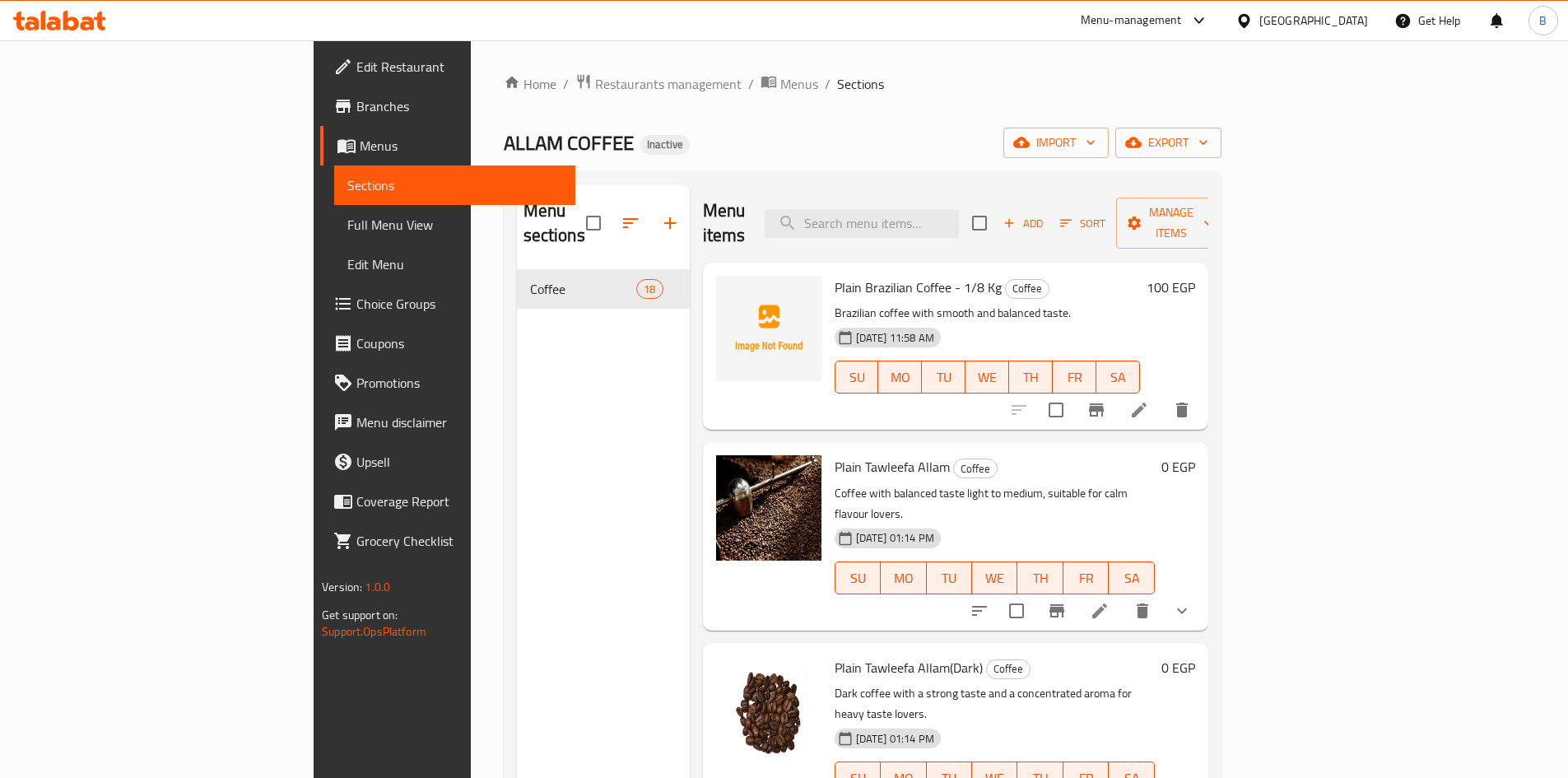
click at [347, 228] on span "Full Menu View" at bounding box center [454, 224] width 215 height 20
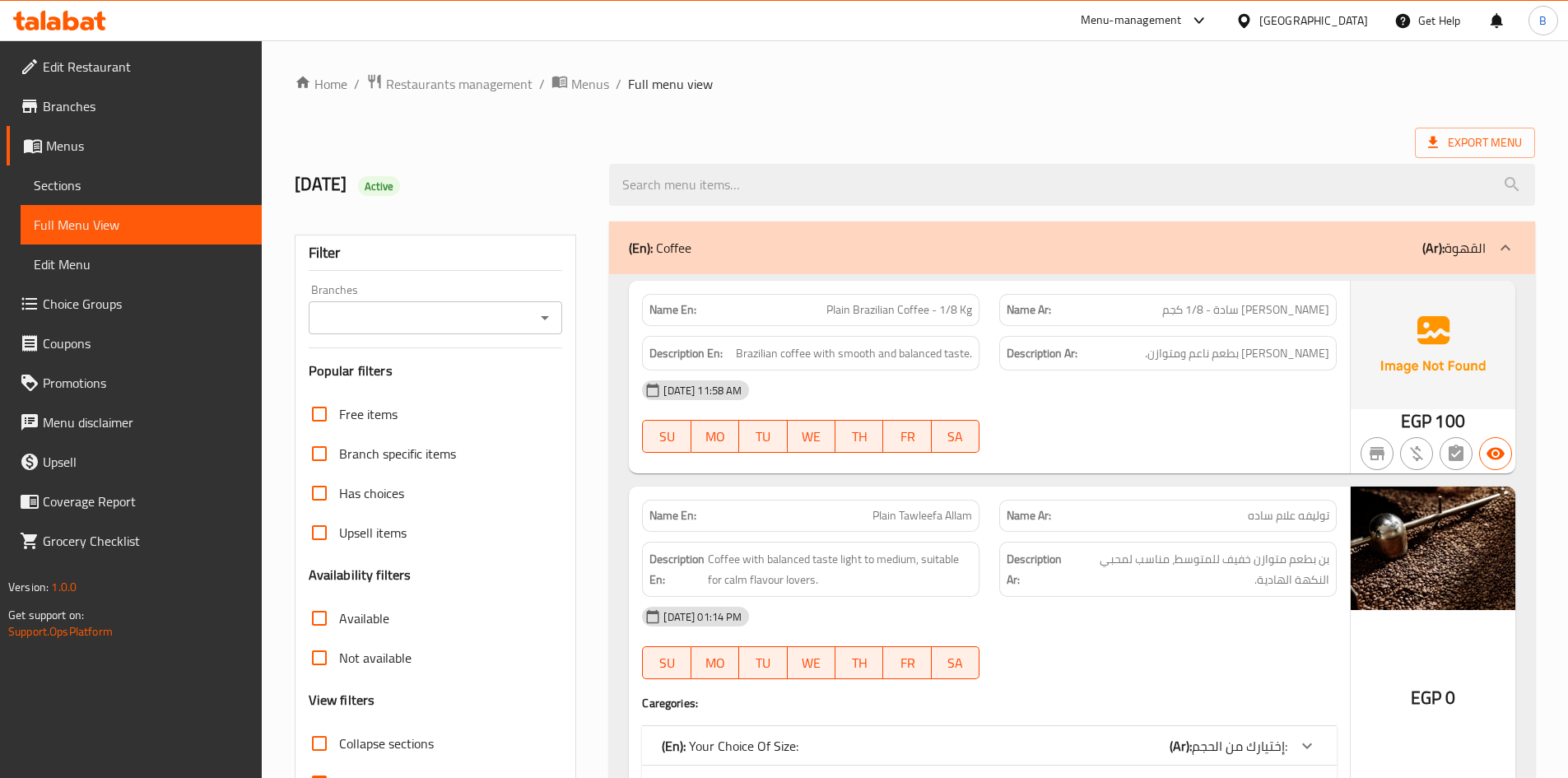
click at [1306, 310] on span "[PERSON_NAME] سادة - 1/8 كجم" at bounding box center [1245, 309] width 167 height 17
click at [544, 309] on icon "Open" at bounding box center [544, 317] width 20 height 20
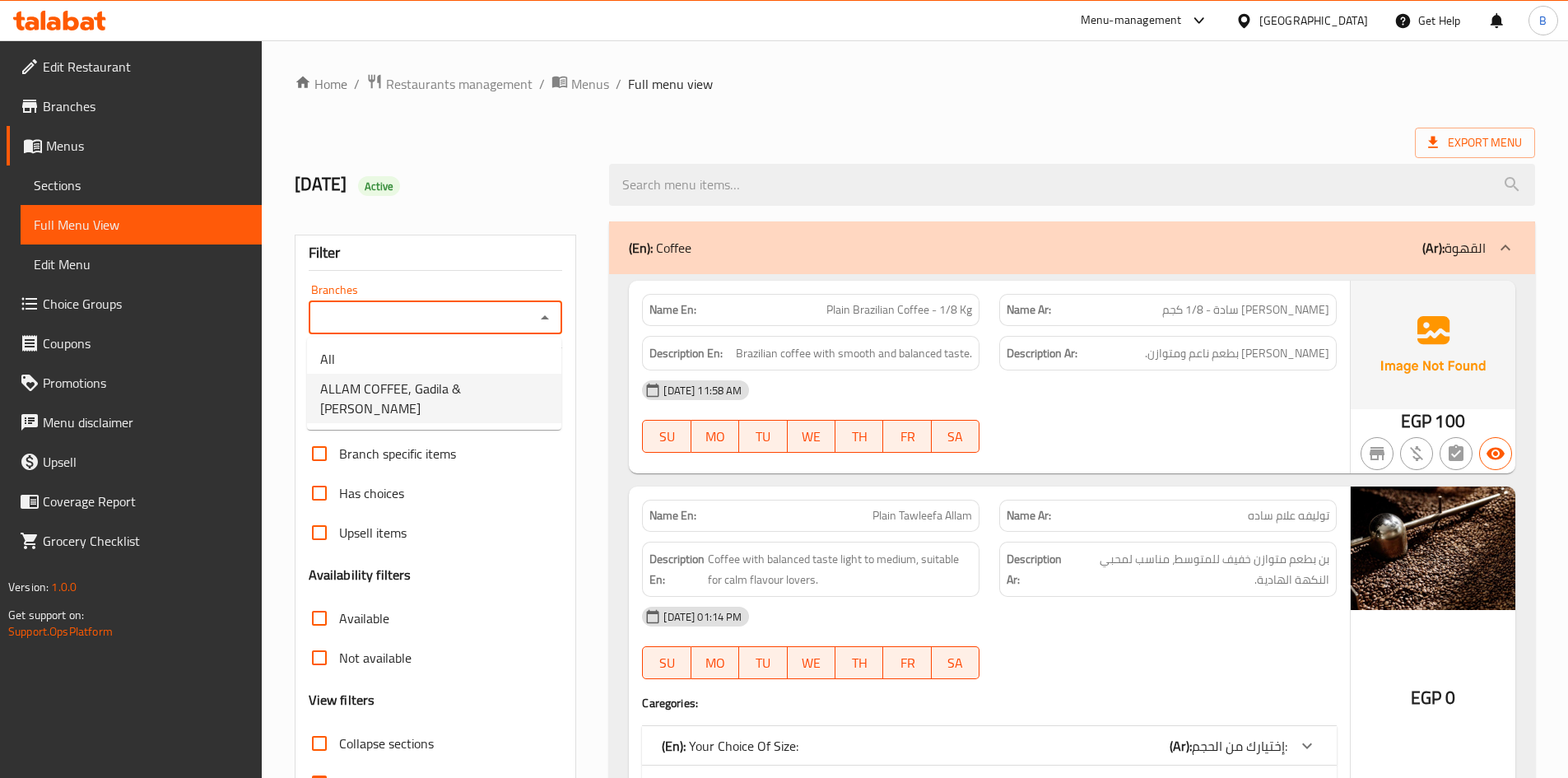
click at [474, 393] on span "ALLAM COFFEE, Gadila & [PERSON_NAME]" at bounding box center [434, 398] width 228 height 39
type input "ALLAM COFFEE, Gadila & [PERSON_NAME]"
click at [1273, 319] on span "[PERSON_NAME] سادة - 1/8 كجم" at bounding box center [1245, 309] width 167 height 17
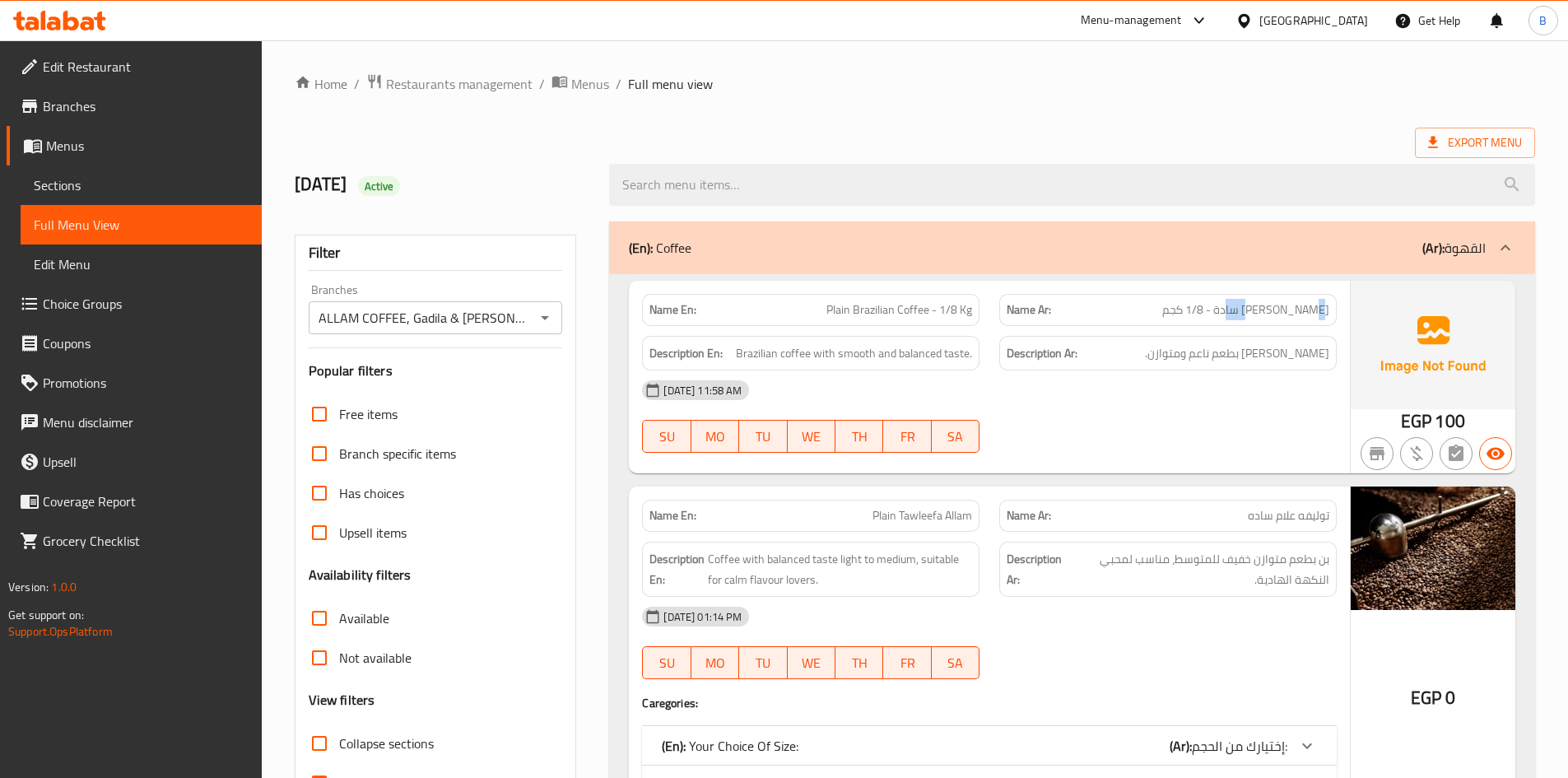
click at [1273, 319] on span "[PERSON_NAME] سادة - 1/8 كجم" at bounding box center [1245, 309] width 167 height 17
